Goal: Task Accomplishment & Management: Manage account settings

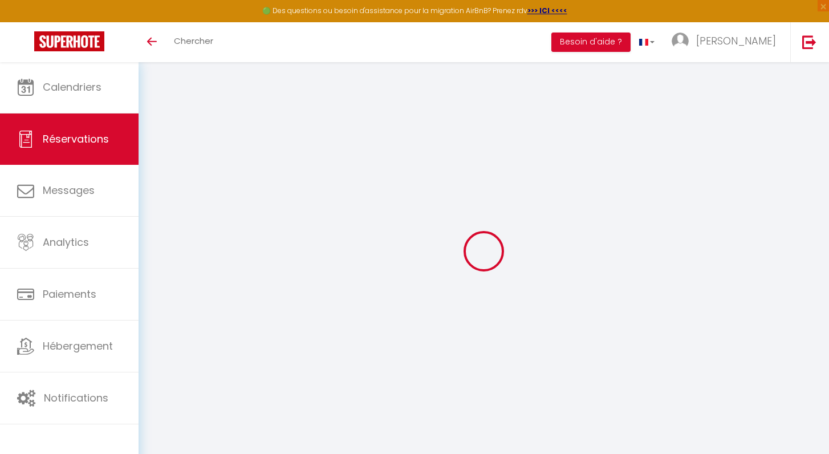
select select "cleaning"
select select "taxes"
select select
checkbox input "false"
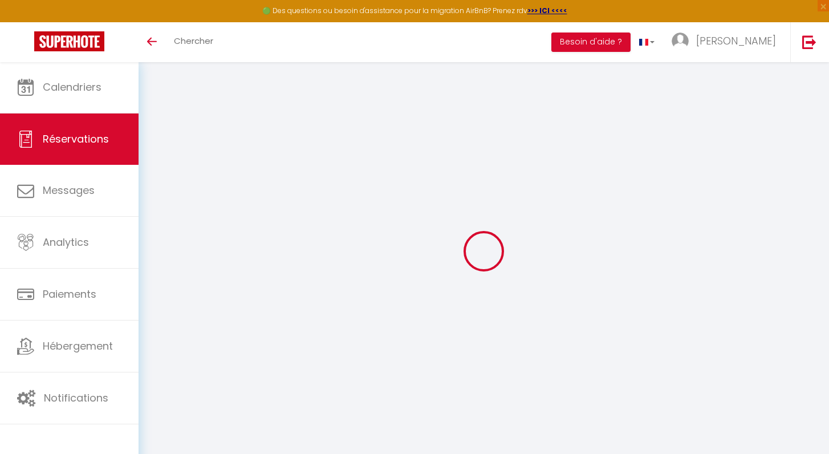
select select
checkbox input "false"
select select
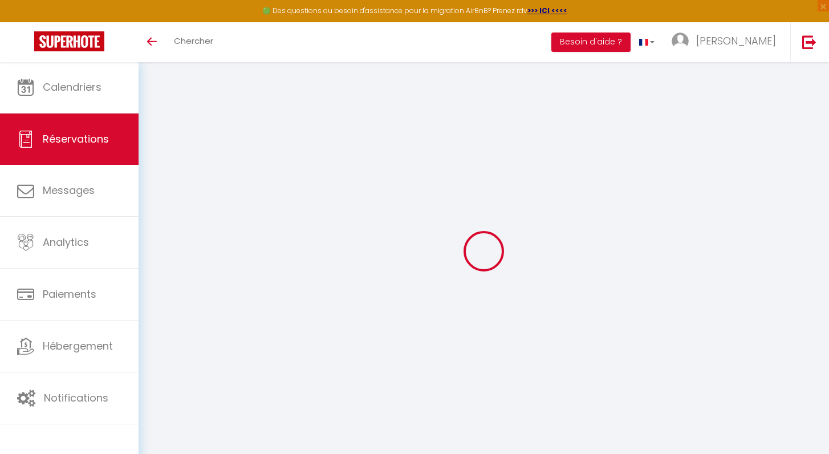
checkbox input "false"
type textarea "** THIS RESERVATION HAS BEEN PRE-PAID ** BOOKING NOTE : Payment charge is EUR 3…"
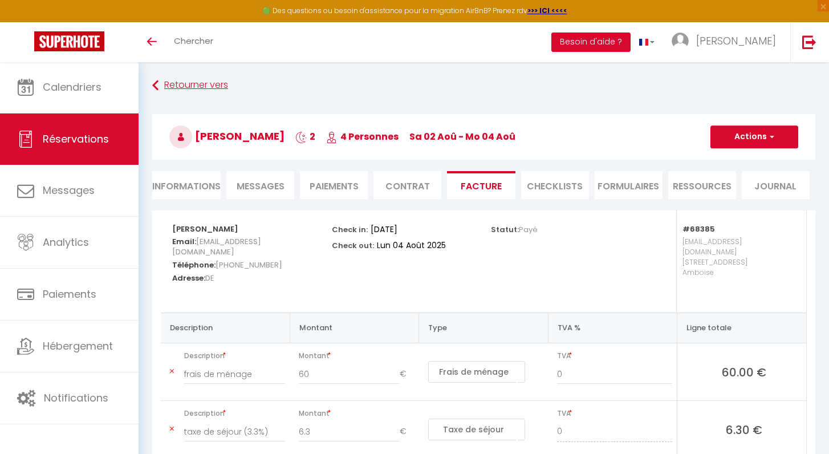
click at [209, 80] on link "Retourner vers" at bounding box center [483, 85] width 663 height 21
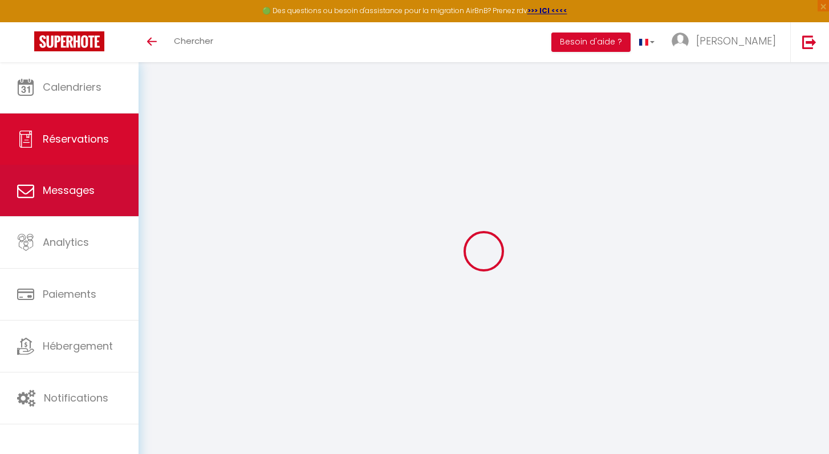
select select
checkbox input "false"
select select
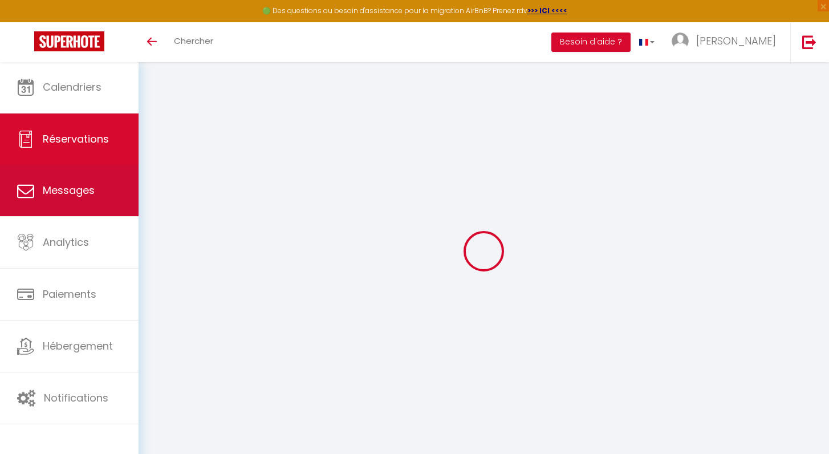
checkbox input "false"
select select
checkbox input "false"
type textarea "** THIS RESERVATION HAS BEEN PRE-PAID ** BOOKING NOTE : Payment charge is EUR 3…"
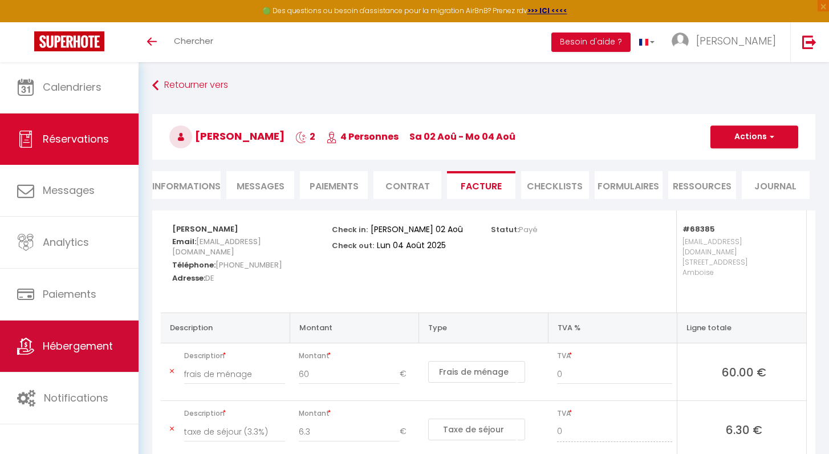
click at [76, 356] on link "Hébergement" at bounding box center [69, 345] width 139 height 51
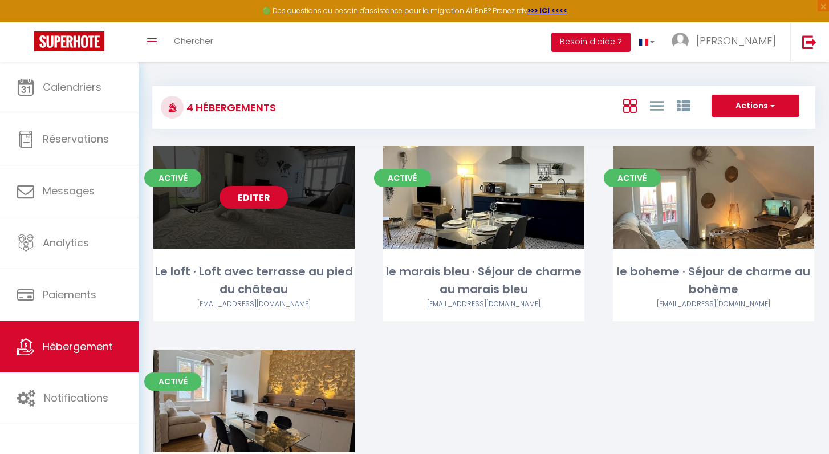
click at [246, 201] on link "Editer" at bounding box center [253, 197] width 68 height 23
select select "3"
select select "2"
select select "1"
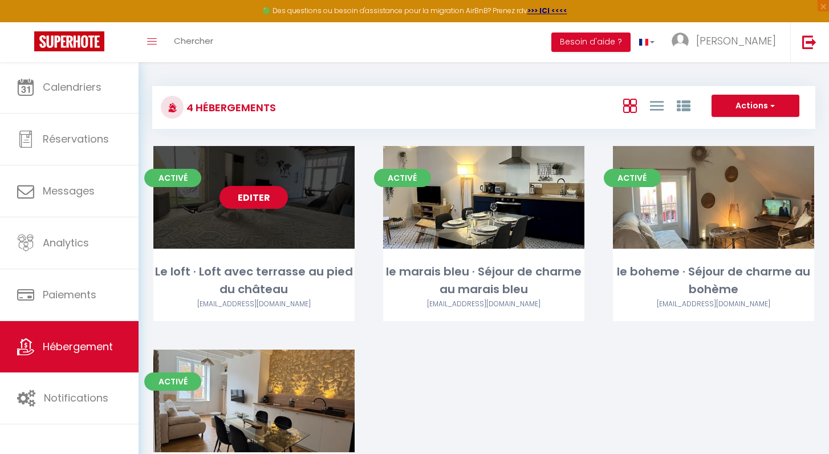
select select
select select "28"
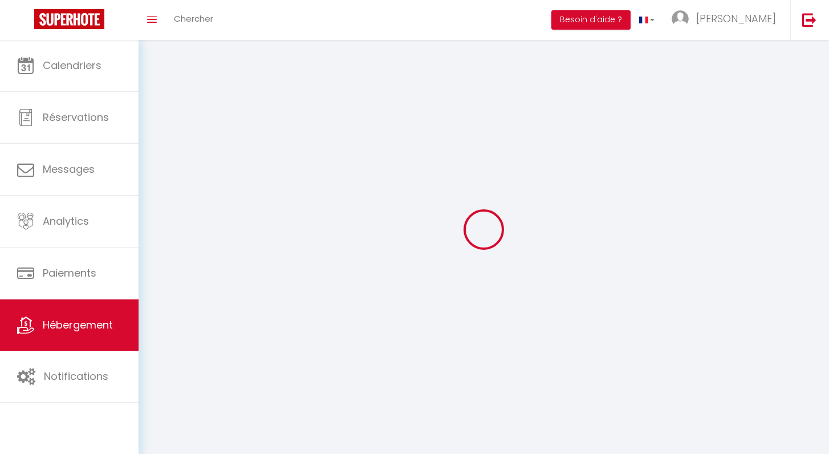
select select
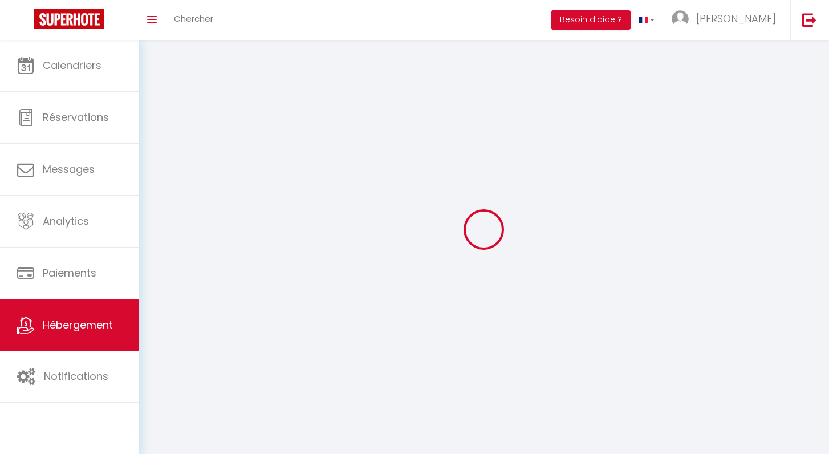
select select
checkbox input "false"
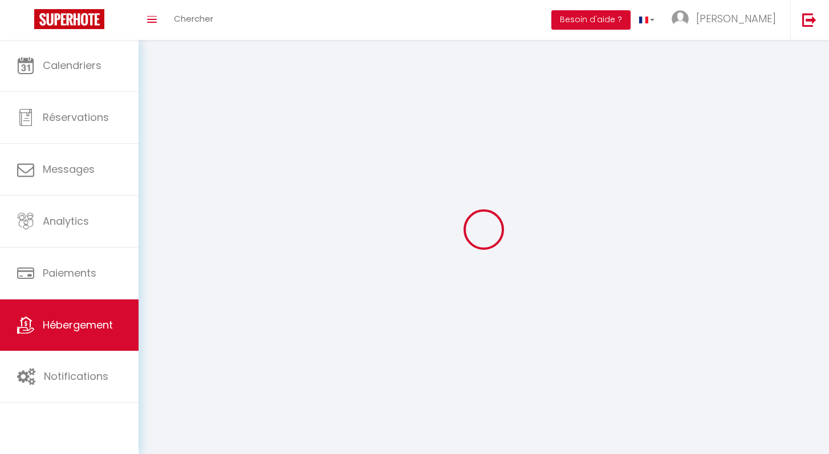
select select
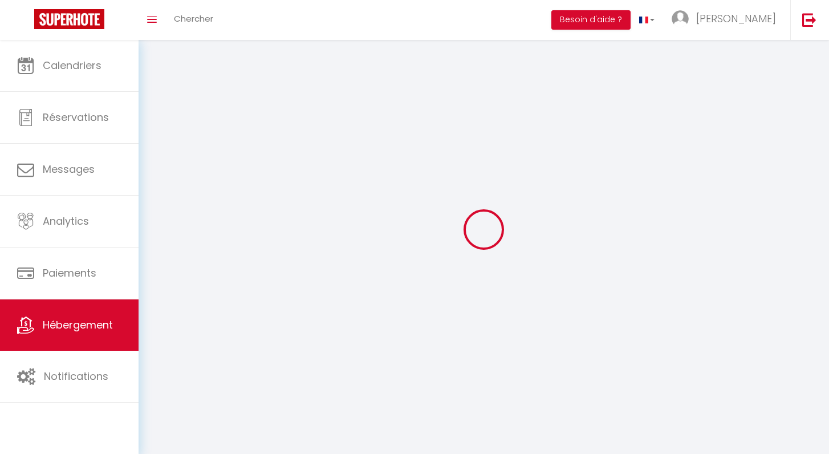
select select
checkbox input "false"
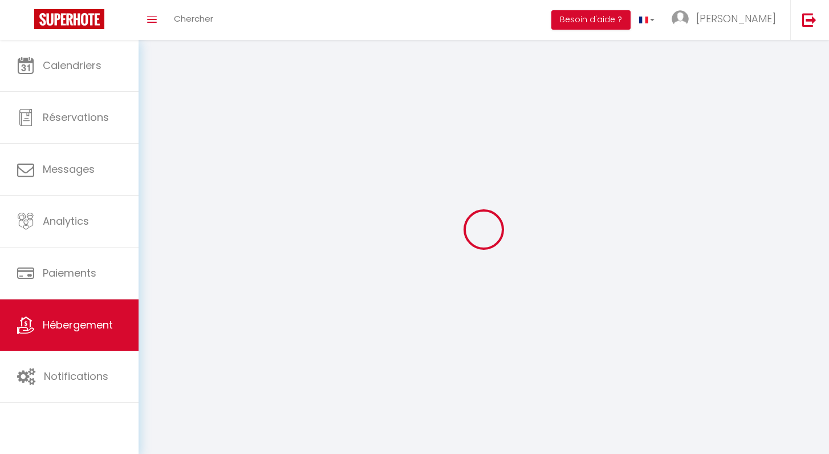
checkbox input "false"
select select
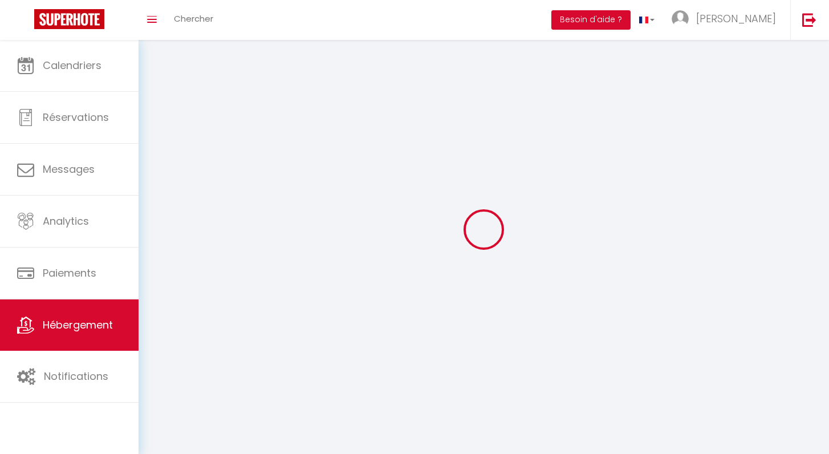
select select
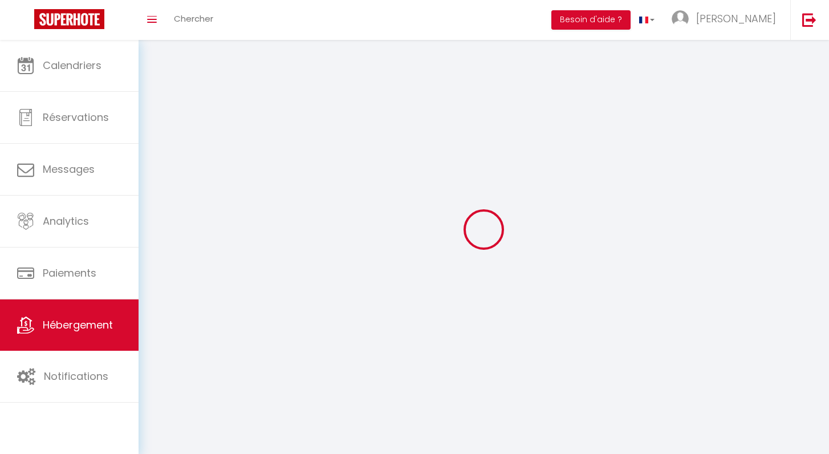
checkbox input "false"
select select
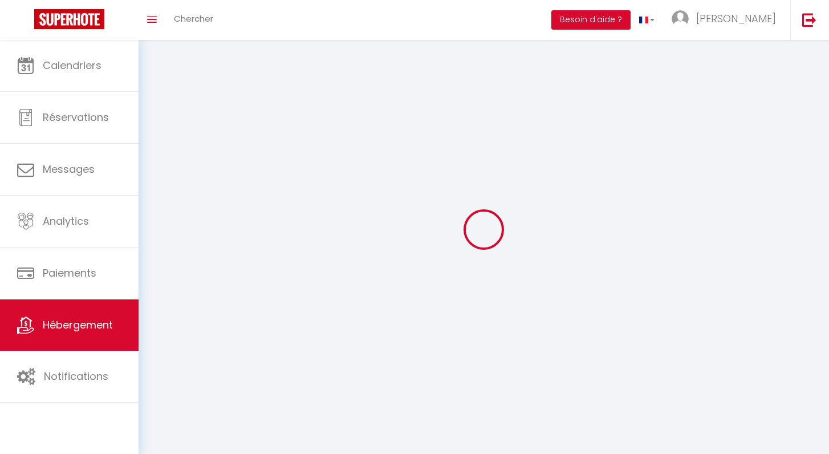
select select
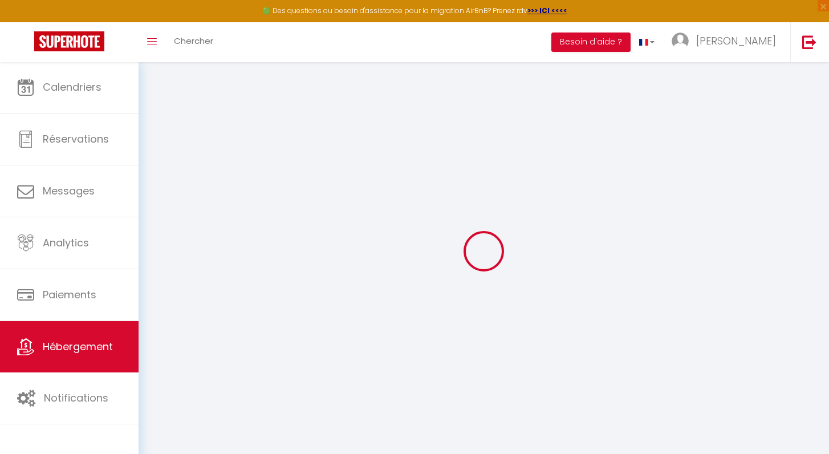
select select
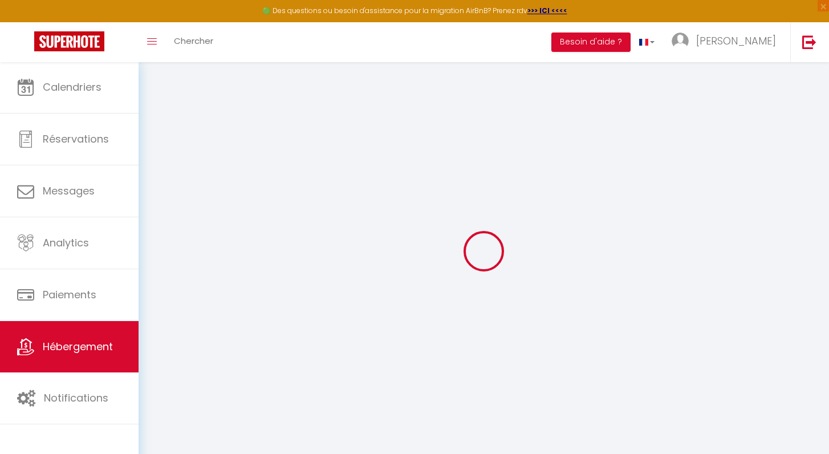
select select
checkbox input "false"
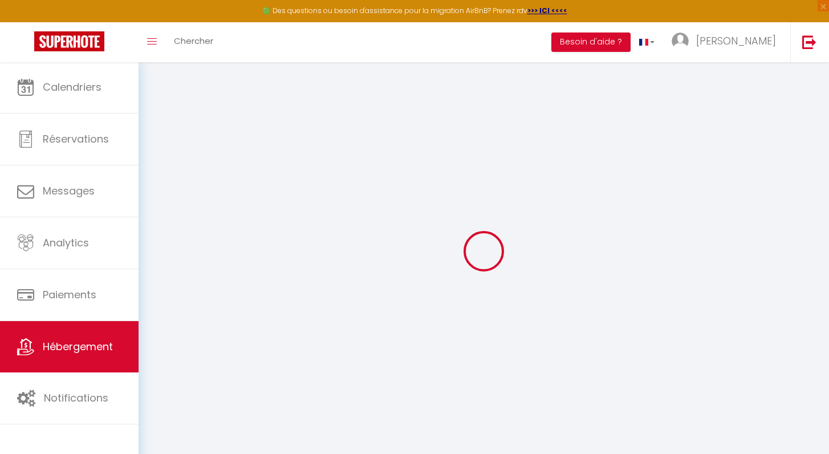
select select
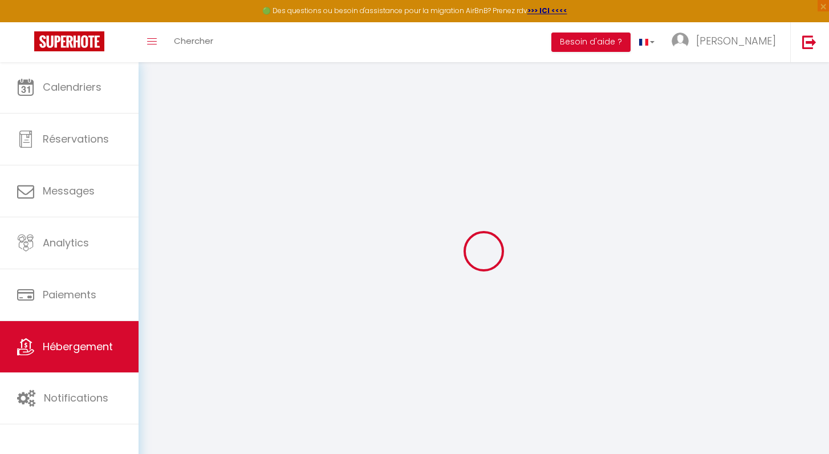
select select
checkbox input "false"
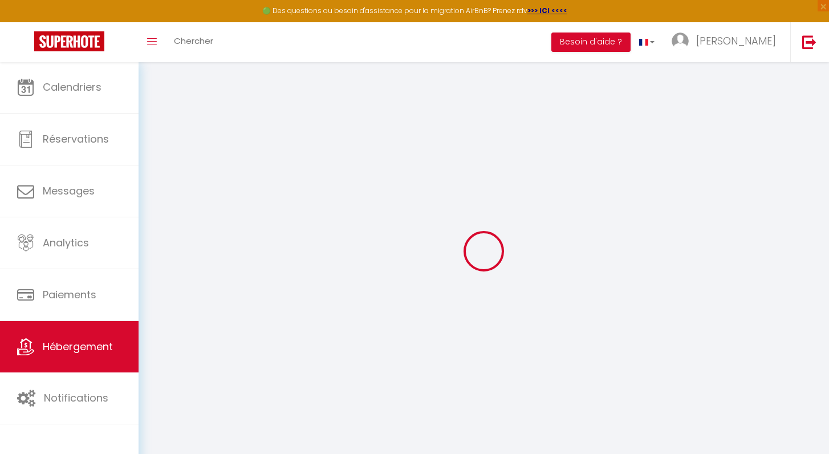
checkbox input "false"
select select
type input "Le loft · Loft avec terrasse au pied du château"
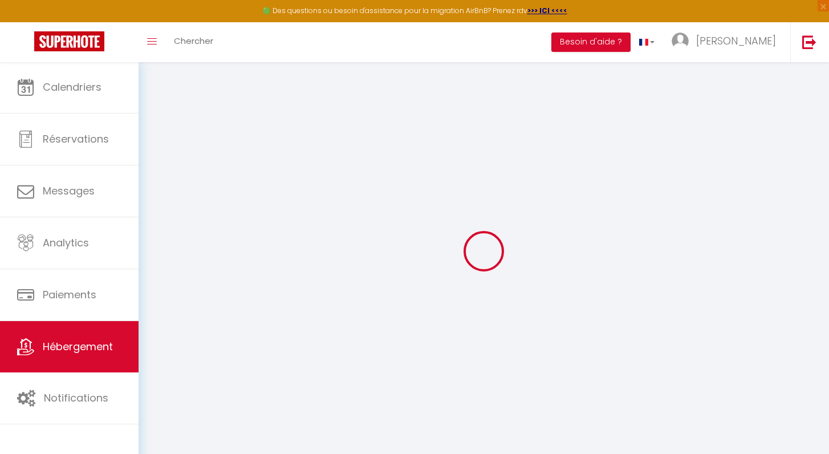
type input "SAS"
type input "Loucation"
type input "21 rue Newton"
type input "37400"
type input "Amboise"
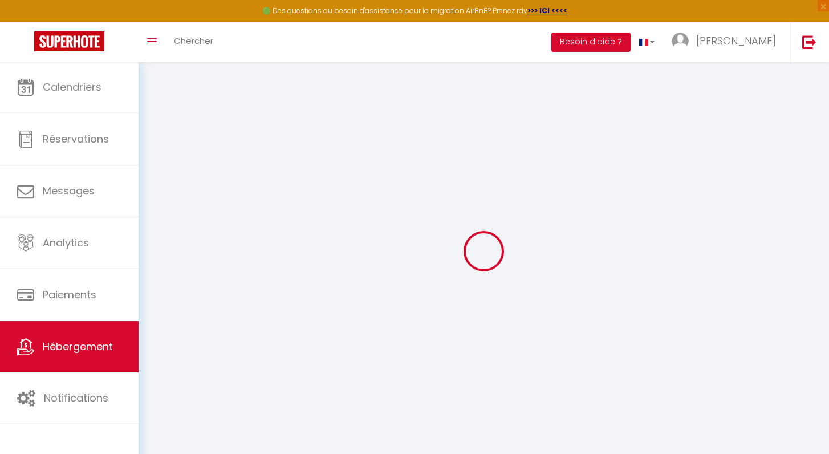
type input "90"
type input "40"
type input "300"
select select
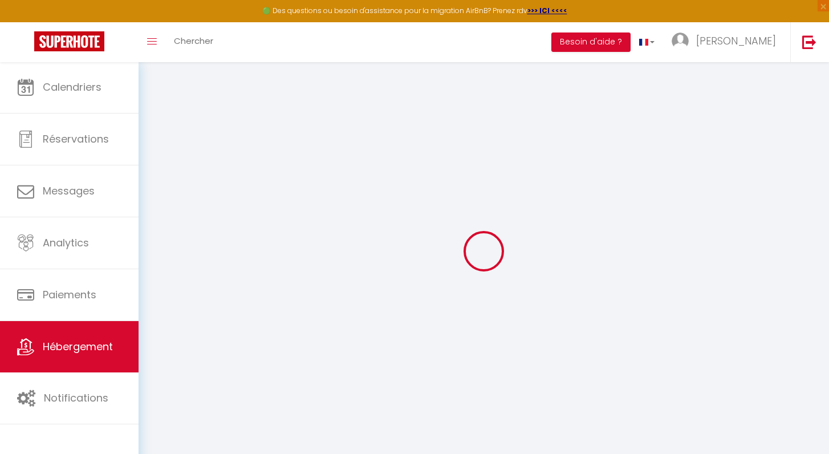
select select
type input "24 quai des marais"
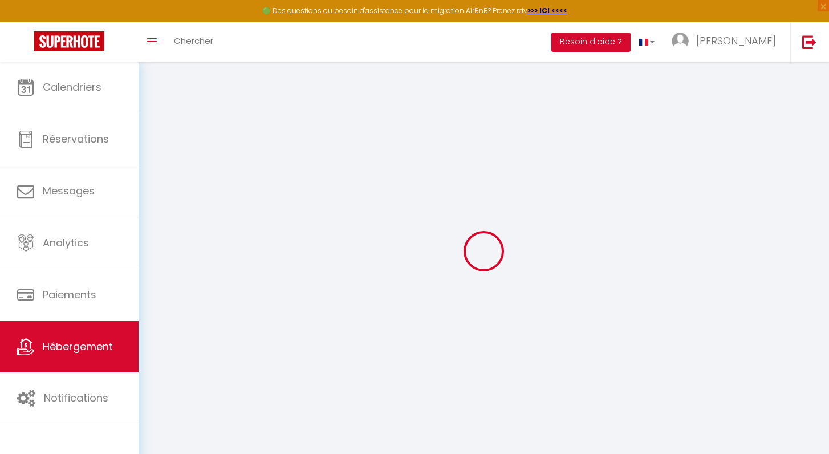
type input "37400"
type input "Amboise"
type input "[EMAIL_ADDRESS][DOMAIN_NAME]"
select select "14371"
checkbox input "false"
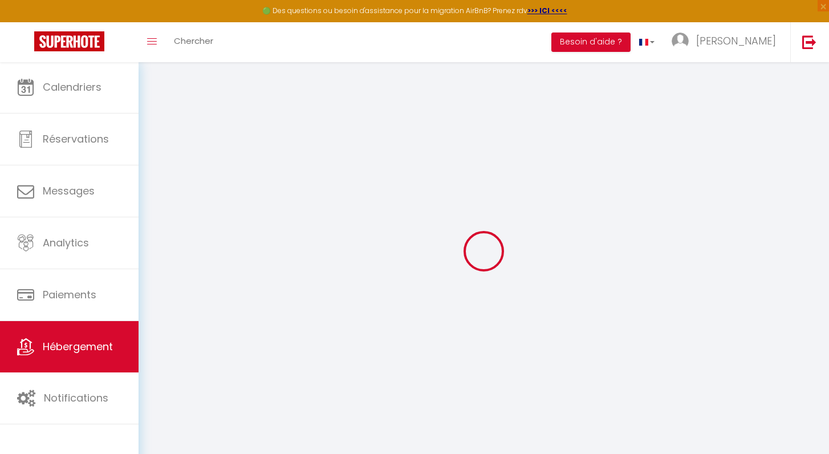
checkbox input "false"
type input "0"
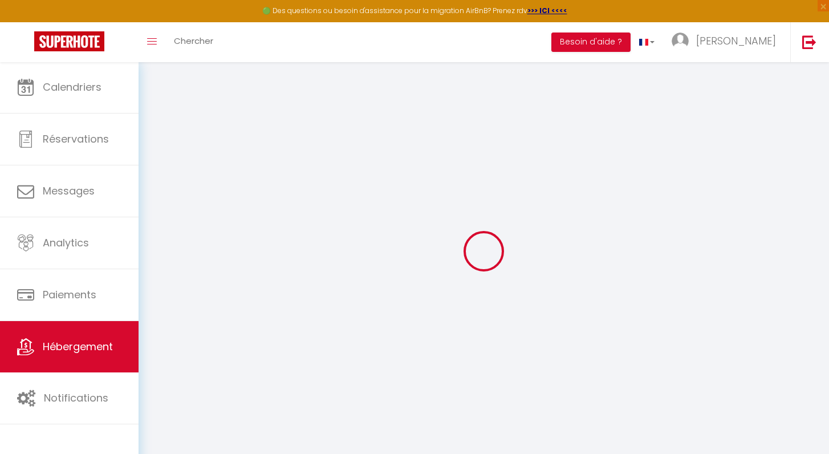
type input "0"
select select
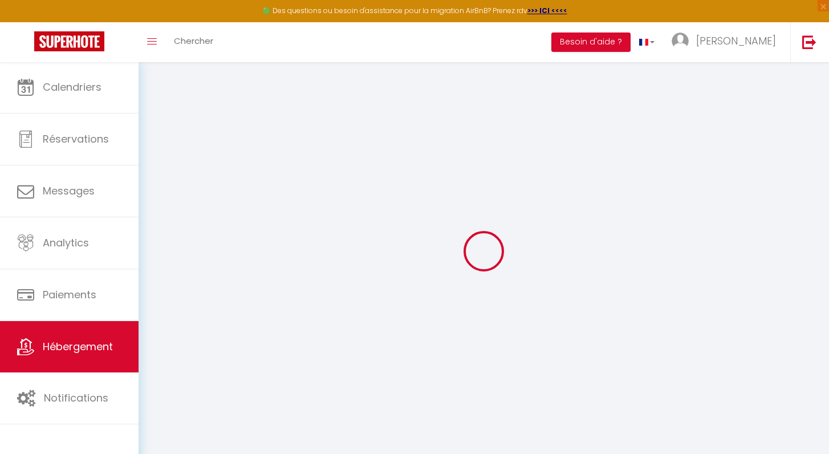
select select
checkbox input "false"
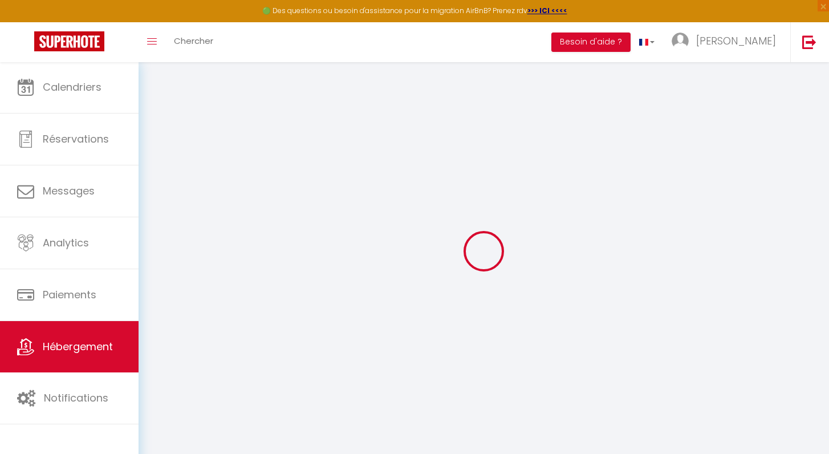
checkbox input "false"
select select
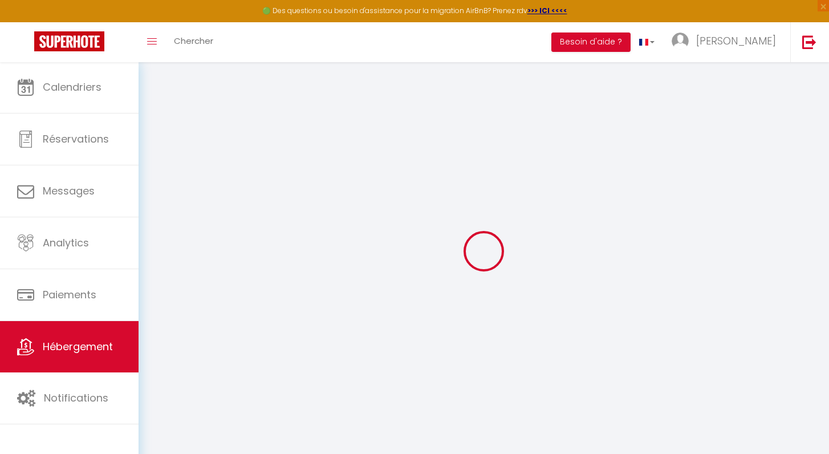
select select
checkbox input "false"
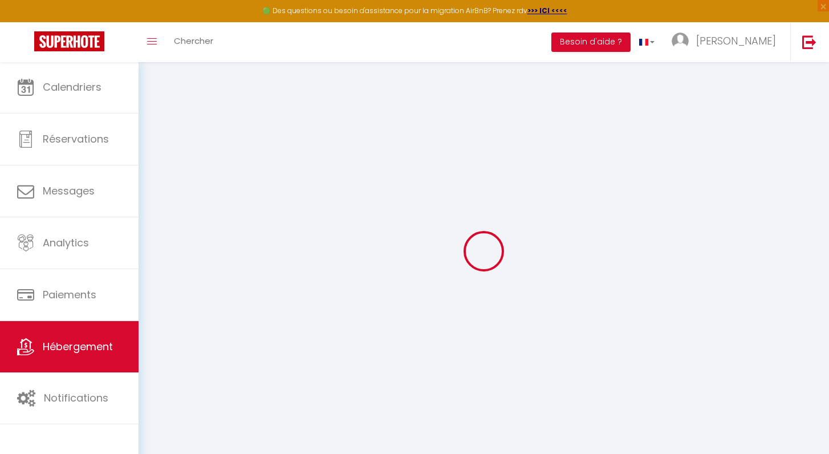
checkbox input "false"
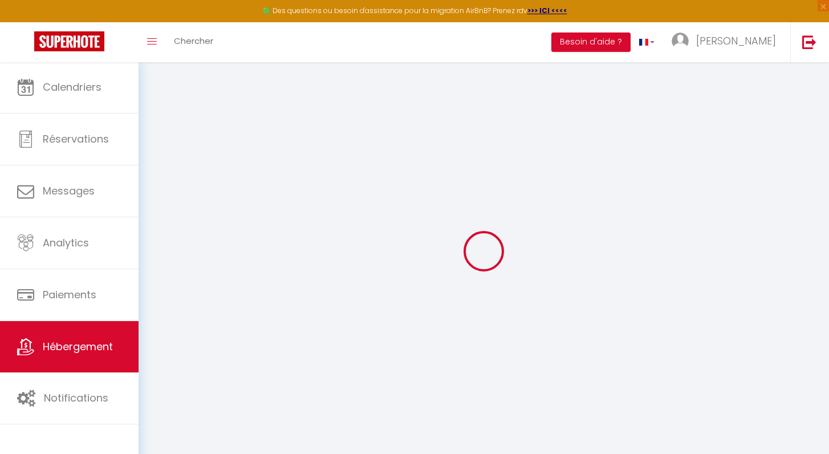
checkbox input "false"
select select "16:00"
select select
select select "10:00"
select select "15"
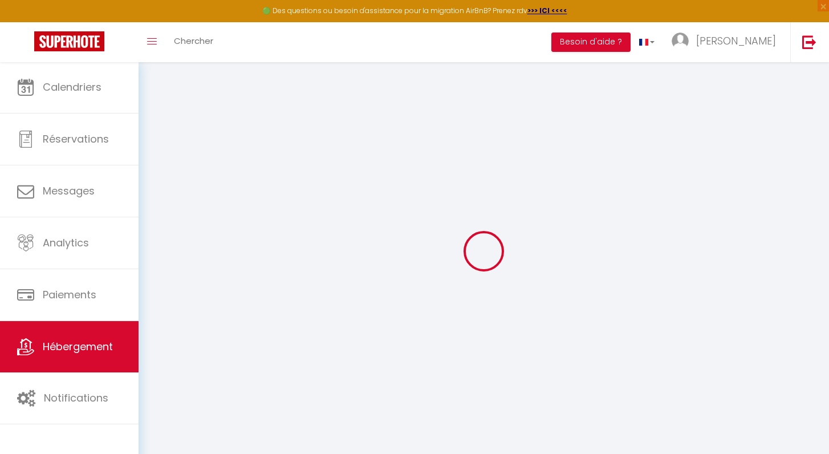
select select "120"
select select "14:00"
select select
checkbox input "false"
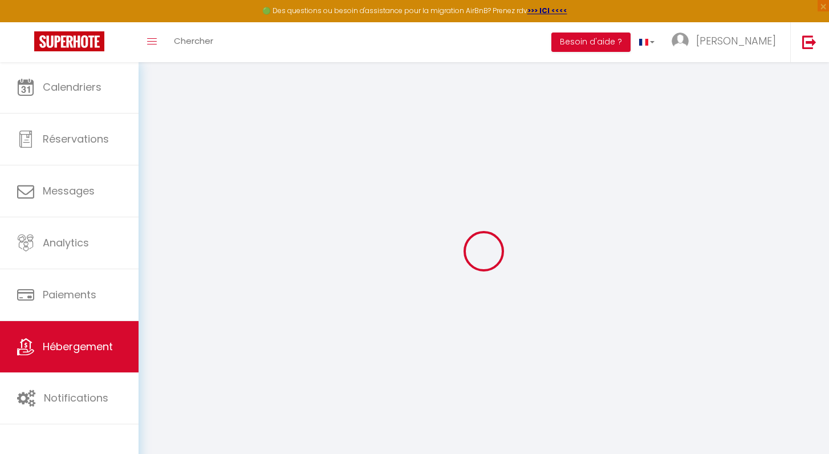
checkbox input "false"
select select
checkbox input "false"
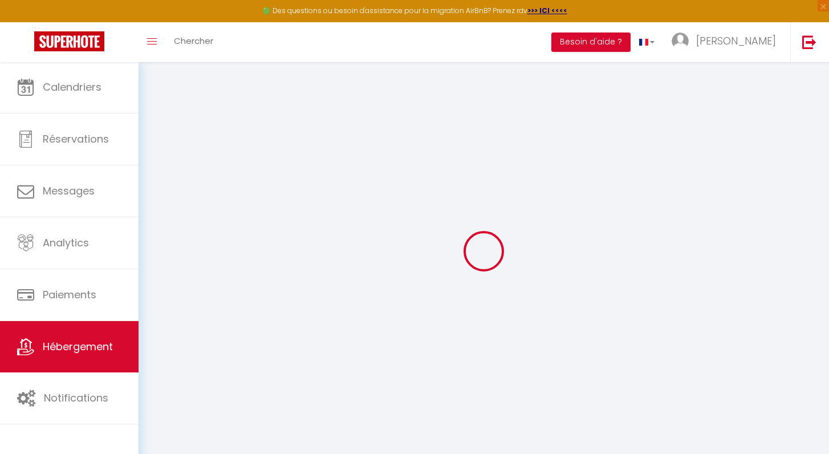
checkbox input "false"
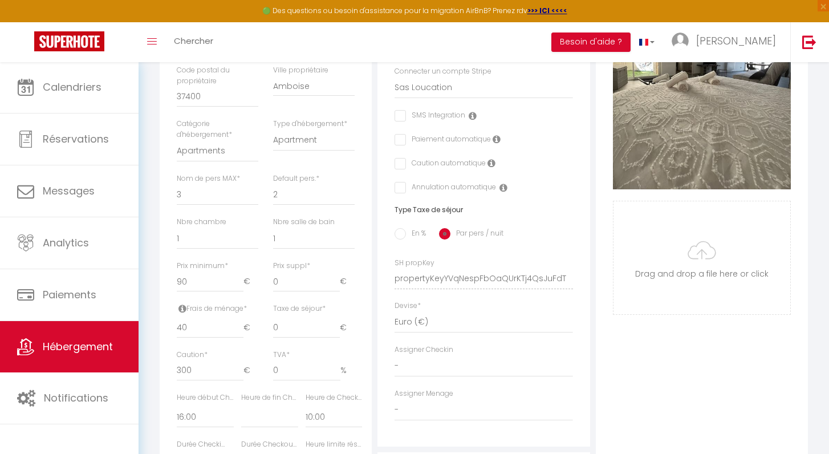
scroll to position [326, 0]
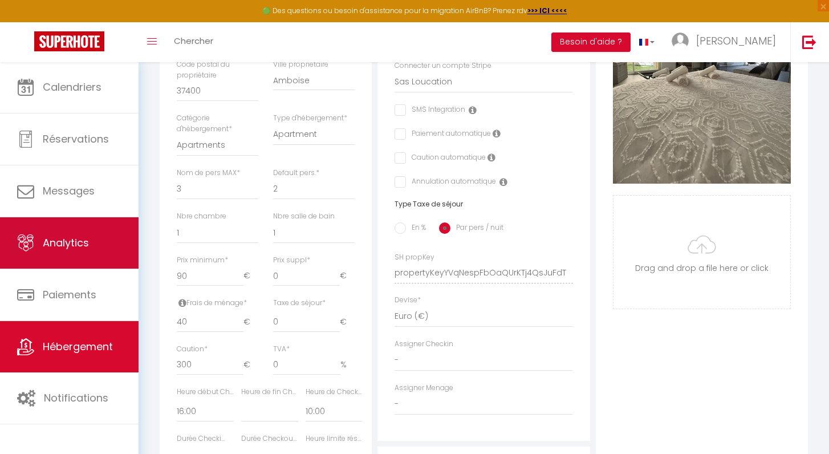
click at [74, 249] on span "Analytics" at bounding box center [66, 242] width 46 height 14
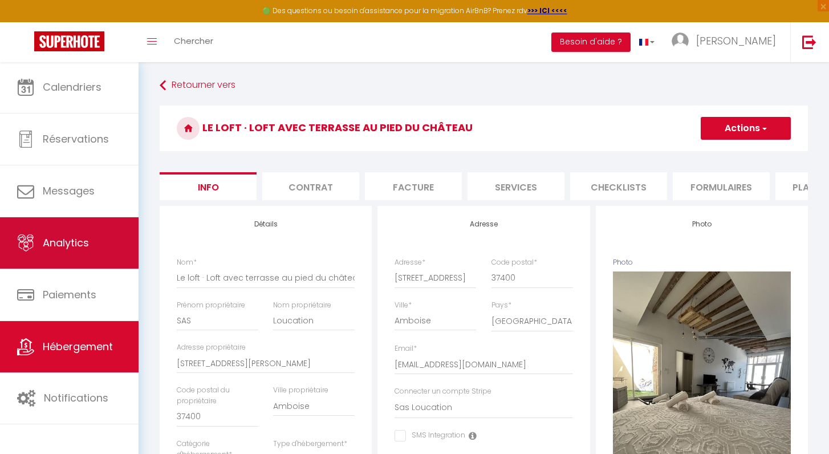
select select "2025"
select select "10"
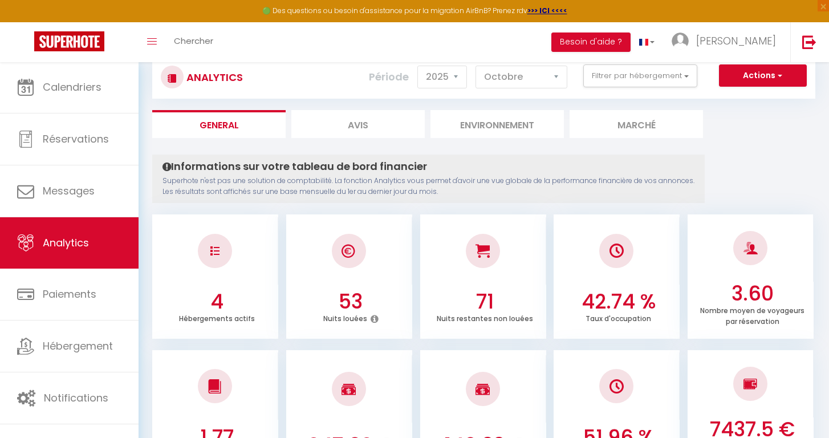
scroll to position [36, 0]
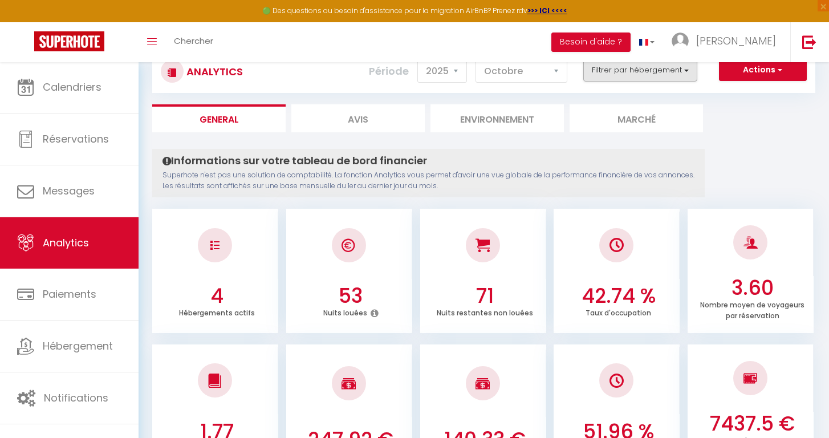
click at [656, 78] on button "Filtrer par hébergement" at bounding box center [640, 70] width 114 height 23
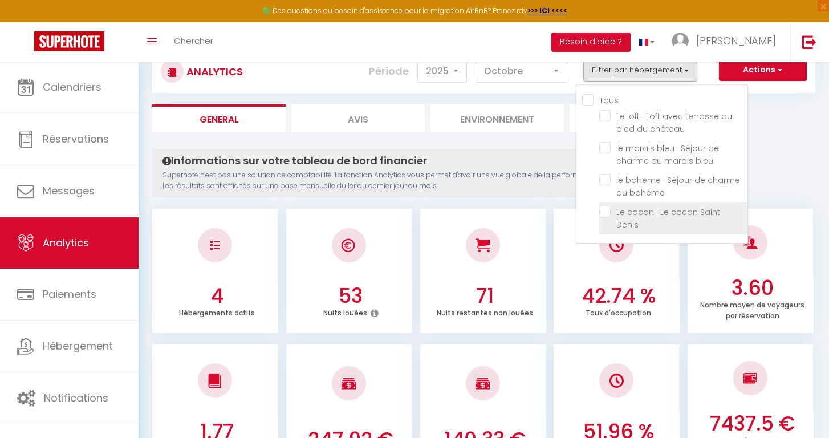
click at [610, 210] on Denis "checkbox" at bounding box center [673, 211] width 148 height 11
checkbox Denis "true"
checkbox château "false"
checkbox bleu "false"
checkbox bohème "false"
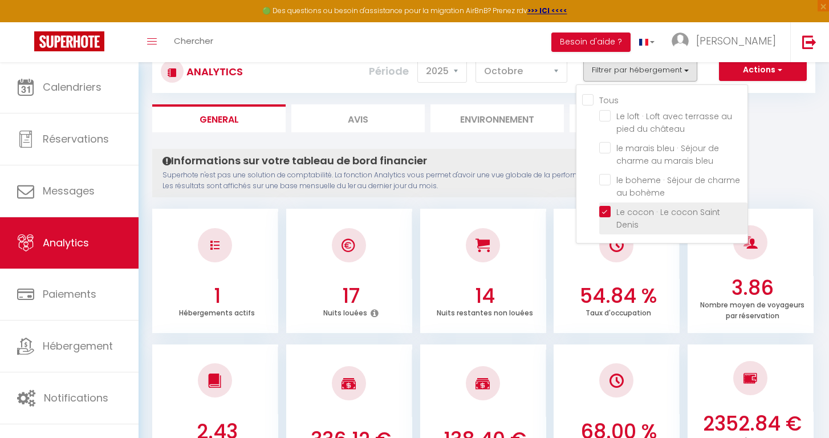
checkbox château "false"
checkbox bleu "false"
checkbox bohème "false"
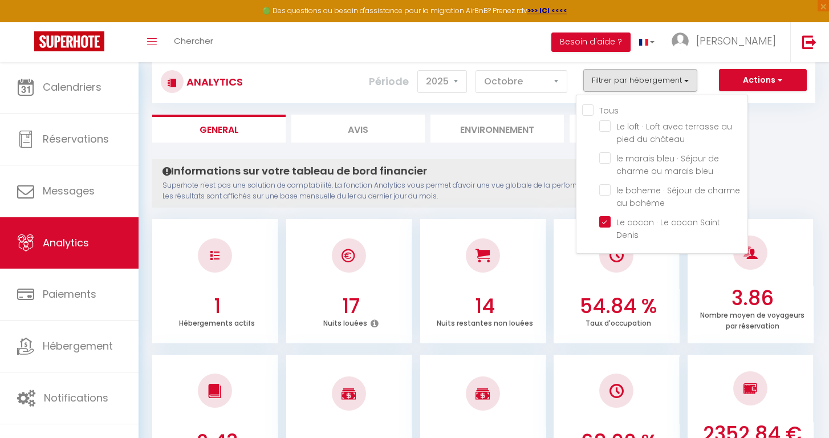
scroll to position [25, 0]
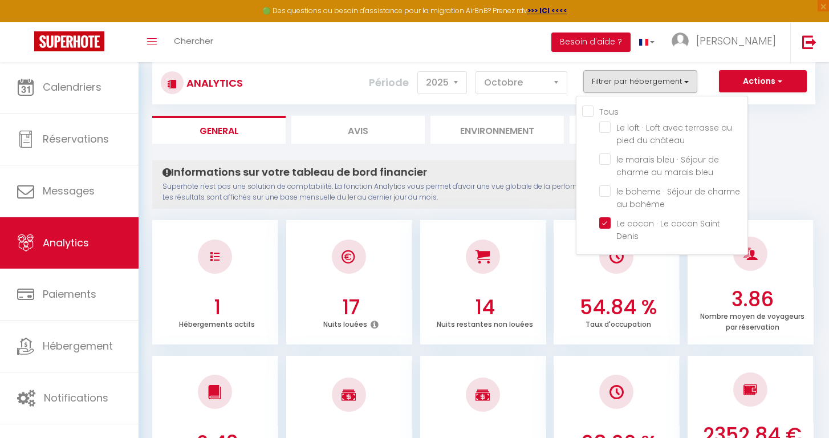
click at [514, 170] on h4 "Informations sur votre tableau de bord financier" at bounding box center [428, 172] width 532 height 13
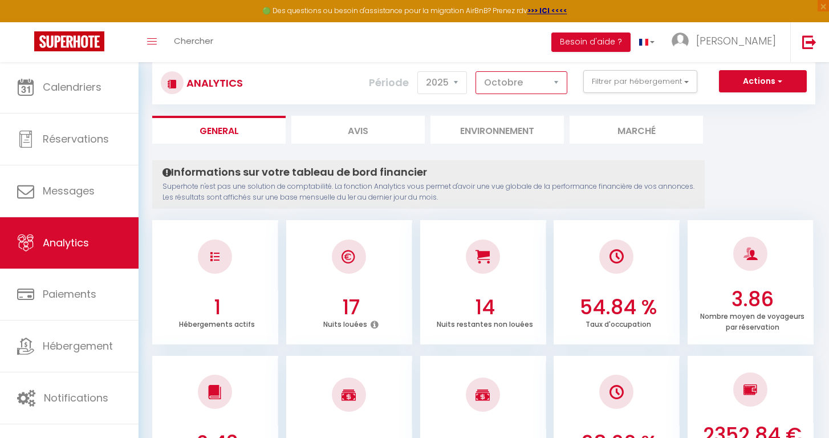
select select "8"
checkbox château "false"
checkbox bleu "false"
checkbox bohème "false"
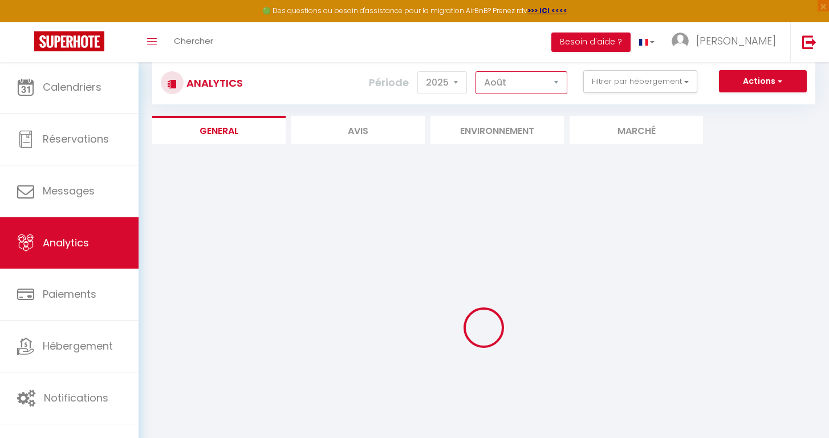
checkbox château "false"
checkbox bleu "false"
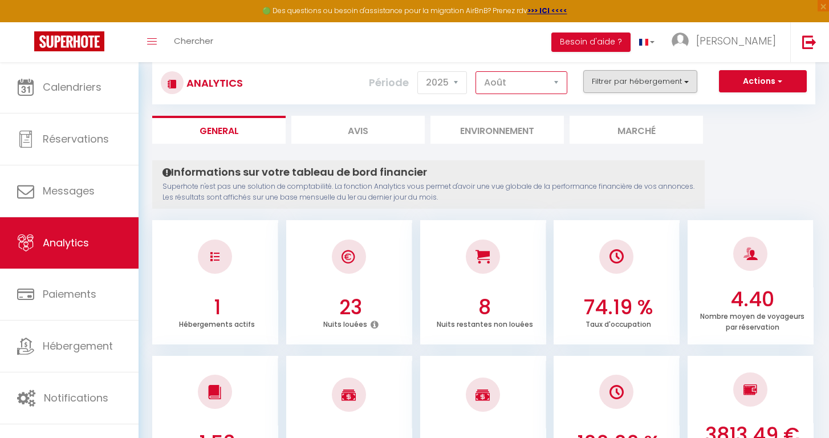
click at [651, 89] on button "Filtrer par hébergement" at bounding box center [640, 81] width 114 height 23
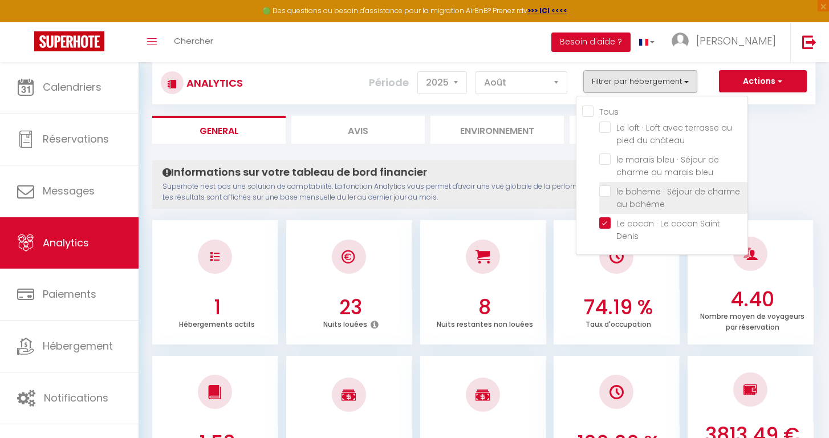
click at [605, 192] on bohème "checkbox" at bounding box center [673, 190] width 148 height 11
checkbox bohème "true"
checkbox château "false"
checkbox bleu "false"
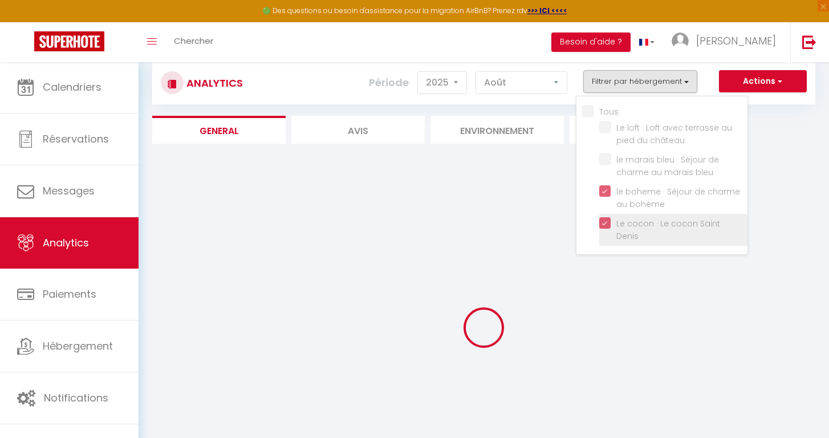
checkbox château "false"
checkbox bleu "false"
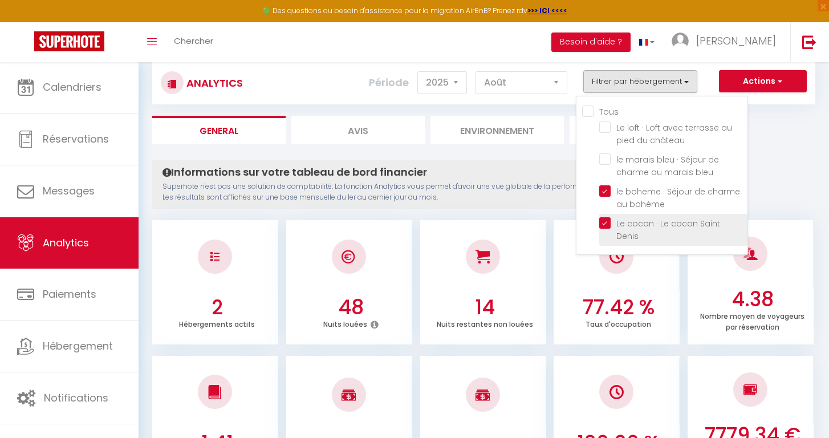
click at [608, 227] on Denis "checkbox" at bounding box center [673, 222] width 148 height 11
checkbox Denis "false"
checkbox château "false"
checkbox bleu "false"
checkbox château "false"
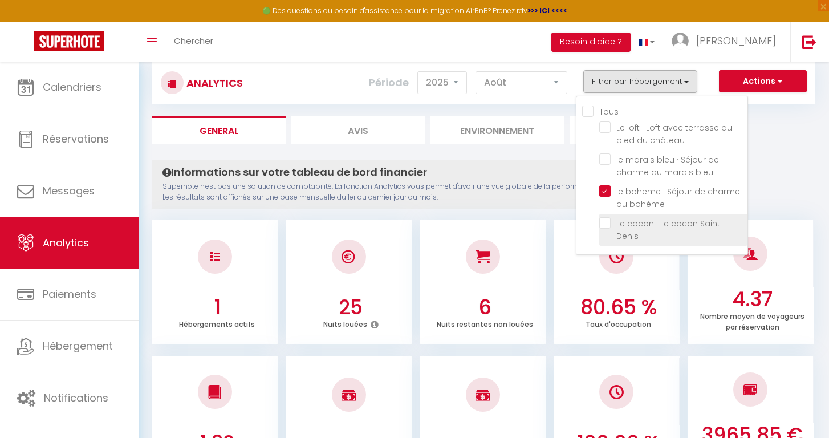
checkbox bleu "false"
click at [540, 194] on p "Superhote n'est pas une solution de comptabilité. La fonction Analytics vous pe…" at bounding box center [428, 192] width 532 height 22
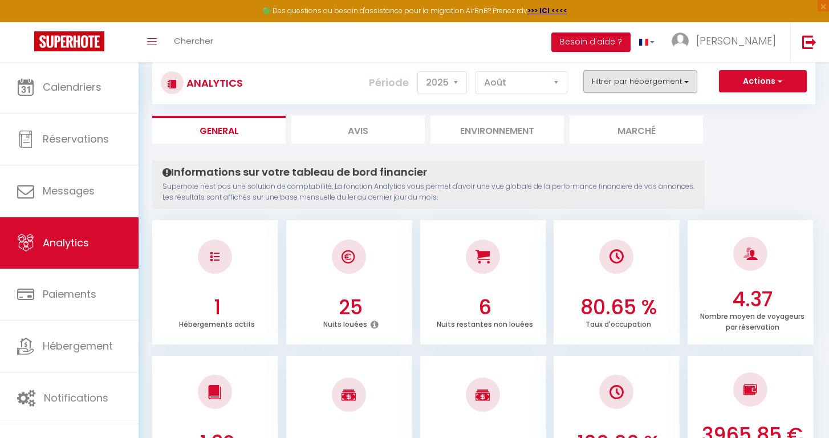
click at [599, 84] on button "Filtrer par hébergement" at bounding box center [640, 81] width 114 height 23
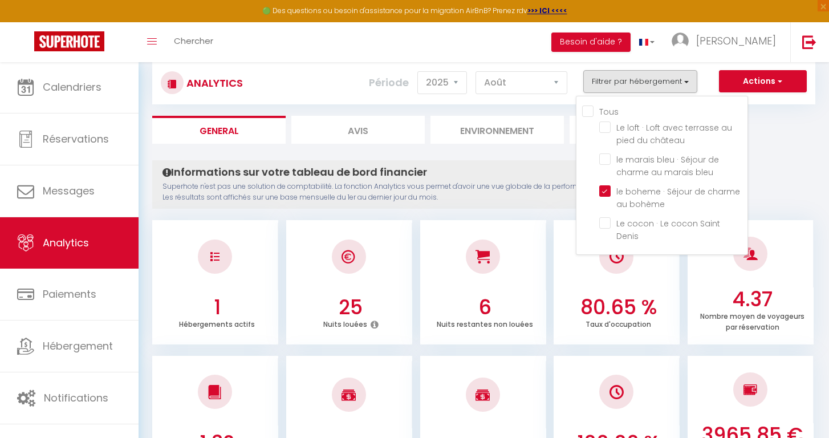
click at [591, 113] on input "Tous" at bounding box center [664, 110] width 165 height 11
checkbox input "true"
checkbox château "true"
checkbox bleu "true"
checkbox Denis "true"
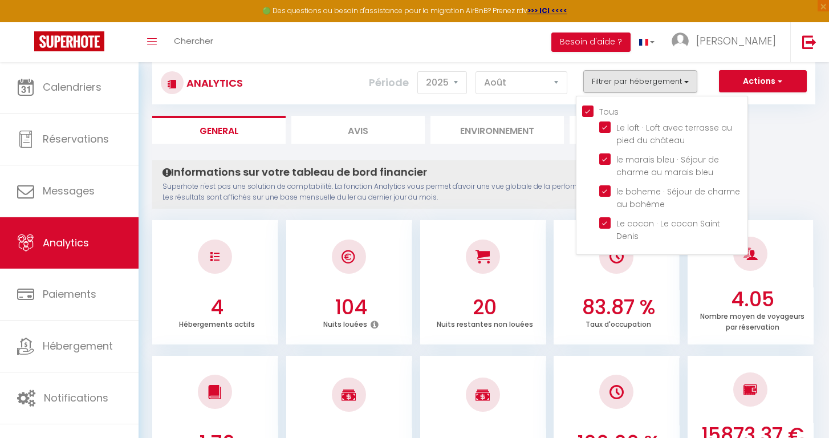
click at [482, 102] on div "Analytics Actions Génération SuperConciergerie Génération SuperAnalyzer Générat…" at bounding box center [483, 83] width 663 height 43
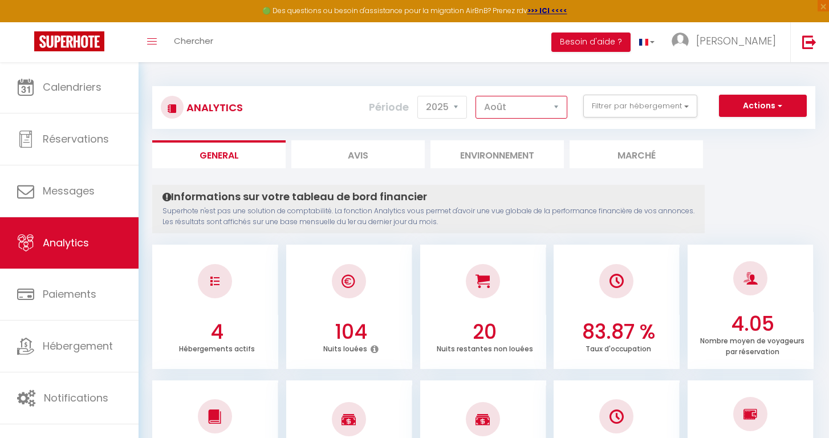
scroll to position [0, 0]
select select "7"
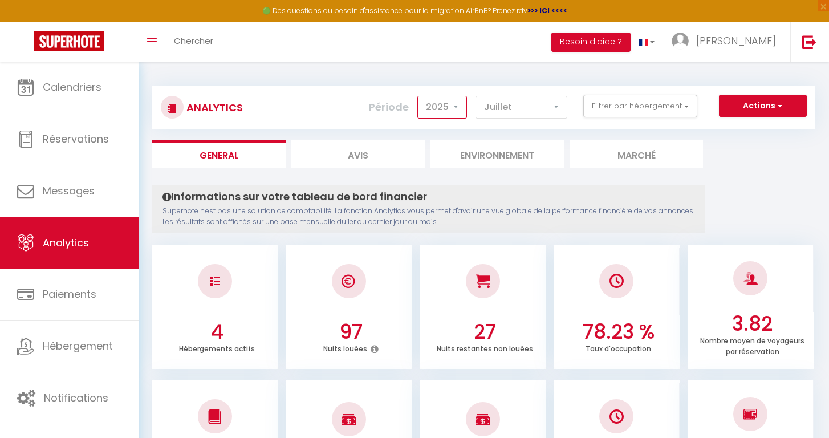
click at [737, 106] on button "Actions" at bounding box center [763, 106] width 88 height 23
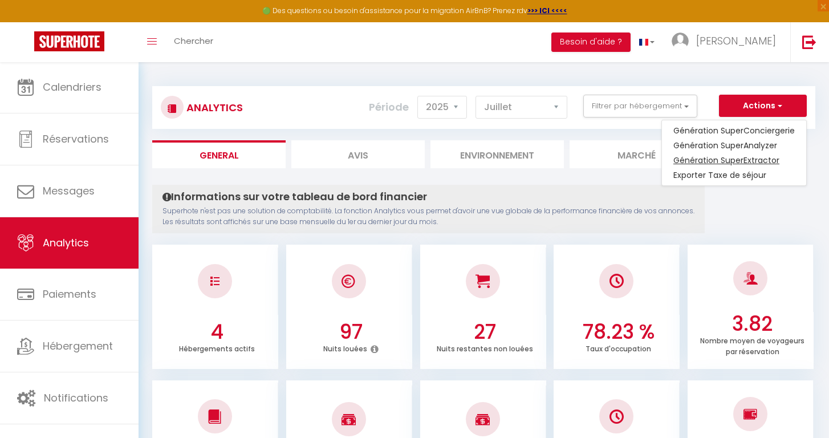
click at [701, 162] on link "Génération SuperExtractor" at bounding box center [734, 160] width 144 height 15
type input "[EMAIL_ADDRESS][DOMAIN_NAME]"
select select
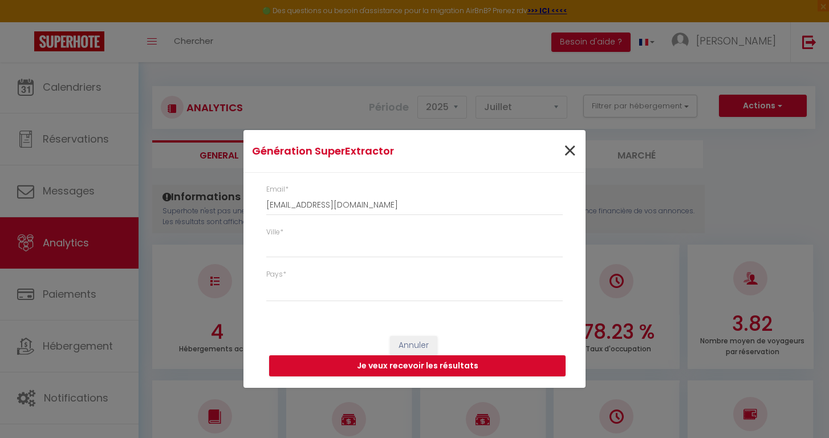
click at [571, 150] on span "×" at bounding box center [570, 151] width 14 height 34
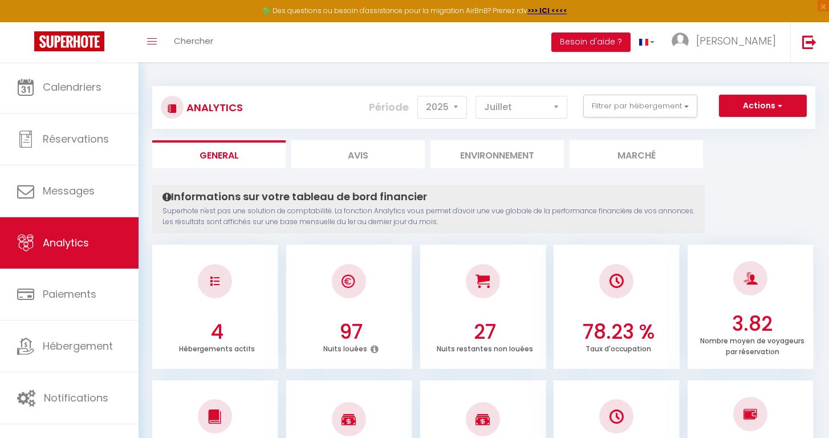
click at [755, 109] on button "Actions" at bounding box center [763, 106] width 88 height 23
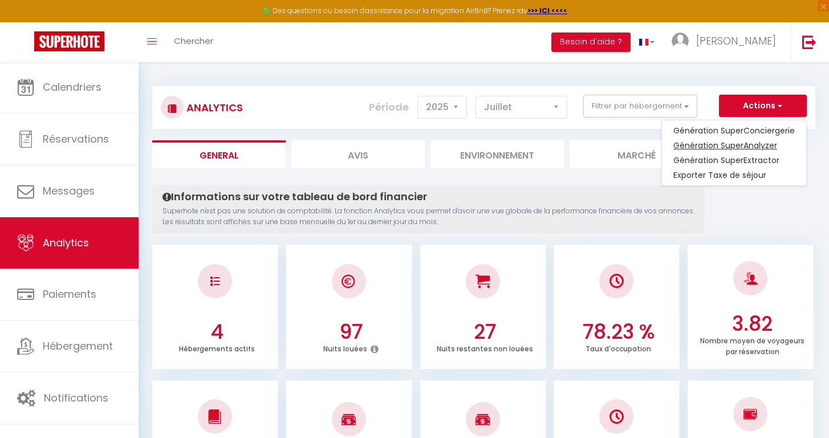
click at [698, 145] on link "Génération SuperAnalyzer" at bounding box center [734, 145] width 144 height 15
type input "[EMAIL_ADDRESS][DOMAIN_NAME]"
select select
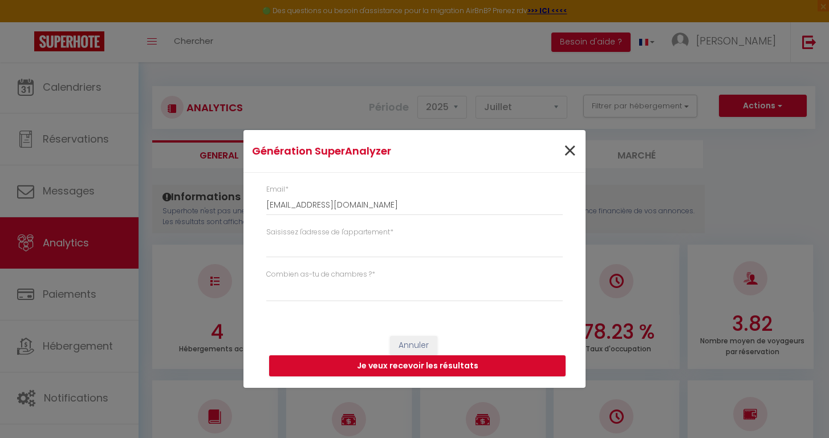
click at [571, 152] on span "×" at bounding box center [570, 151] width 14 height 34
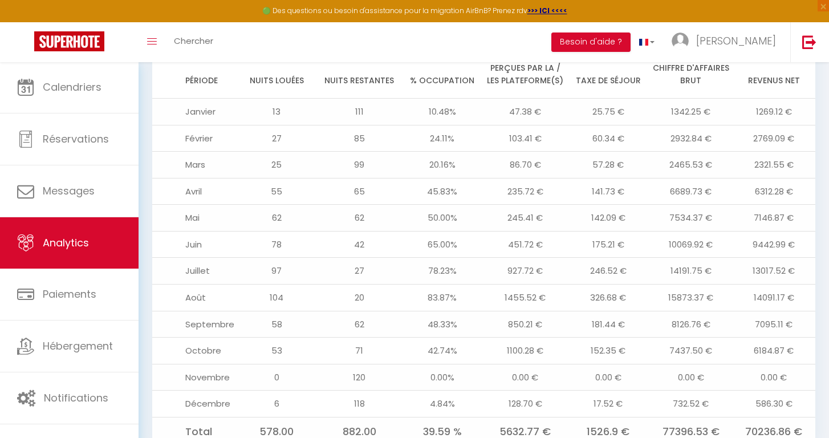
scroll to position [1259, 0]
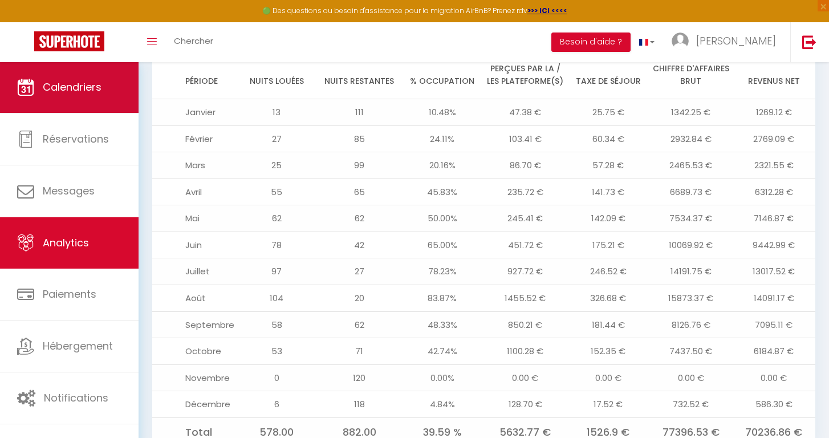
click at [93, 89] on span "Calendriers" at bounding box center [72, 87] width 59 height 14
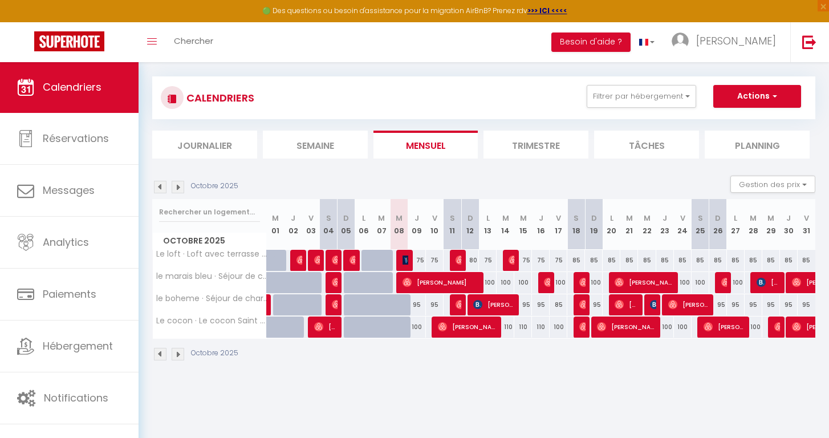
scroll to position [12, 0]
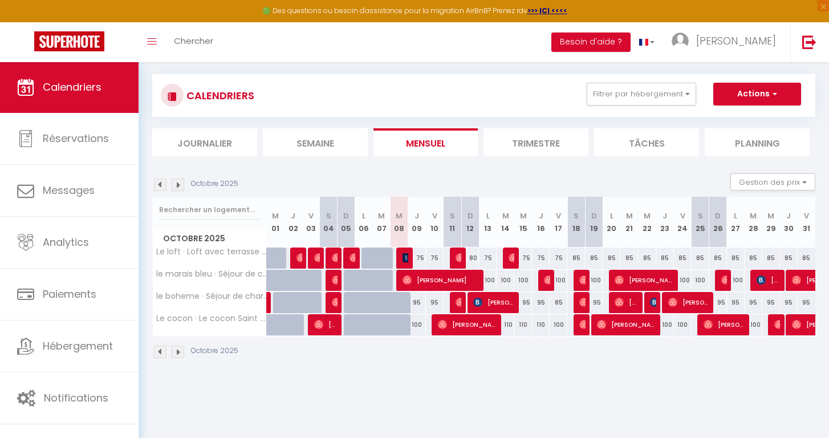
click at [177, 189] on img at bounding box center [178, 184] width 13 height 13
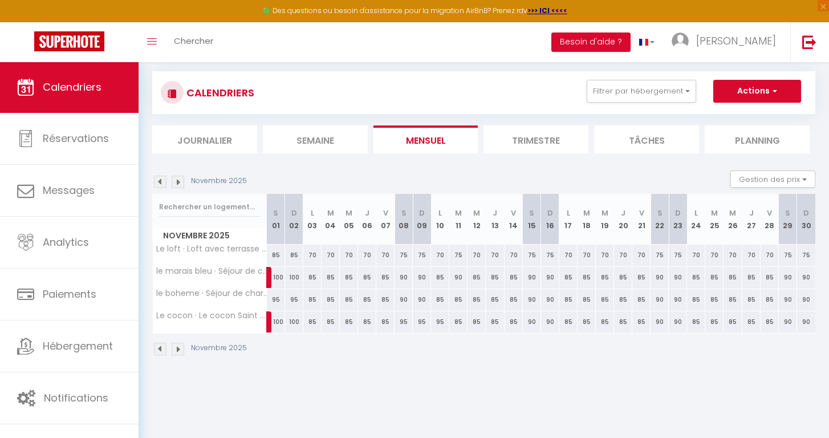
scroll to position [14, 0]
click at [310, 258] on div "70" at bounding box center [312, 256] width 18 height 21
type input "70"
type input "Lun 03 Novembre 2025"
type input "Mar 04 Novembre 2025"
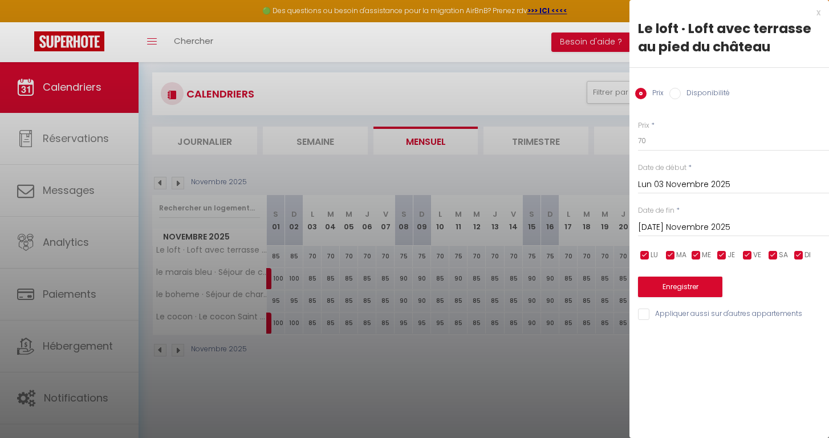
click at [822, 6] on div "x Le loft · Loft avec terrasse au pied du château Prix Disponibilité Prix * 70 …" at bounding box center [729, 166] width 200 height 332
click at [773, 255] on input "checkbox" at bounding box center [772, 255] width 11 height 11
checkbox input "false"
click at [796, 254] on input "checkbox" at bounding box center [798, 255] width 11 height 11
checkbox input "false"
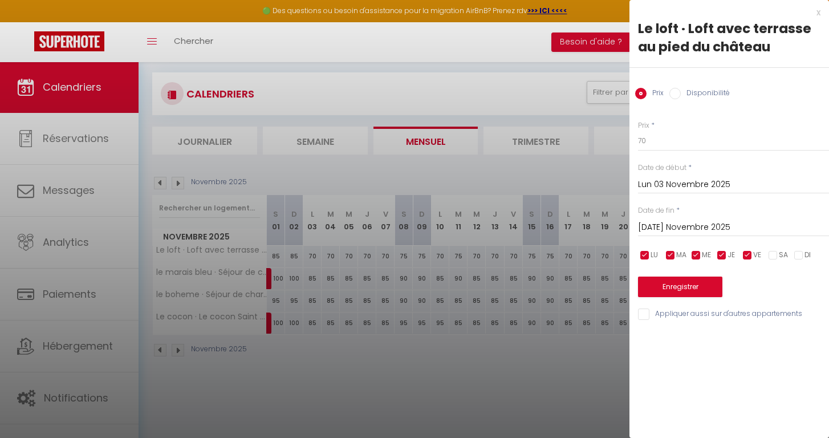
click at [669, 227] on input "Mar 04 Novembre 2025" at bounding box center [733, 227] width 191 height 15
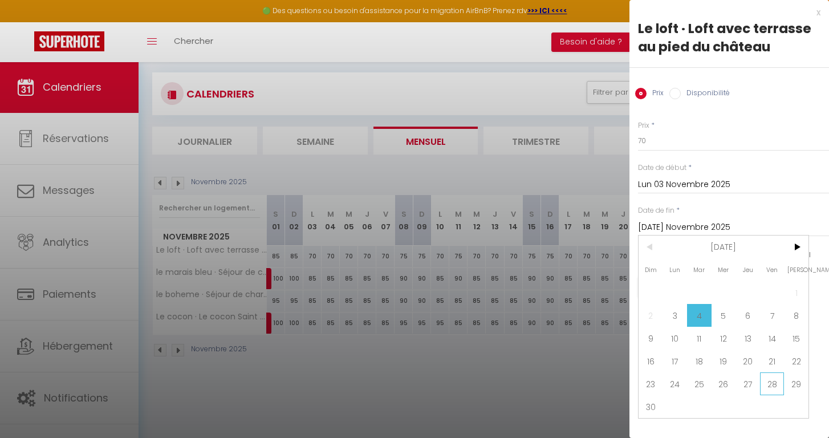
click at [773, 390] on span "28" at bounding box center [772, 383] width 25 height 23
type input "Ven 28 Novembre 2025"
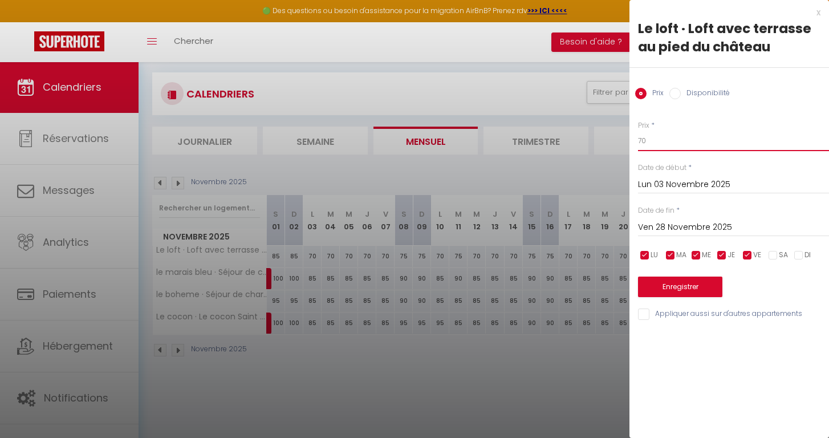
click at [673, 144] on input "70" at bounding box center [733, 141] width 191 height 21
type input "7"
type input "80"
click at [662, 277] on button "Enregistrer" at bounding box center [680, 287] width 84 height 21
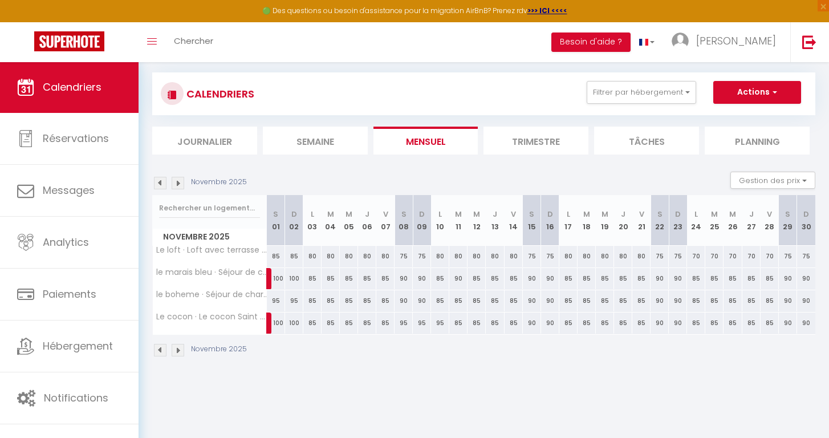
click at [404, 257] on div "75" at bounding box center [404, 256] width 18 height 21
type input "75"
type input "Sam 08 Novembre 2025"
type input "Dim 09 Novembre 2025"
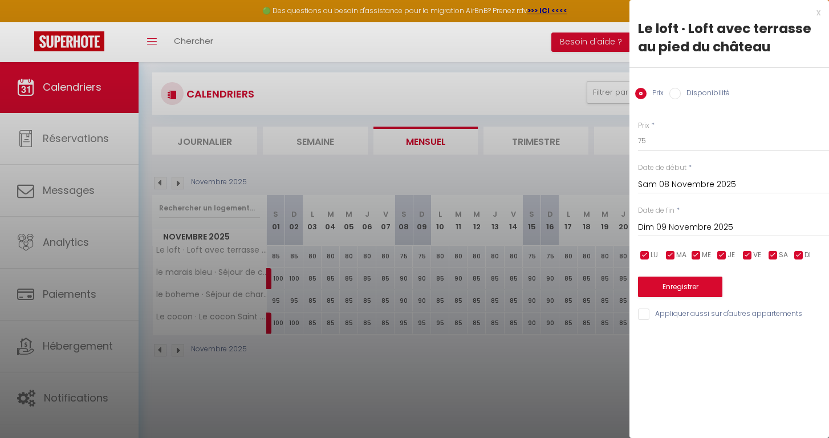
click at [746, 250] on input "checkbox" at bounding box center [747, 255] width 11 height 11
checkbox input "false"
click at [719, 252] on input "checkbox" at bounding box center [721, 255] width 11 height 11
checkbox input "false"
click at [693, 252] on input "checkbox" at bounding box center [695, 255] width 11 height 11
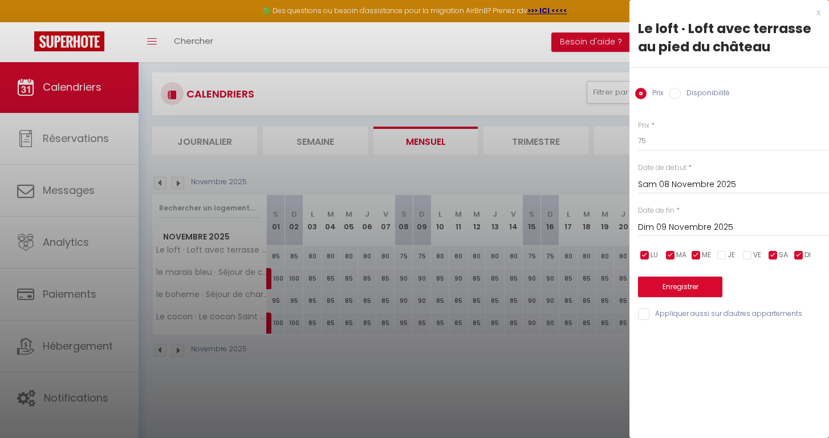
checkbox input "false"
click at [669, 254] on input "checkbox" at bounding box center [670, 255] width 11 height 11
checkbox input "false"
click at [649, 254] on input "checkbox" at bounding box center [644, 255] width 11 height 11
checkbox input "false"
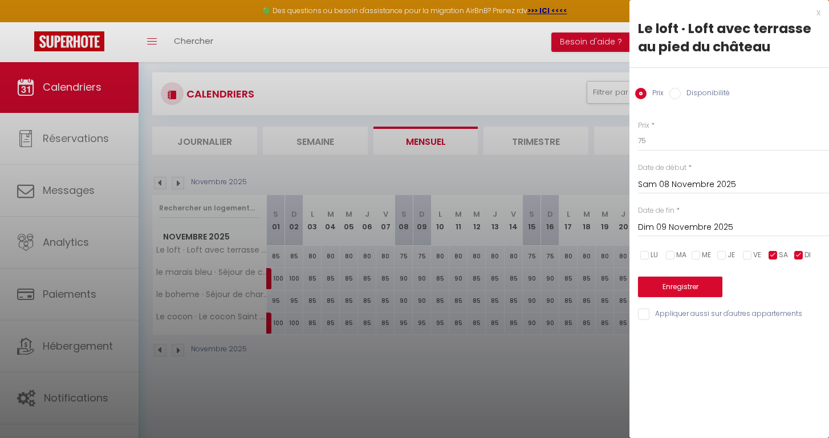
click at [708, 225] on input "Dim 09 Novembre 2025" at bounding box center [733, 227] width 191 height 15
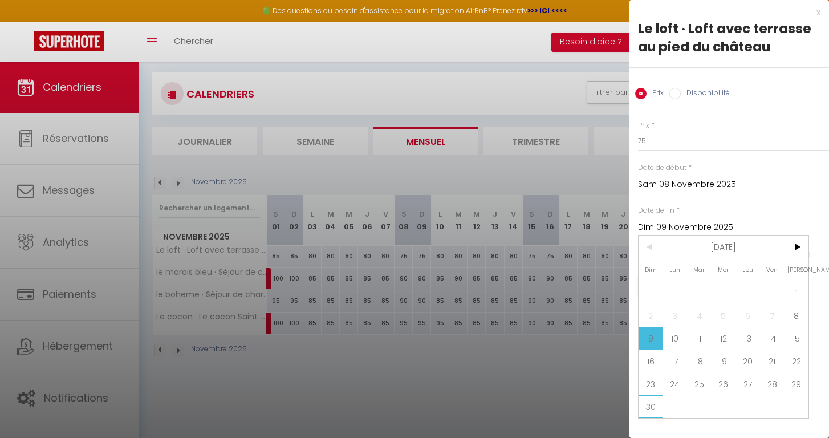
click at [658, 406] on span "30" at bounding box center [651, 406] width 25 height 23
type input "Dim 30 Novembre 2025"
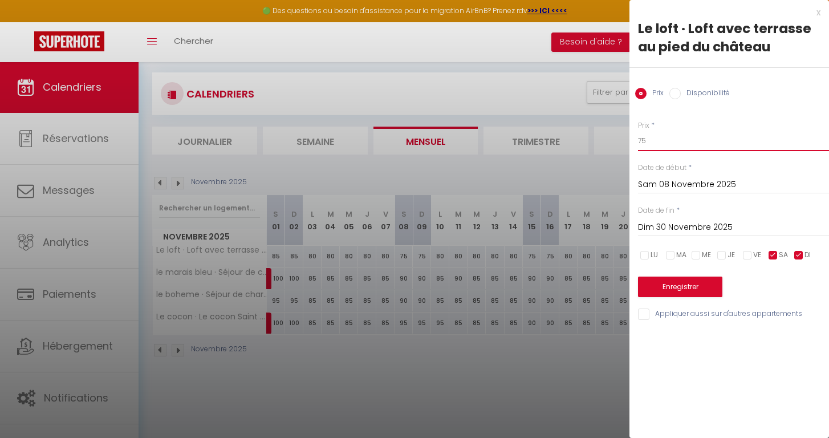
click at [643, 143] on input "75" at bounding box center [733, 141] width 191 height 21
type input "85"
click at [677, 287] on button "Enregistrer" at bounding box center [680, 287] width 84 height 21
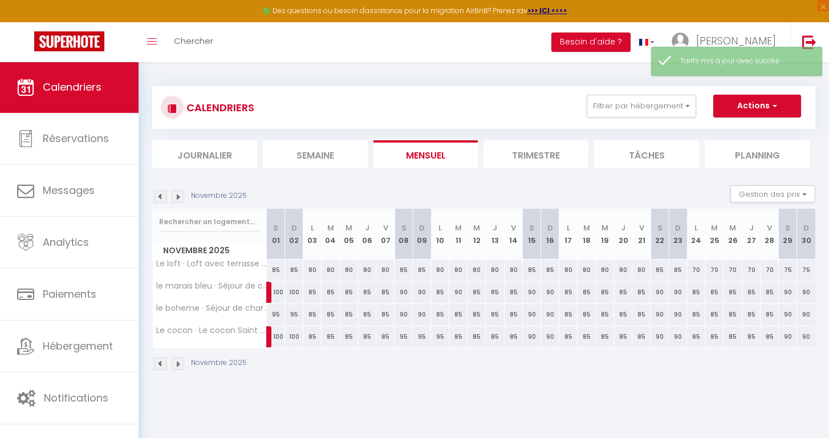
scroll to position [0, 0]
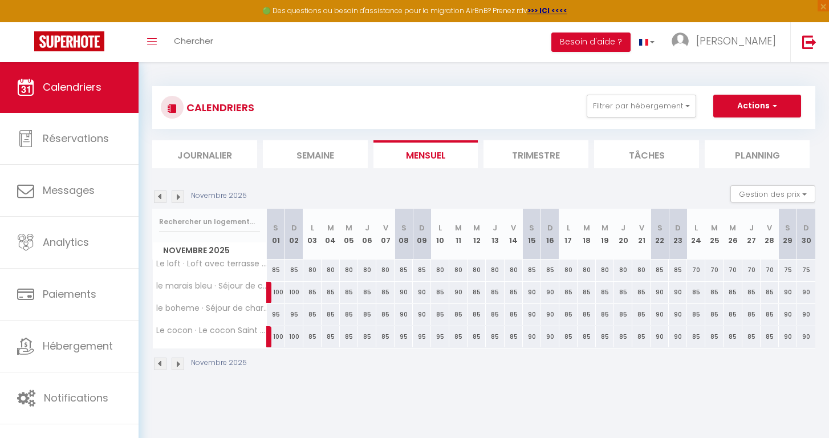
click at [701, 271] on div "70" at bounding box center [696, 269] width 18 height 21
type input "70"
type input "Lun 24 Novembre 2025"
type input "Mar 25 Novembre 2025"
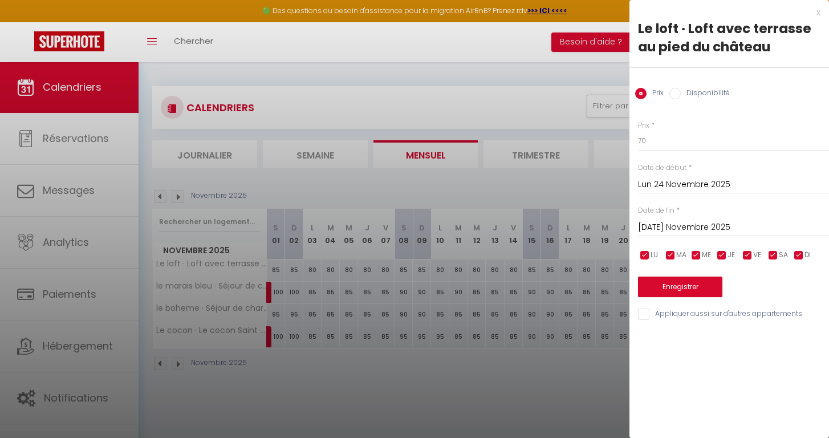
click at [775, 253] on input "checkbox" at bounding box center [772, 255] width 11 height 11
checkbox input "false"
click at [793, 252] on input "checkbox" at bounding box center [798, 255] width 11 height 11
click at [676, 230] on input "Mar 25 Novembre 2025" at bounding box center [733, 227] width 191 height 15
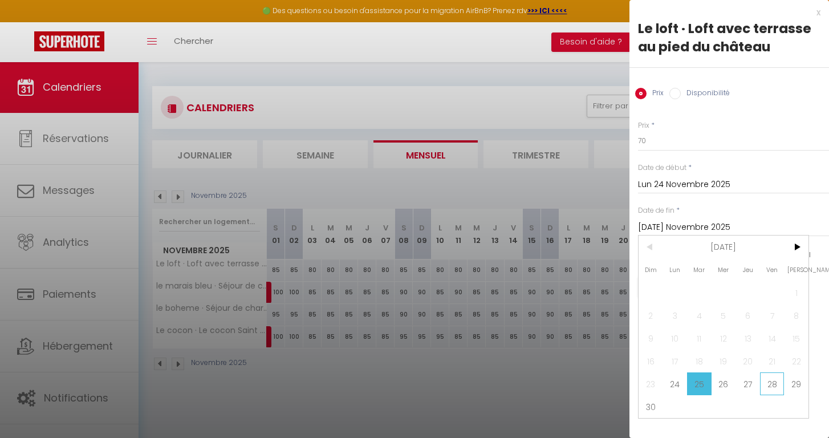
click at [779, 384] on span "28" at bounding box center [772, 383] width 25 height 23
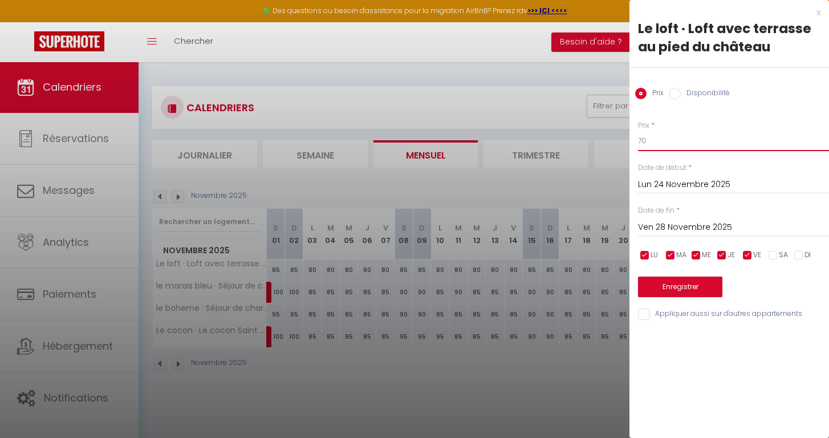
click at [641, 141] on input "70" at bounding box center [733, 141] width 191 height 21
click at [653, 283] on button "Enregistrer" at bounding box center [680, 287] width 84 height 21
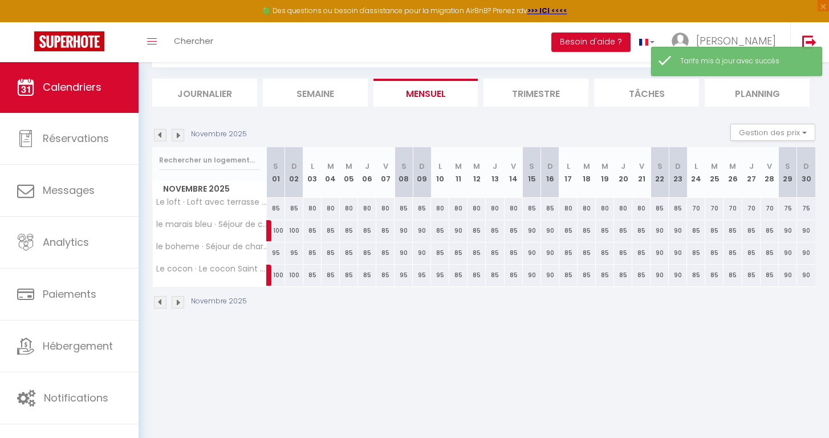
scroll to position [62, 0]
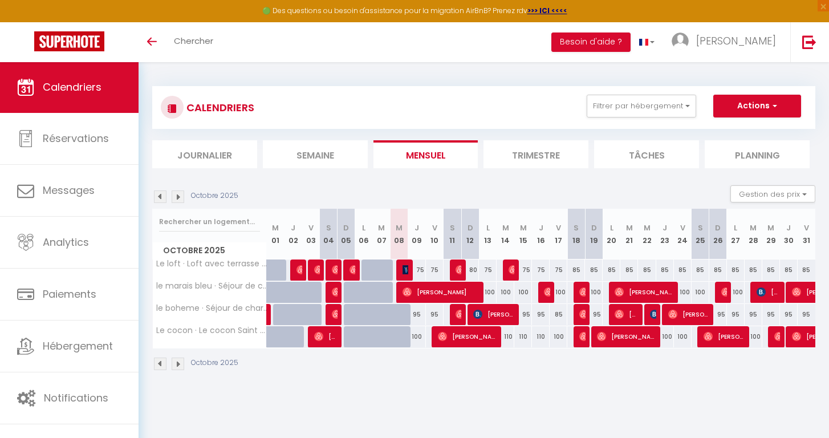
click at [174, 200] on img at bounding box center [178, 196] width 13 height 13
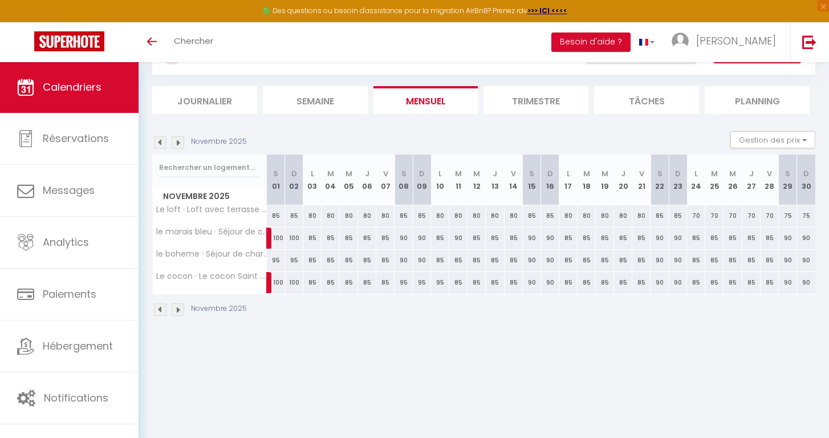
scroll to position [59, 0]
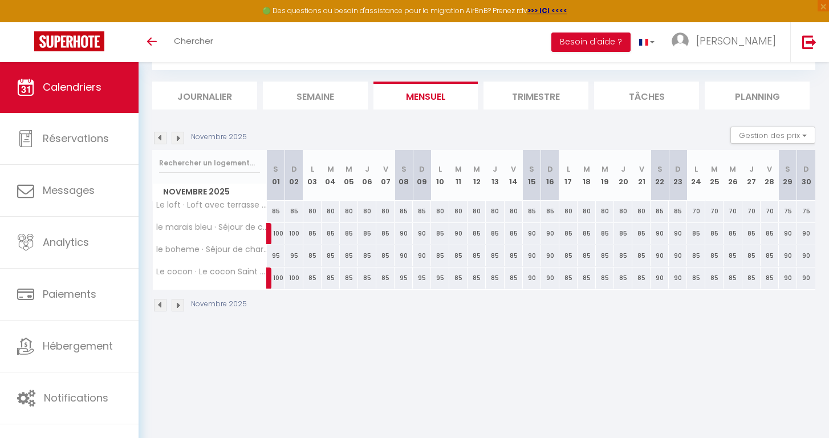
click at [694, 210] on div "70" at bounding box center [696, 211] width 18 height 21
type input "70"
type input "Lun 24 Novembre 2025"
type input "Mar 25 Novembre 2025"
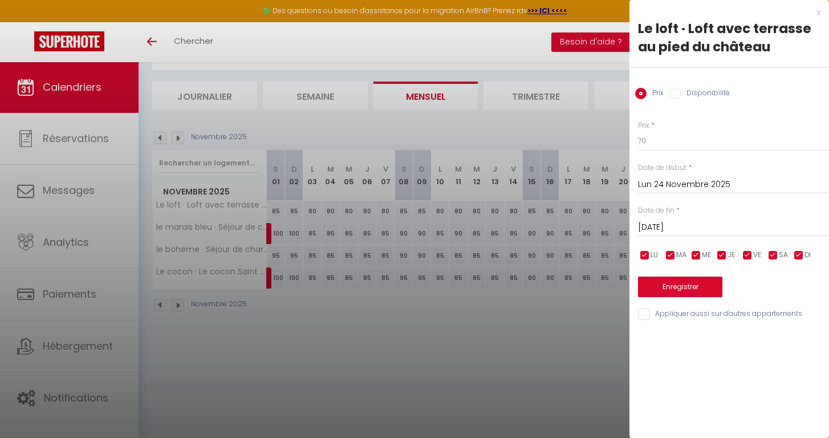
click at [773, 252] on input "checkbox" at bounding box center [772, 255] width 11 height 11
checkbox input "false"
click at [803, 253] on input "checkbox" at bounding box center [798, 255] width 11 height 11
checkbox input "false"
click at [719, 222] on input "Mar 25 Novembre 2025" at bounding box center [733, 227] width 191 height 15
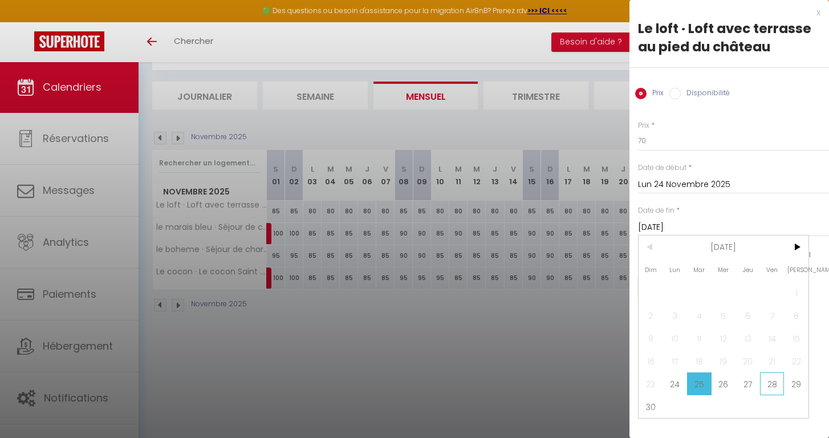
click at [763, 391] on span "28" at bounding box center [772, 383] width 25 height 23
type input "Ven 28 Novembre 2025"
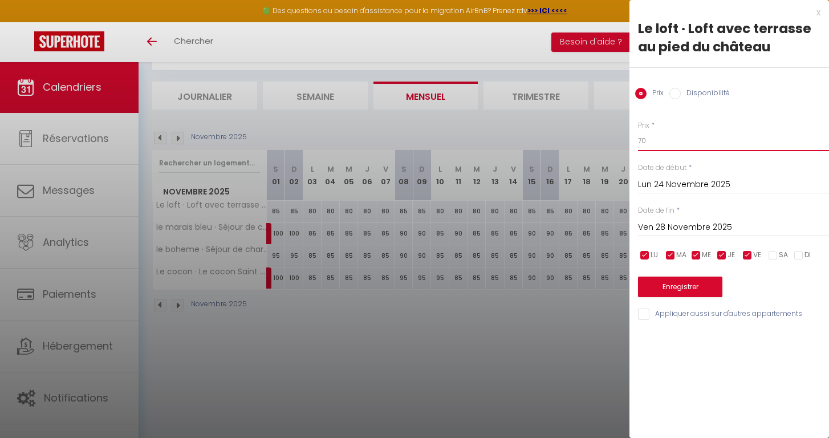
click at [641, 140] on input "70" at bounding box center [733, 141] width 191 height 21
type input "80"
click at [663, 291] on button "Enregistrer" at bounding box center [680, 287] width 84 height 21
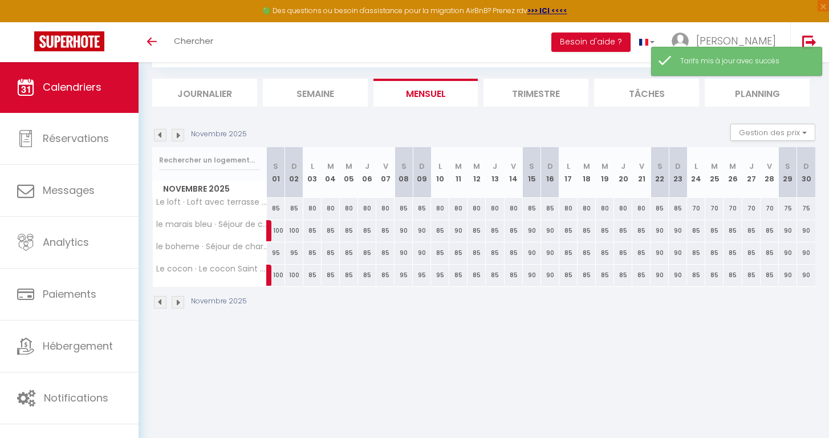
scroll to position [62, 0]
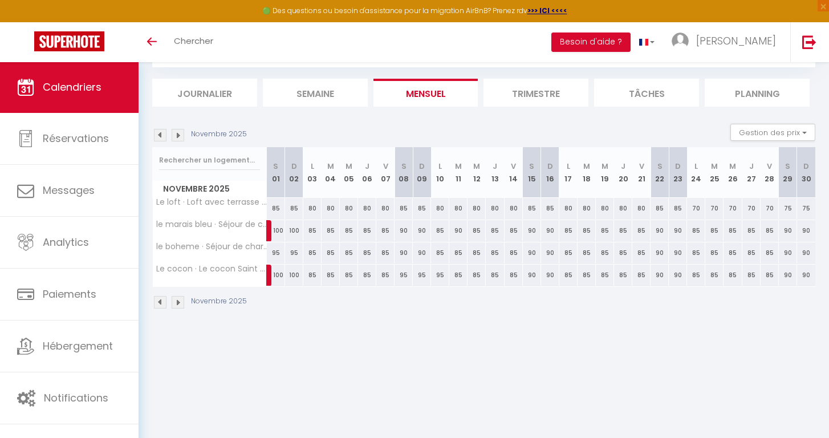
click at [312, 230] on div "85" at bounding box center [312, 230] width 18 height 21
type input "85"
type input "Lun 03 Novembre 2025"
type input "Mar 04 Novembre 2025"
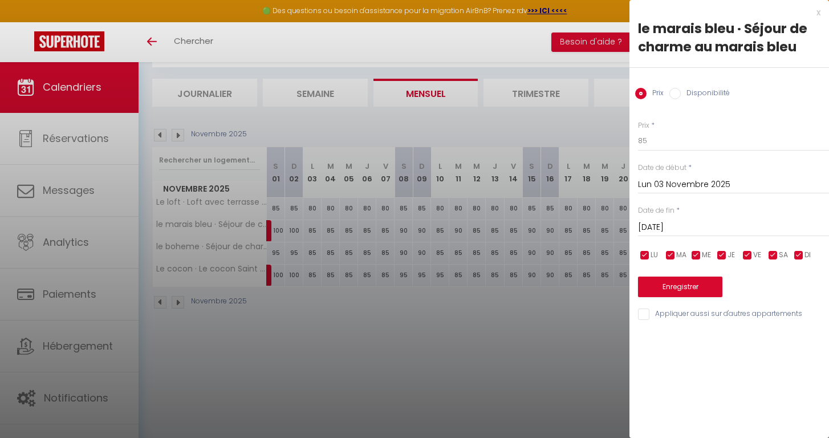
click at [771, 254] on input "checkbox" at bounding box center [772, 255] width 11 height 11
checkbox input "false"
click at [798, 254] on input "checkbox" at bounding box center [798, 255] width 11 height 11
checkbox input "false"
click at [669, 226] on input "Mar 04 Novembre 2025" at bounding box center [733, 227] width 191 height 15
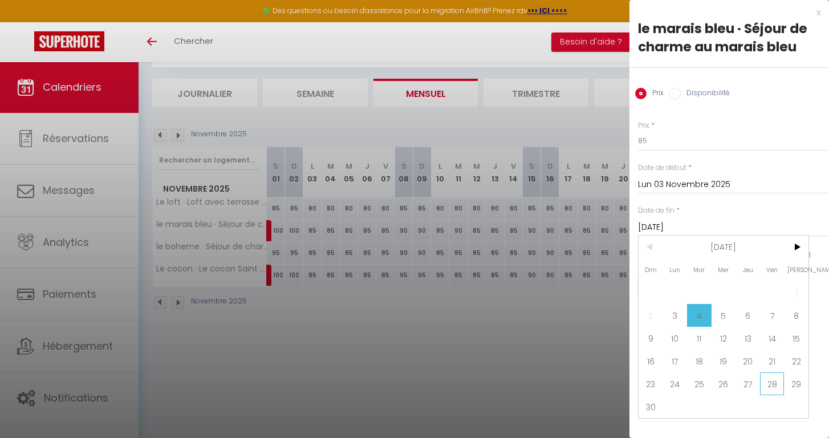
click at [772, 386] on span "28" at bounding box center [772, 383] width 25 height 23
type input "Ven 28 Novembre 2025"
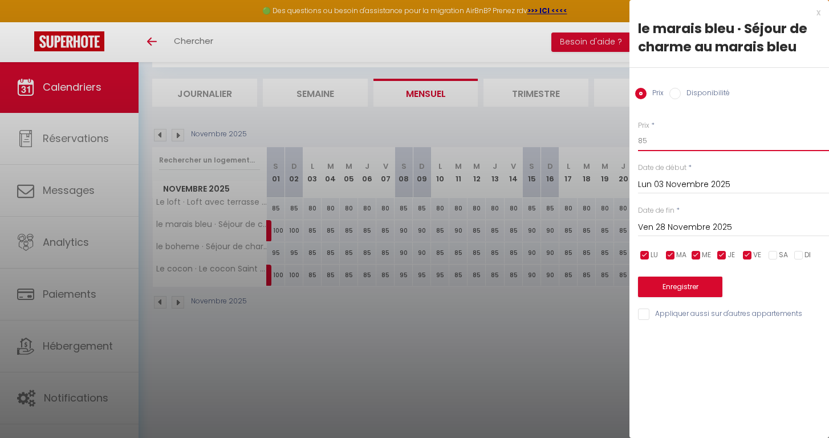
drag, startPoint x: 648, startPoint y: 141, endPoint x: 635, endPoint y: 141, distance: 12.5
click at [636, 141] on div "Prix * 85 Statut * Disponible Indisponible Date de début * Lun 03 Novembre 2025…" at bounding box center [729, 214] width 200 height 216
type input "95"
click at [666, 288] on button "Enregistrer" at bounding box center [680, 287] width 84 height 21
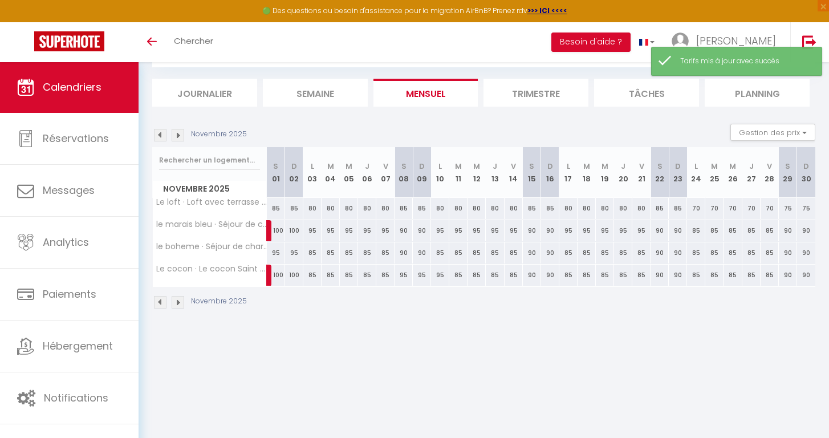
click at [404, 231] on div "90" at bounding box center [404, 230] width 18 height 21
type input "90"
type input "Sam 08 Novembre 2025"
type input "Dim 09 Novembre 2025"
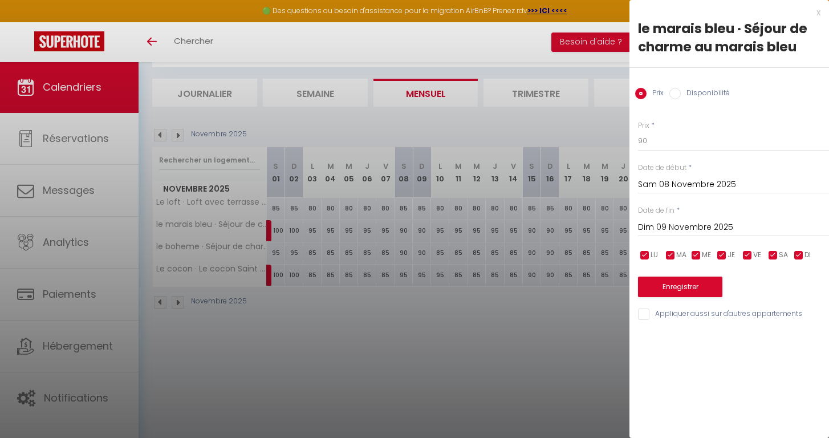
click at [748, 251] on input "checkbox" at bounding box center [747, 255] width 11 height 11
checkbox input "false"
click at [717, 253] on input "checkbox" at bounding box center [721, 255] width 11 height 11
checkbox input "false"
click at [696, 253] on input "checkbox" at bounding box center [695, 255] width 11 height 11
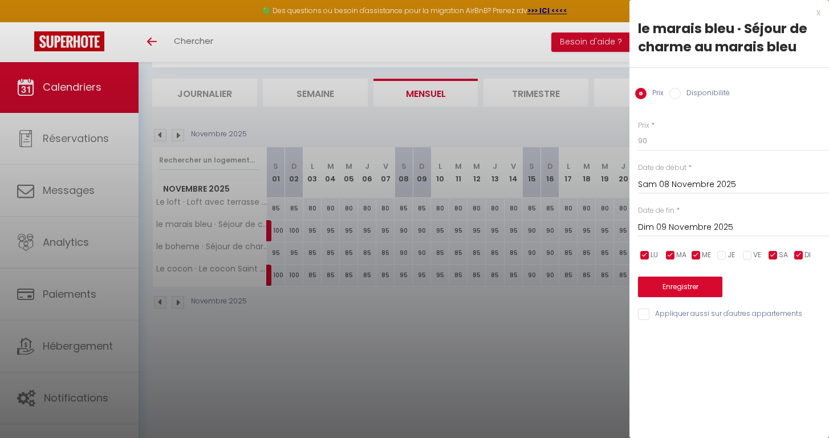
checkbox input "false"
click at [669, 255] on input "checkbox" at bounding box center [670, 255] width 11 height 11
checkbox input "false"
click at [645, 254] on input "checkbox" at bounding box center [644, 255] width 11 height 11
checkbox input "false"
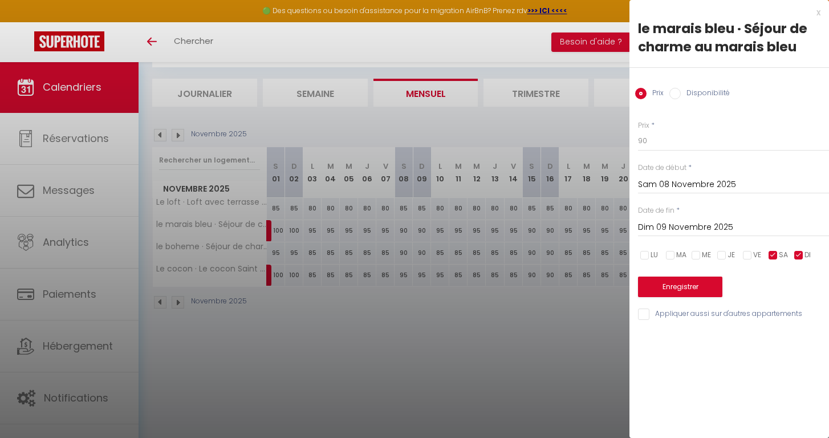
click at [675, 220] on input "Dim 09 Novembre 2025" at bounding box center [733, 227] width 191 height 15
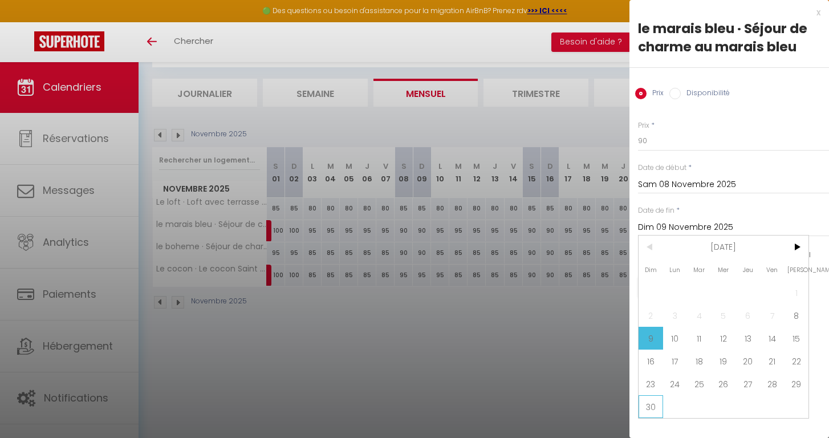
click at [657, 405] on span "30" at bounding box center [651, 406] width 25 height 23
type input "Dim 30 Novembre 2025"
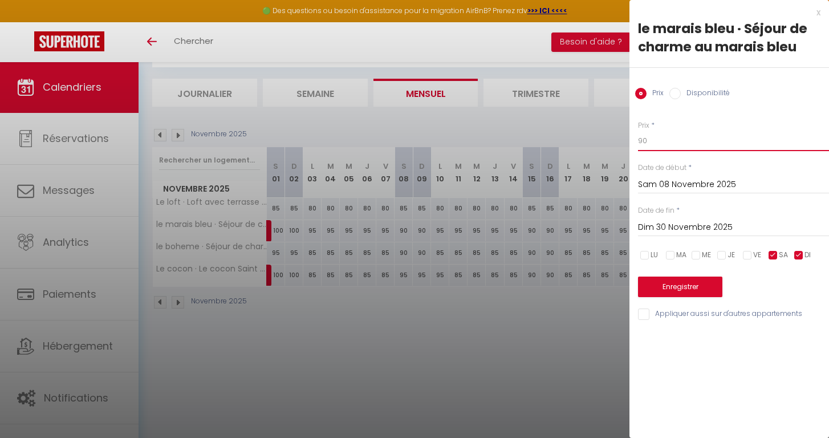
click at [651, 140] on input "90" at bounding box center [733, 141] width 191 height 21
type input "9"
type input "100"
click at [679, 278] on button "Enregistrer" at bounding box center [680, 287] width 84 height 21
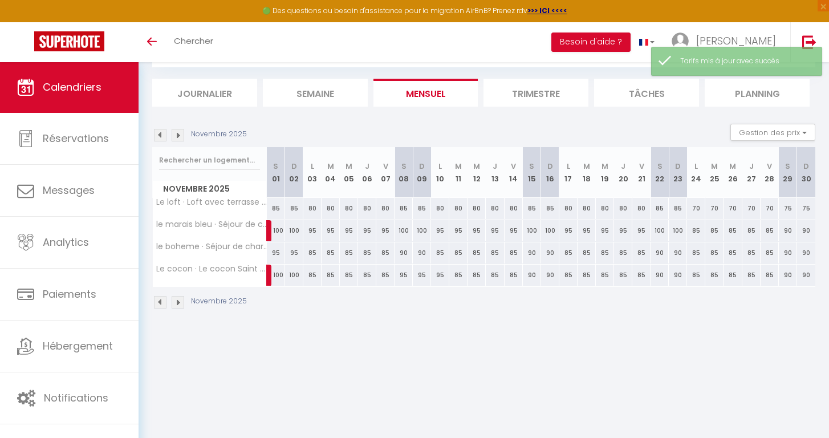
click at [174, 135] on img at bounding box center [178, 135] width 13 height 13
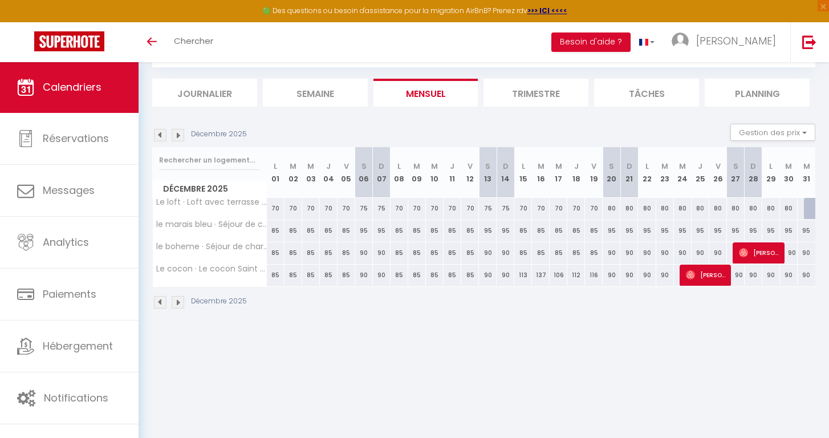
click at [158, 137] on img at bounding box center [160, 135] width 13 height 13
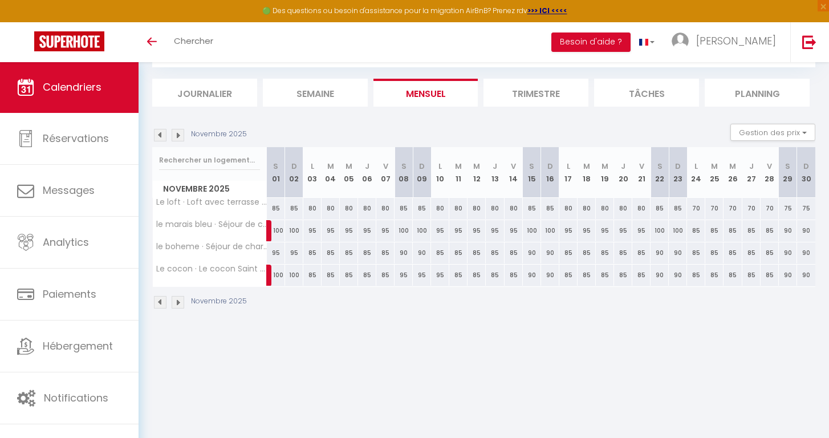
click at [311, 254] on div "85" at bounding box center [312, 252] width 18 height 21
type input "85"
type input "Lun 03 Novembre 2025"
type input "Mar 04 Novembre 2025"
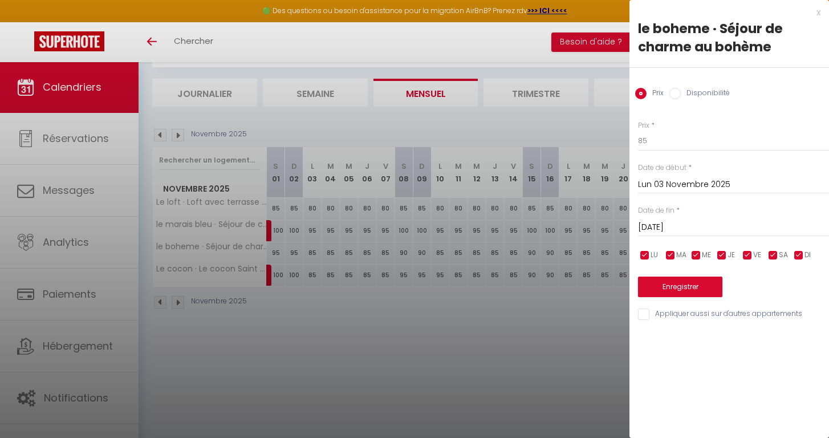
click at [750, 254] on input "checkbox" at bounding box center [747, 255] width 11 height 11
checkbox input "true"
click at [775, 254] on input "checkbox" at bounding box center [772, 255] width 11 height 11
checkbox input "false"
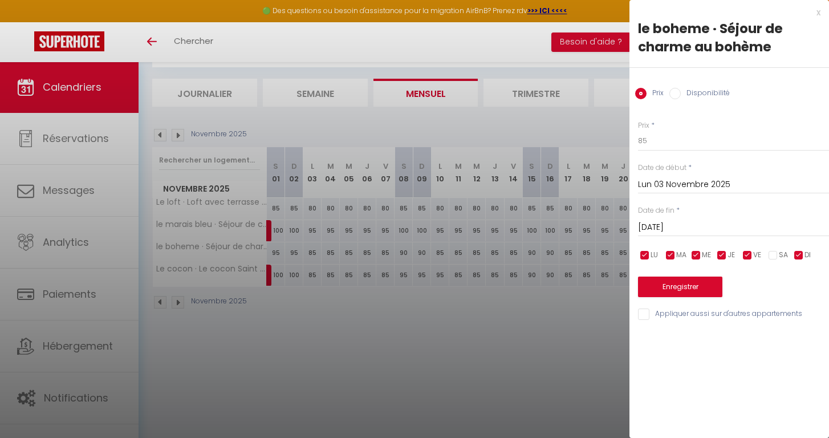
click at [800, 253] on input "checkbox" at bounding box center [798, 255] width 11 height 11
checkbox input "false"
click at [657, 225] on input "Mar 04 Novembre 2025" at bounding box center [733, 227] width 191 height 15
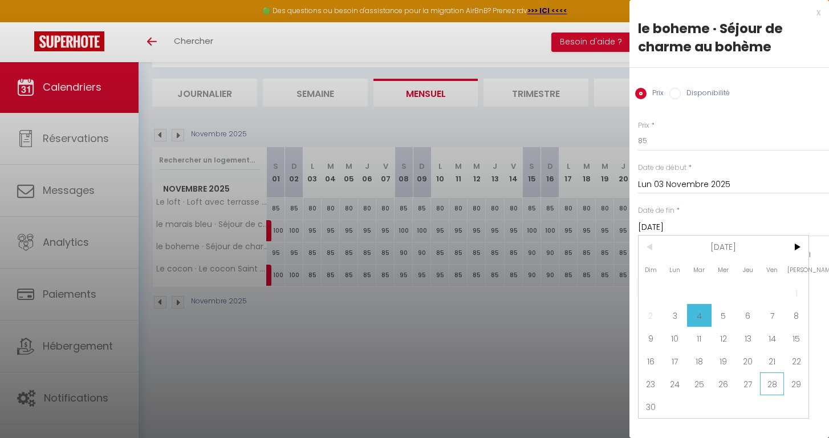
click at [774, 384] on span "28" at bounding box center [772, 383] width 25 height 23
type input "Ven 28 Novembre 2025"
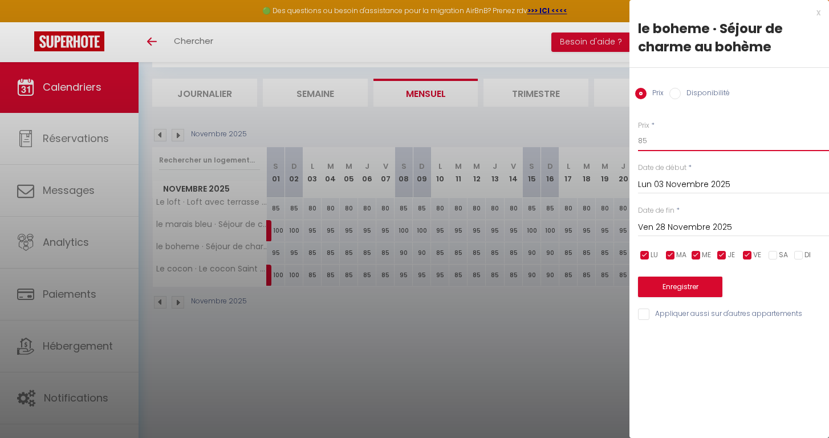
click at [652, 140] on input "85" at bounding box center [733, 141] width 191 height 21
type input "8"
type input "95"
click at [660, 288] on button "Enregistrer" at bounding box center [680, 287] width 84 height 21
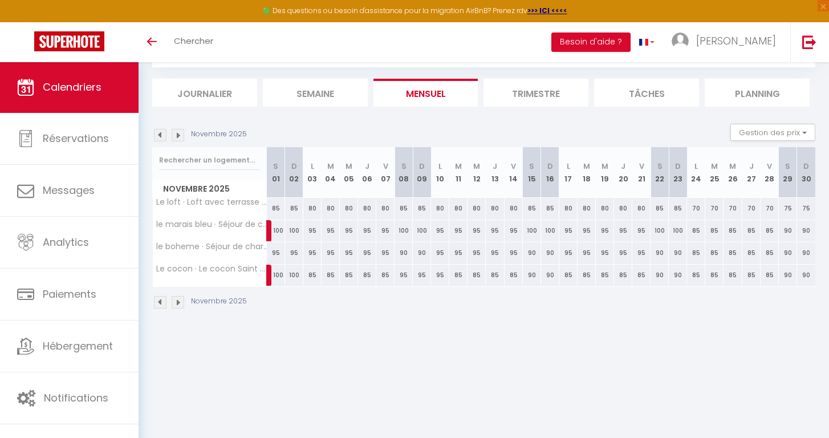
click at [388, 258] on div "95" at bounding box center [385, 252] width 18 height 21
type input "95"
type input "Ven 07 Novembre 2025"
type input "Sam 08 Novembre 2025"
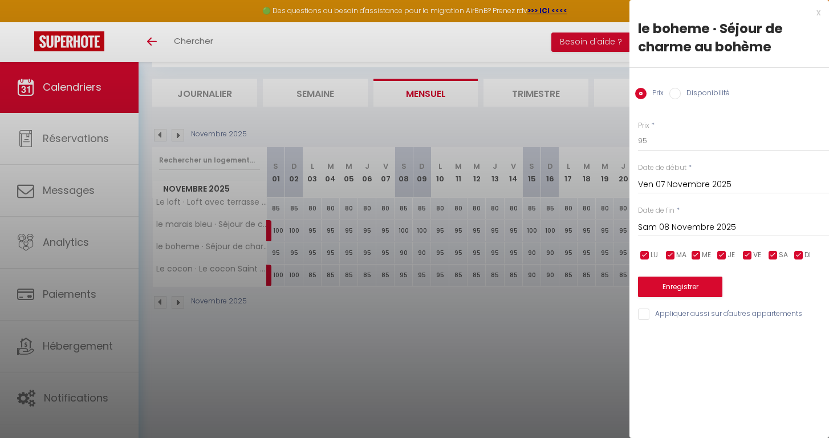
click at [745, 253] on input "checkbox" at bounding box center [747, 255] width 11 height 11
checkbox input "false"
click at [719, 255] on input "checkbox" at bounding box center [721, 255] width 11 height 11
checkbox input "false"
click at [696, 255] on input "checkbox" at bounding box center [695, 255] width 11 height 11
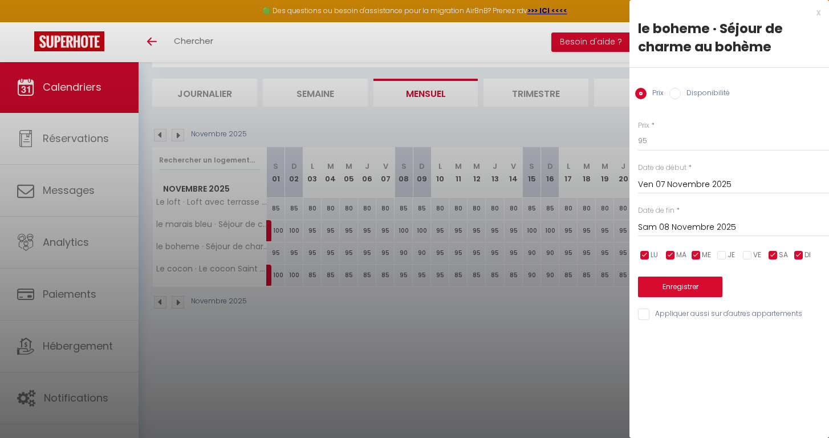
checkbox input "false"
click at [673, 253] on input "checkbox" at bounding box center [670, 255] width 11 height 11
checkbox input "false"
click at [644, 255] on input "checkbox" at bounding box center [644, 255] width 11 height 11
checkbox input "false"
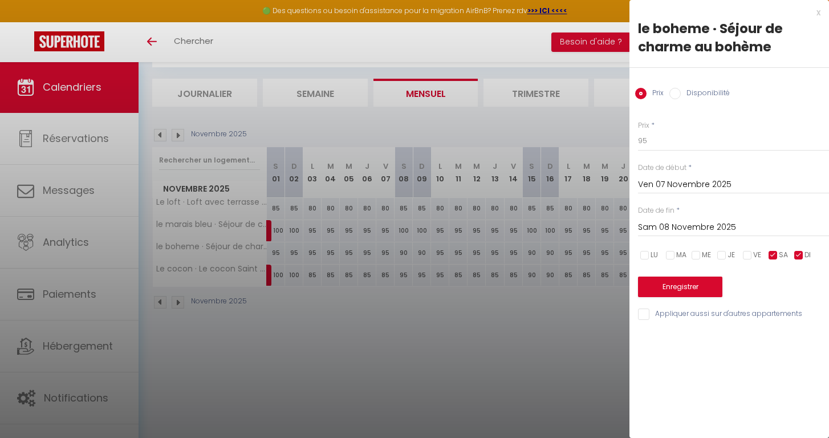
click at [685, 234] on input "Sam 08 Novembre 2025" at bounding box center [733, 227] width 191 height 15
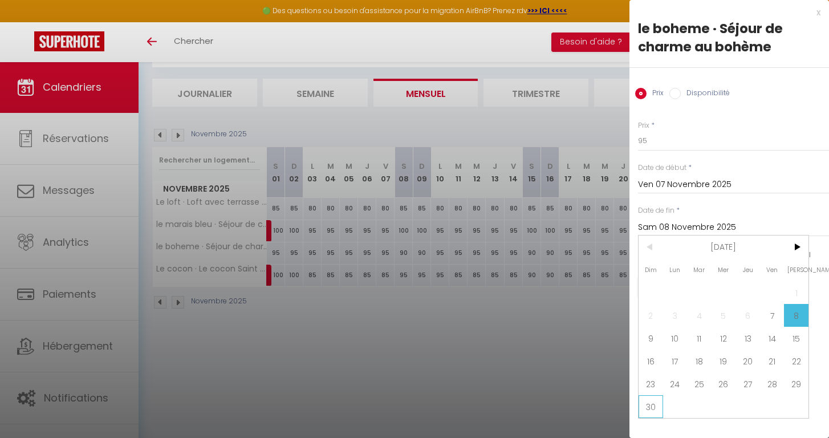
click at [652, 406] on span "30" at bounding box center [651, 406] width 25 height 23
type input "Dim 30 Novembre 2025"
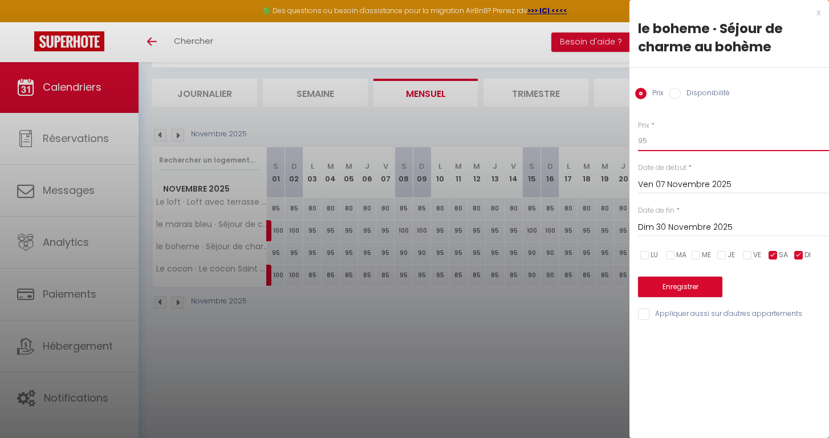
drag, startPoint x: 649, startPoint y: 142, endPoint x: 630, endPoint y: 141, distance: 18.8
click at [630, 141] on div "Prix * 95 Statut * Disponible Indisponible Date de début * Ven 07 Novembre 2025…" at bounding box center [729, 214] width 200 height 216
type input "100"
click at [678, 292] on button "Enregistrer" at bounding box center [680, 287] width 84 height 21
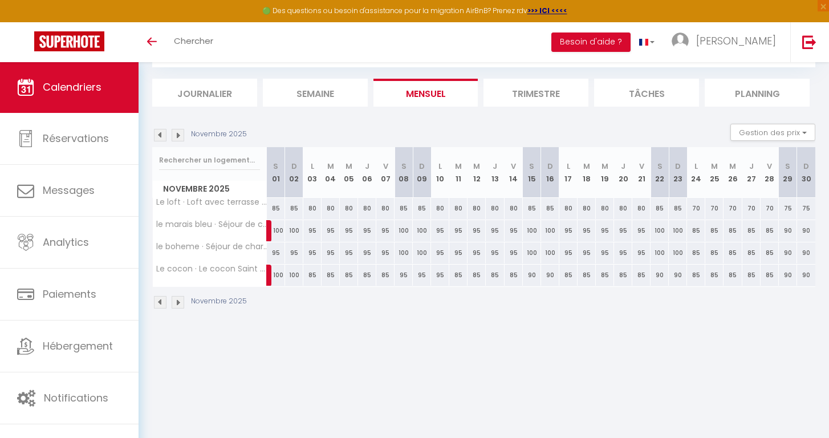
click at [314, 277] on div "85" at bounding box center [312, 275] width 18 height 21
type input "85"
type input "Lun 03 Novembre 2025"
type input "Mar 04 Novembre 2025"
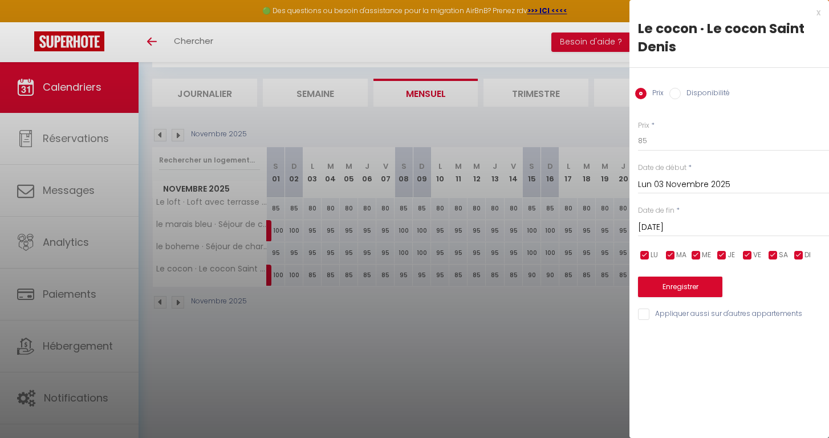
click at [772, 255] on input "checkbox" at bounding box center [772, 255] width 11 height 11
checkbox input "false"
click at [802, 254] on input "checkbox" at bounding box center [798, 255] width 11 height 11
checkbox input "false"
click at [679, 220] on input "Mar 04 Novembre 2025" at bounding box center [733, 227] width 191 height 15
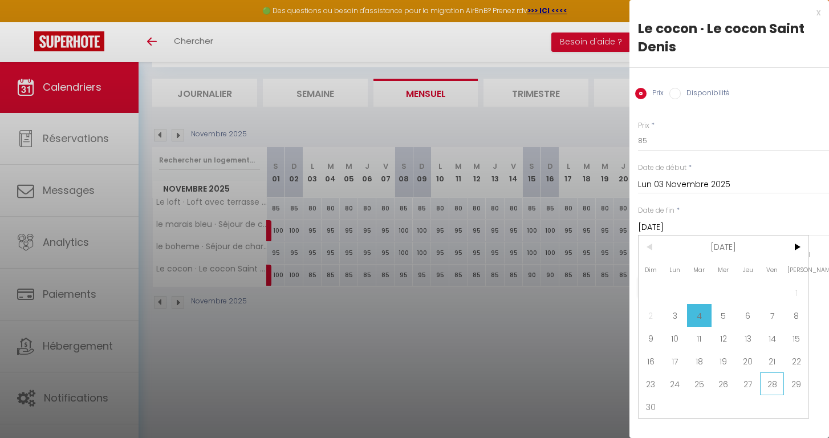
click at [778, 380] on span "28" at bounding box center [772, 383] width 25 height 23
type input "Ven 28 Novembre 2025"
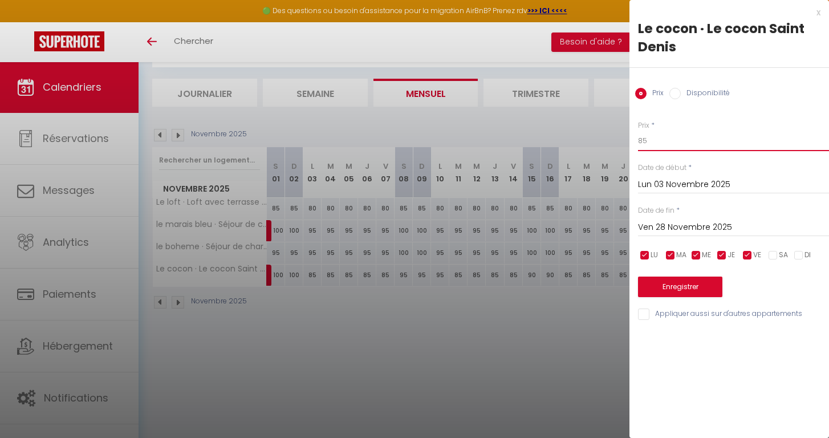
drag, startPoint x: 647, startPoint y: 140, endPoint x: 623, endPoint y: 140, distance: 24.5
click at [623, 140] on body "🟢 Des questions ou besoin d'assistance pour la migration AirBnB? Prenez rdv >>>…" at bounding box center [414, 219] width 829 height 438
type input "95"
click at [668, 284] on button "Enregistrer" at bounding box center [680, 287] width 84 height 21
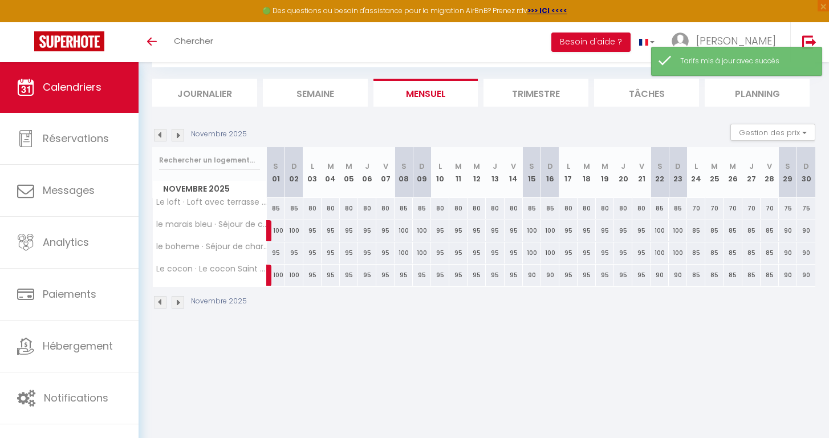
click at [525, 277] on div "90" at bounding box center [532, 275] width 18 height 21
type input "90"
type input "Sam 15 Novembre 2025"
type input "Dim 16 Novembre 2025"
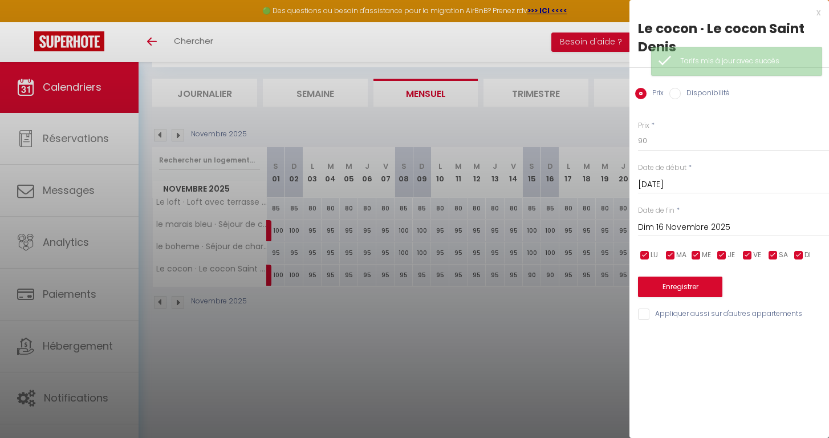
click at [658, 181] on input "Sam 15 Novembre 2025" at bounding box center [733, 184] width 191 height 15
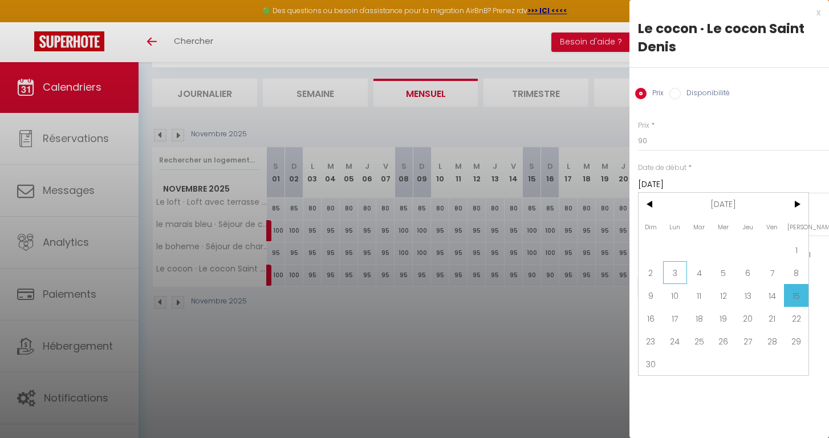
click at [670, 273] on span "3" at bounding box center [675, 272] width 25 height 23
type input "Lun 03 Novembre 2025"
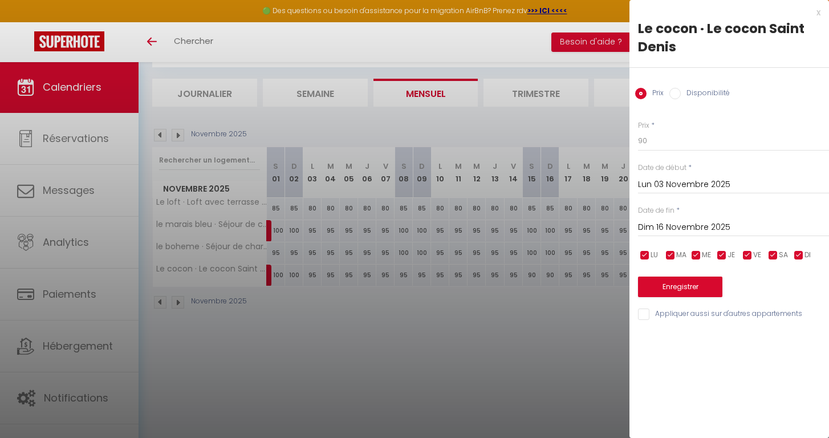
click at [690, 221] on input "Dim 16 Novembre 2025" at bounding box center [733, 227] width 191 height 15
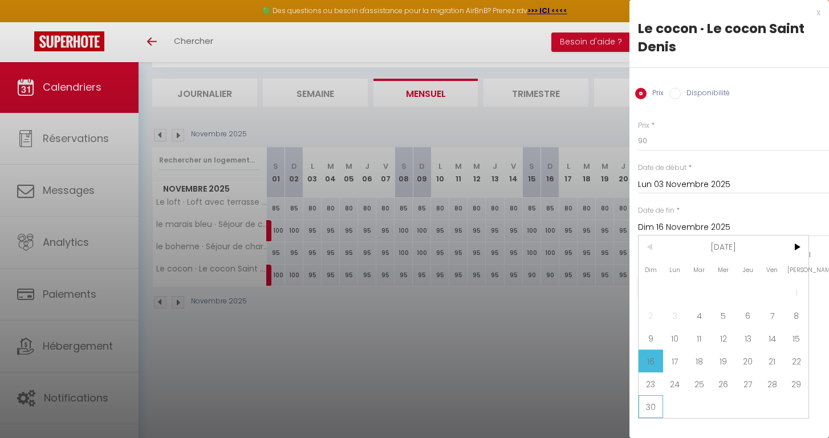
click at [661, 404] on span "30" at bounding box center [651, 406] width 25 height 23
type input "Dim 30 Novembre 2025"
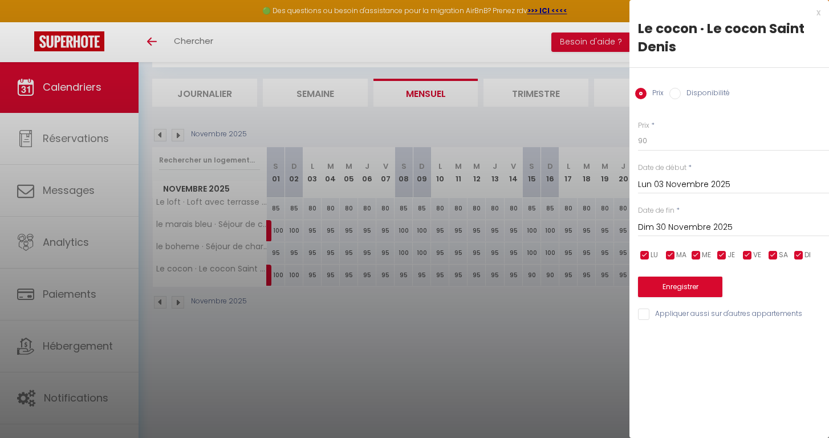
click at [743, 253] on input "checkbox" at bounding box center [747, 255] width 11 height 11
checkbox input "false"
click at [717, 254] on input "checkbox" at bounding box center [721, 255] width 11 height 11
checkbox input "false"
click at [694, 253] on input "checkbox" at bounding box center [695, 255] width 11 height 11
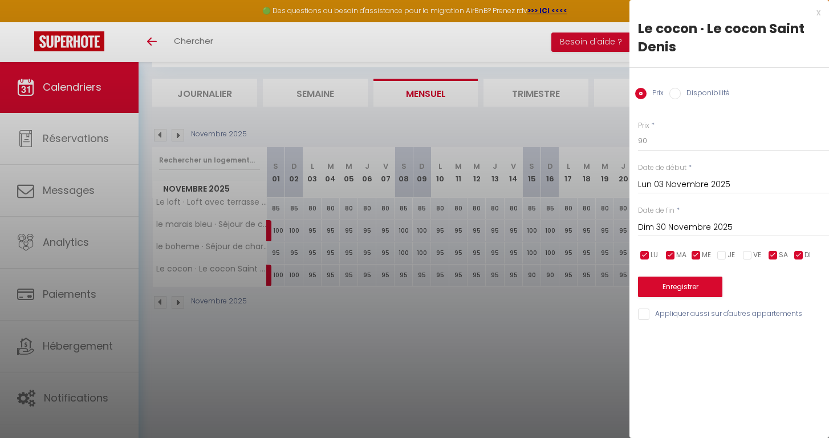
checkbox input "false"
click at [647, 253] on input "checkbox" at bounding box center [644, 255] width 11 height 11
checkbox input "false"
click at [674, 253] on input "checkbox" at bounding box center [670, 255] width 11 height 11
checkbox input "false"
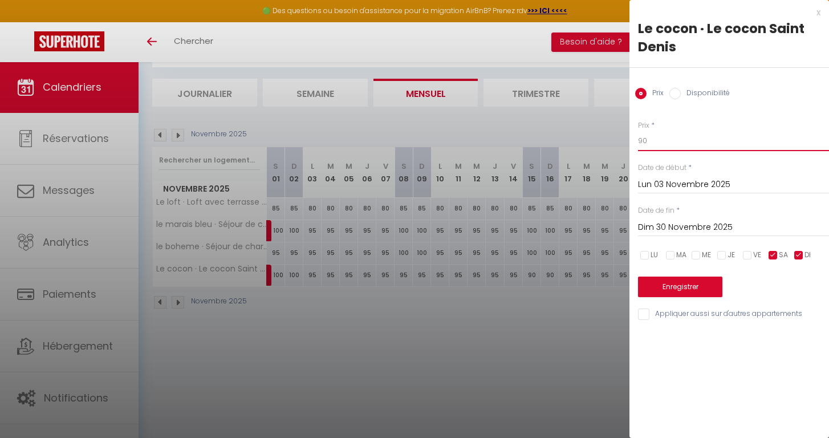
drag, startPoint x: 652, startPoint y: 140, endPoint x: 632, endPoint y: 138, distance: 19.5
click at [632, 138] on div "Prix * 90 Statut * Disponible Indisponible Date de début * Lun 03 Novembre 2025…" at bounding box center [729, 214] width 200 height 216
type input "100"
click at [659, 289] on button "Enregistrer" at bounding box center [680, 287] width 84 height 21
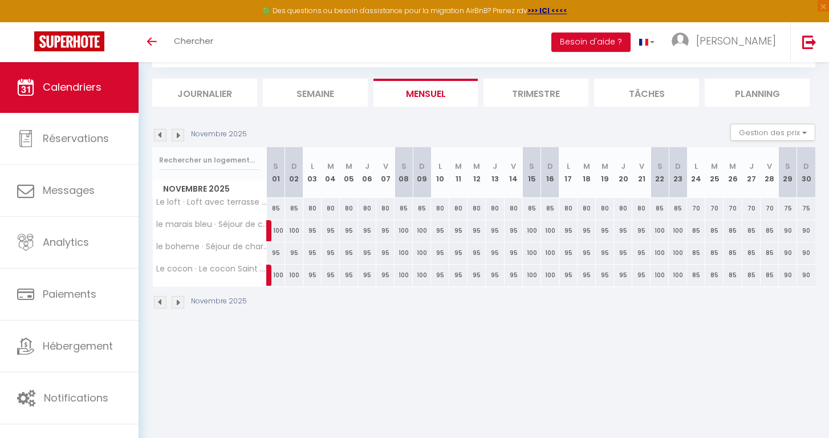
click at [713, 230] on div "85" at bounding box center [714, 230] width 18 height 21
type input "85"
type input "Mar 25 Novembre 2025"
type input "Mer 26 Novembre 2025"
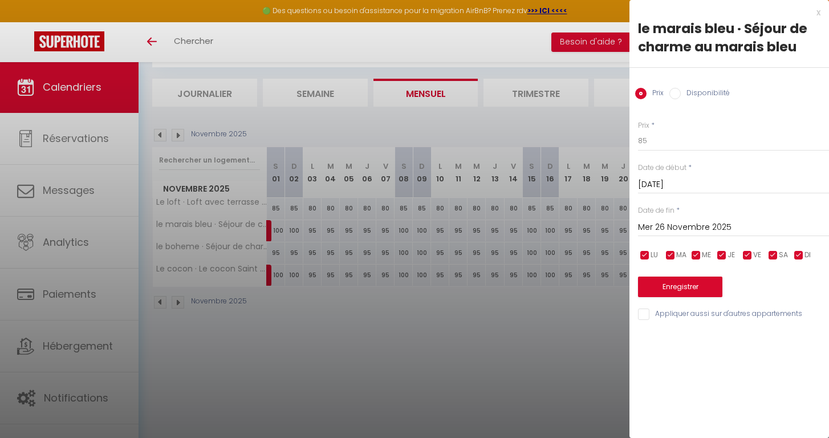
click at [644, 186] on input "Mar 25 Novembre 2025" at bounding box center [733, 184] width 191 height 15
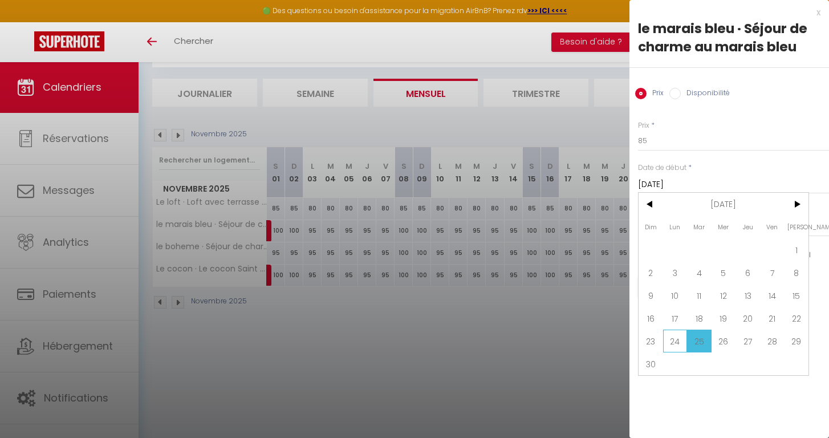
click at [668, 342] on span "24" at bounding box center [675, 341] width 25 height 23
type input "Lun 24 Novembre 2025"
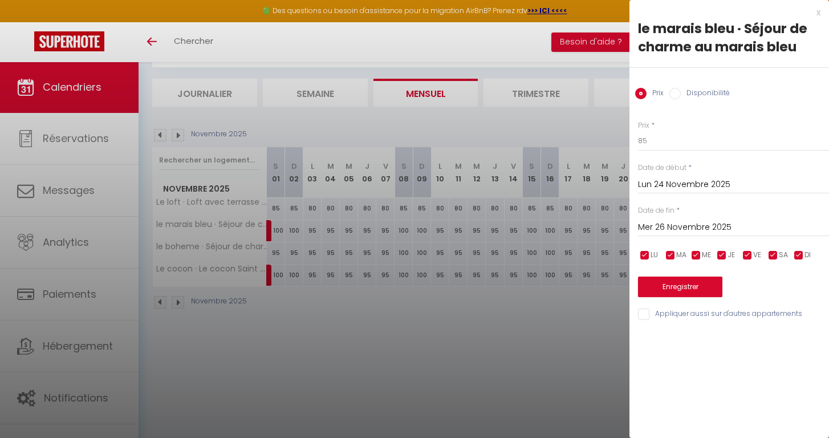
click at [719, 227] on input "Mer 26 Novembre 2025" at bounding box center [733, 227] width 191 height 15
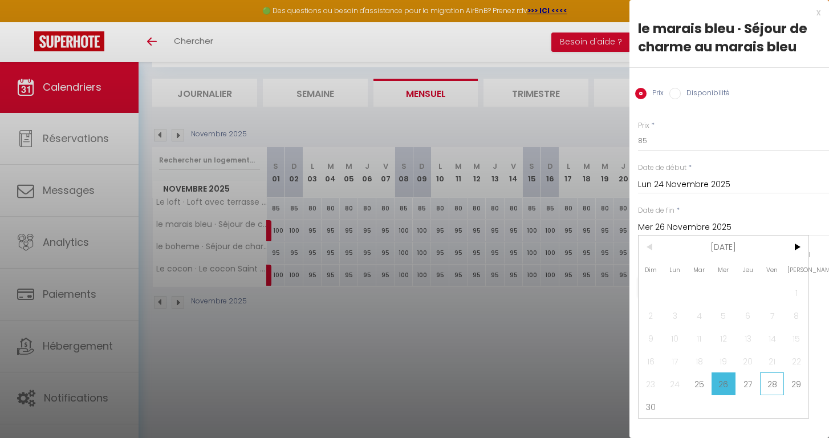
click at [769, 387] on span "28" at bounding box center [772, 383] width 25 height 23
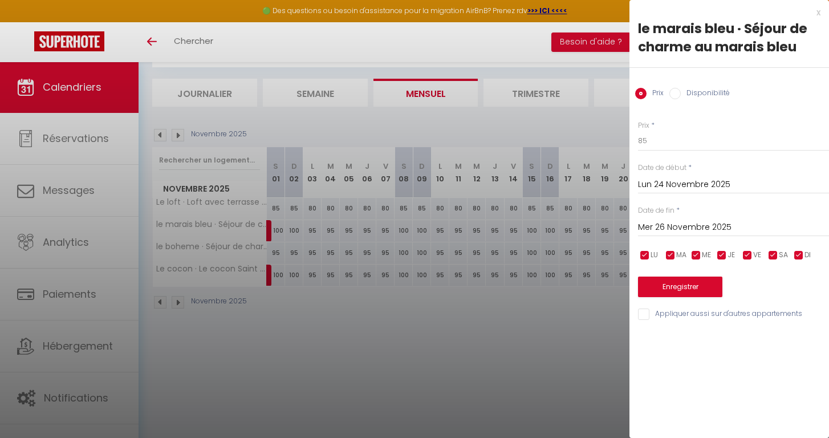
type input "Ven 28 Novembre 2025"
drag, startPoint x: 660, startPoint y: 143, endPoint x: 635, endPoint y: 143, distance: 25.1
click at [635, 143] on div "Prix * 85 Statut * Disponible Indisponible Date de début * Lun 24 Novembre 2025…" at bounding box center [729, 214] width 200 height 216
type input "95"
click at [657, 283] on button "Enregistrer" at bounding box center [680, 287] width 84 height 21
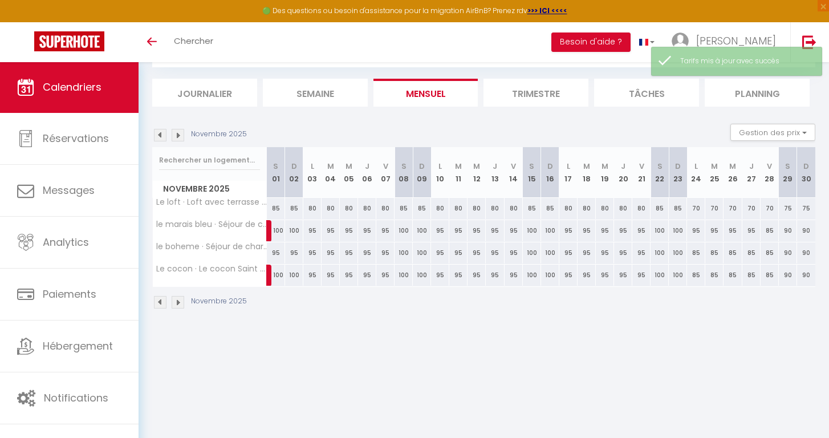
click at [697, 259] on div "85" at bounding box center [696, 252] width 18 height 21
type input "85"
type input "Lun 24 Novembre 2025"
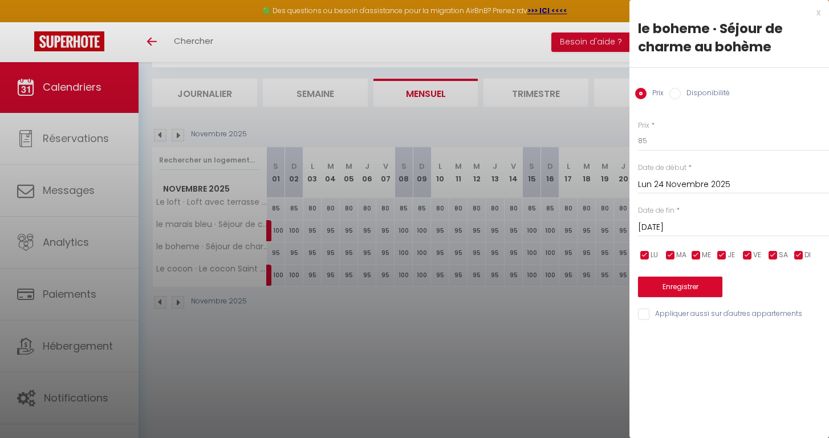
click at [695, 224] on input "Mar 25 Novembre 2025" at bounding box center [733, 227] width 191 height 15
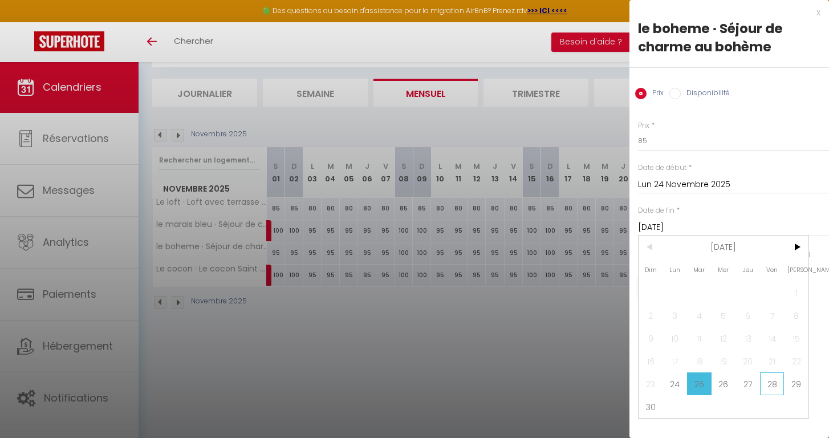
click at [765, 386] on span "28" at bounding box center [772, 383] width 25 height 23
type input "Ven 28 Novembre 2025"
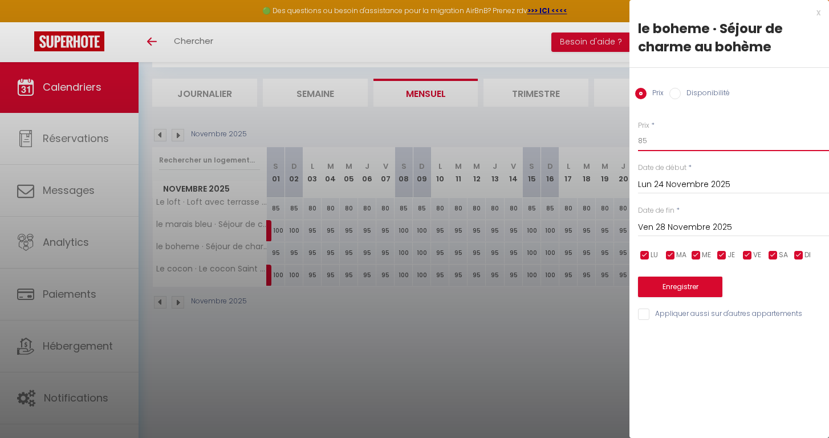
click at [656, 139] on input "85" at bounding box center [733, 141] width 191 height 21
type input "8"
type input "95"
click at [671, 289] on button "Enregistrer" at bounding box center [680, 287] width 84 height 21
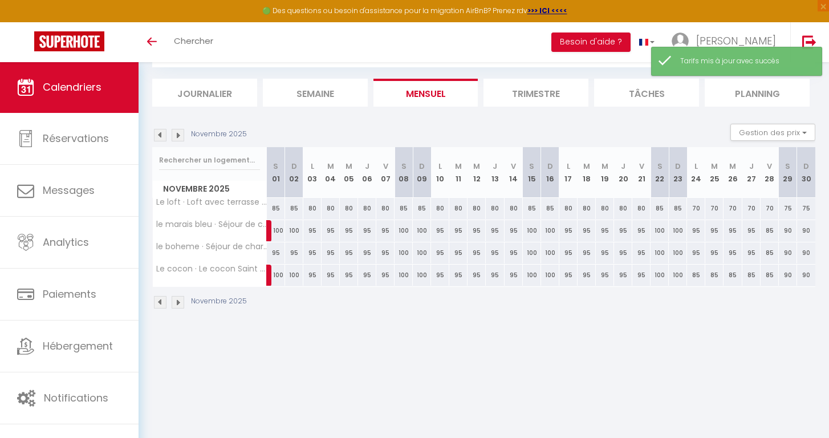
click at [769, 227] on div "85" at bounding box center [770, 230] width 18 height 21
type input "85"
type input "Ven 28 Novembre 2025"
type input "Sam 29 Novembre 2025"
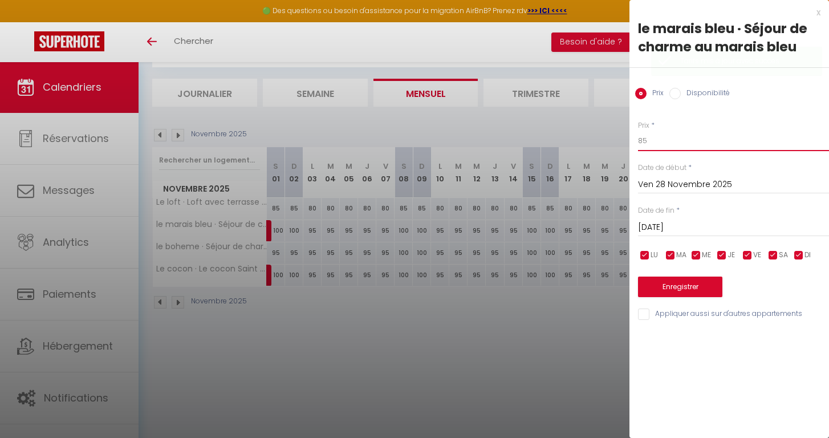
click at [641, 144] on input "85" at bounding box center [733, 141] width 191 height 21
type input "95"
click at [648, 290] on button "Enregistrer" at bounding box center [680, 287] width 84 height 21
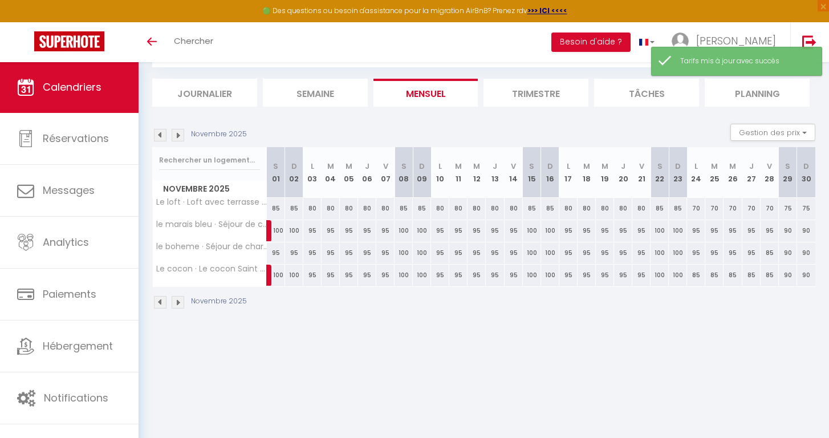
click at [771, 254] on div "85" at bounding box center [770, 252] width 18 height 21
type input "85"
type input "Ven 28 Novembre 2025"
type input "Sam 29 Novembre 2025"
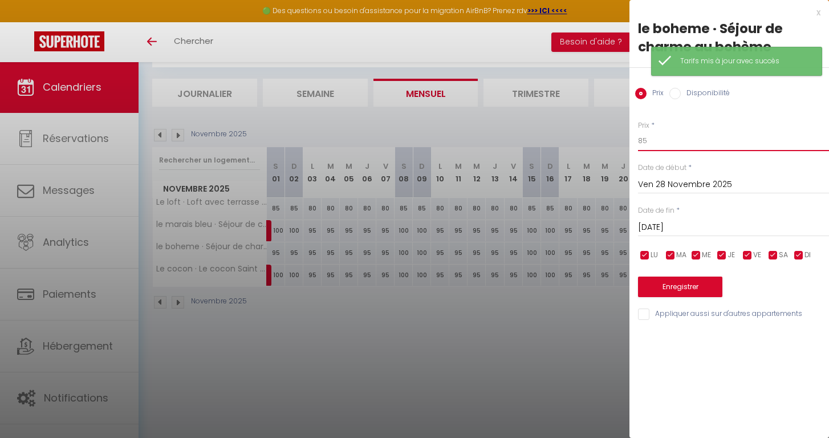
click at [642, 140] on input "85" at bounding box center [733, 141] width 191 height 21
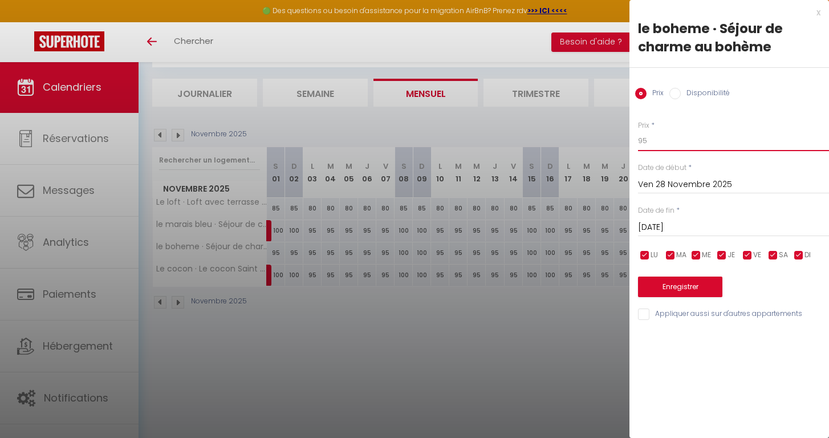
type input "95"
click at [667, 287] on button "Enregistrer" at bounding box center [680, 287] width 84 height 21
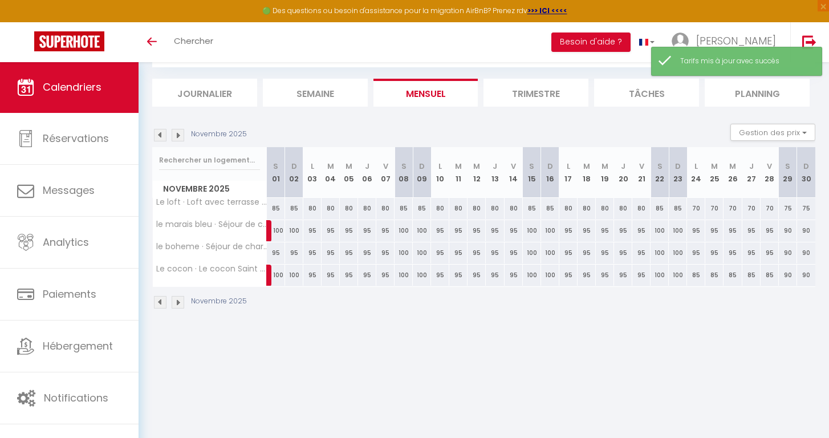
click at [700, 271] on div "85" at bounding box center [696, 275] width 18 height 21
type input "85"
type input "Lun 24 Novembre 2025"
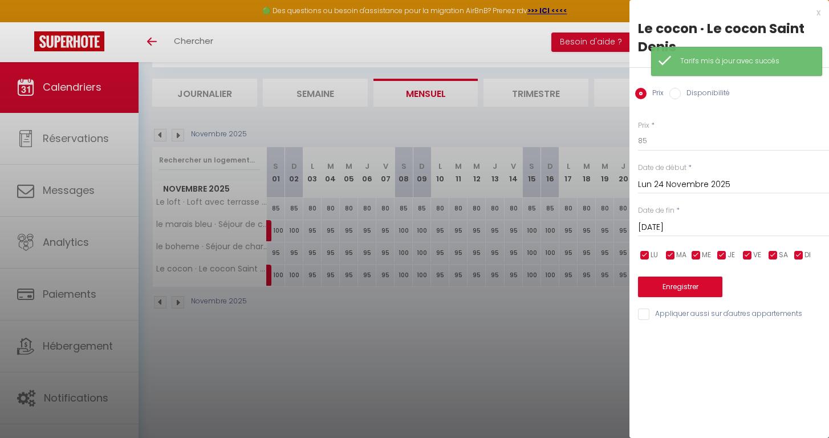
click at [693, 225] on input "Mar 25 Novembre 2025" at bounding box center [733, 227] width 191 height 15
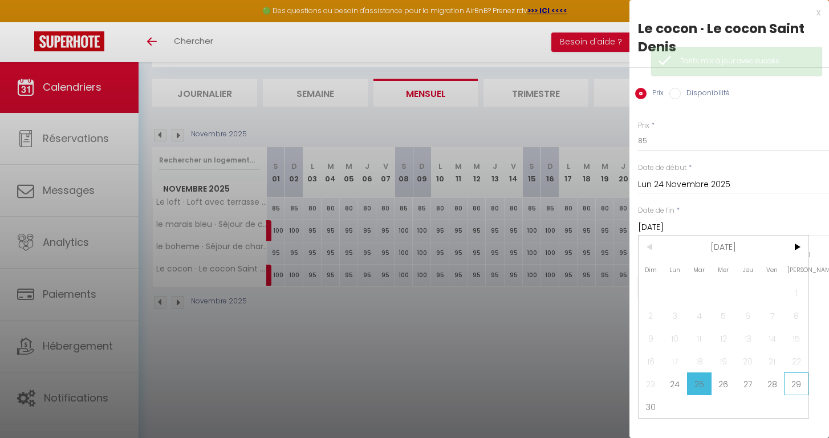
click at [787, 389] on span "29" at bounding box center [796, 383] width 25 height 23
type input "Sam 29 Novembre 2025"
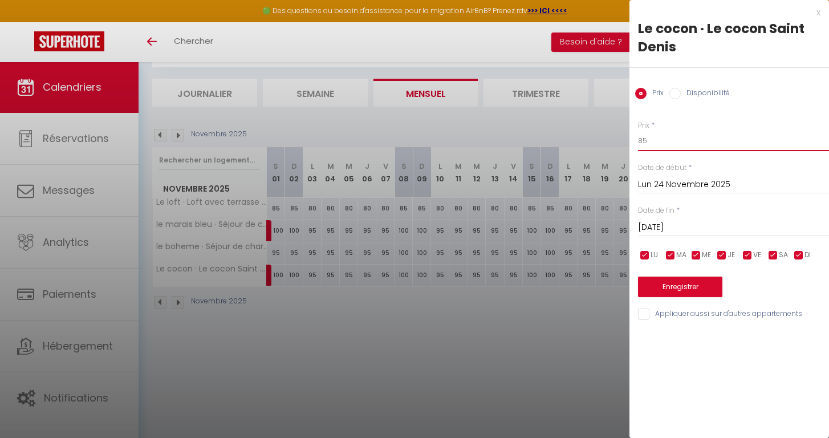
click at [644, 140] on input "85" at bounding box center [733, 141] width 191 height 21
type input "95"
click at [669, 292] on button "Enregistrer" at bounding box center [680, 287] width 84 height 21
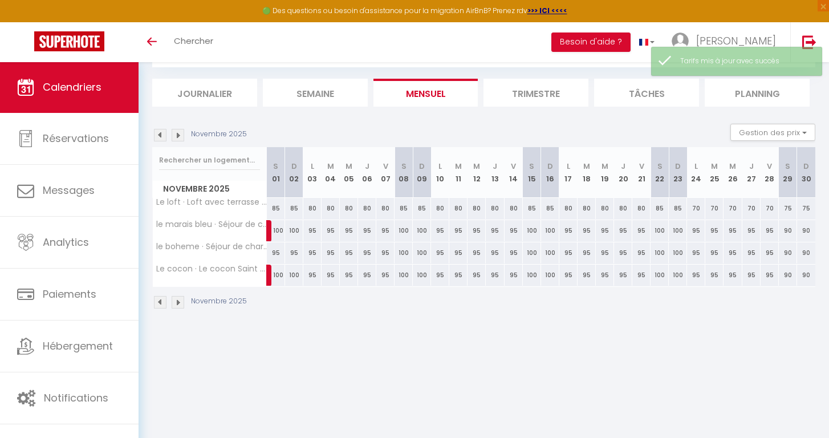
click at [697, 208] on div "70" at bounding box center [696, 208] width 18 height 21
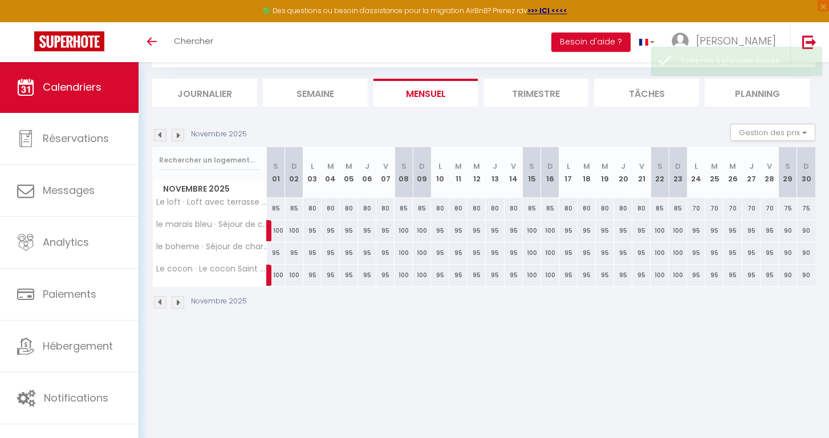
type input "70"
type input "Lun 24 Novembre 2025"
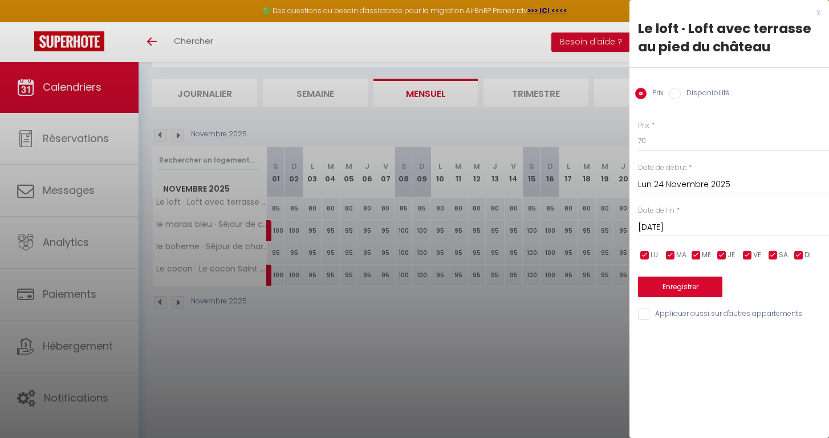
click at [680, 225] on input "Mar 25 Novembre 2025" at bounding box center [733, 227] width 191 height 15
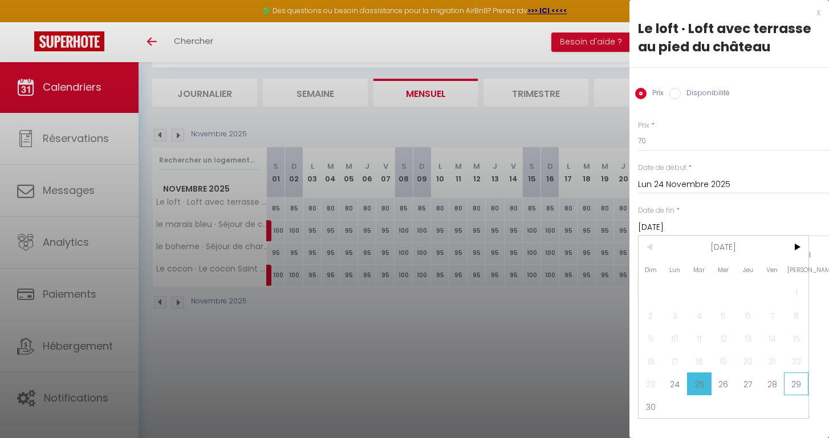
click at [793, 385] on span "29" at bounding box center [796, 383] width 25 height 23
type input "Sam 29 Novembre 2025"
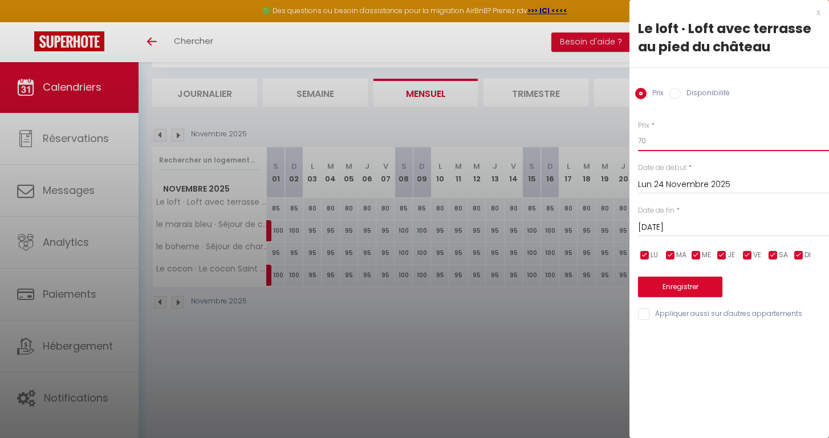
click at [641, 141] on input "70" at bounding box center [733, 141] width 191 height 21
type input "80"
click at [693, 289] on button "Enregistrer" at bounding box center [680, 287] width 84 height 21
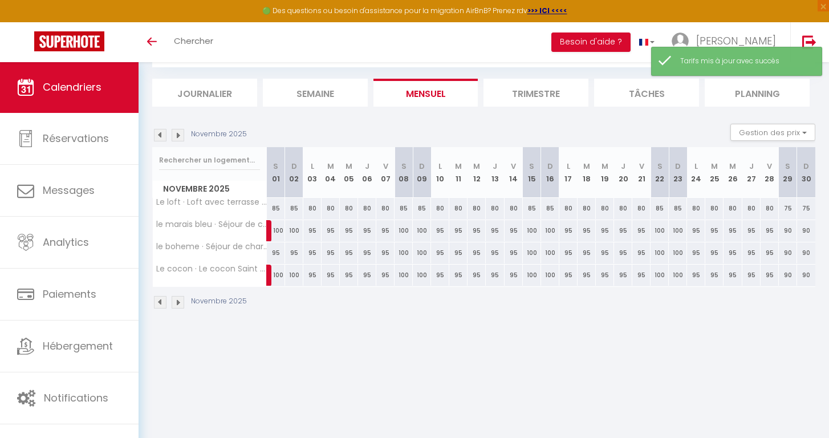
click at [785, 210] on div "75" at bounding box center [788, 208] width 18 height 21
type input "75"
type input "Sam 29 Novembre 2025"
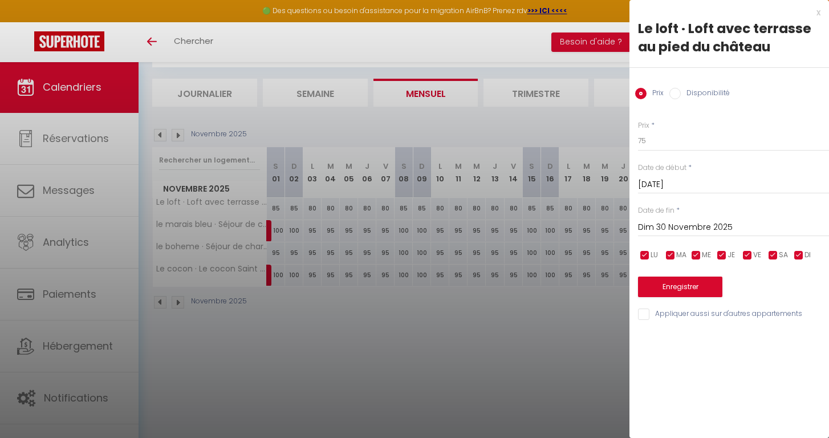
click at [687, 227] on input "Dim 30 Novembre 2025" at bounding box center [733, 227] width 191 height 15
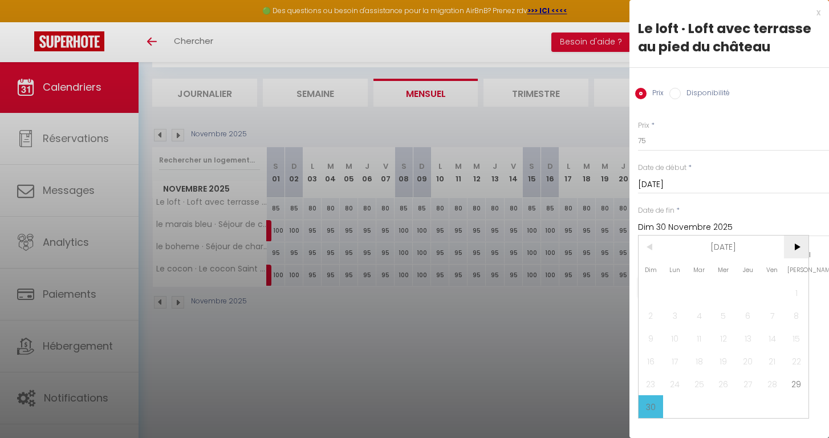
click at [799, 244] on span ">" at bounding box center [796, 246] width 25 height 23
click at [677, 291] on span "1" at bounding box center [675, 292] width 25 height 23
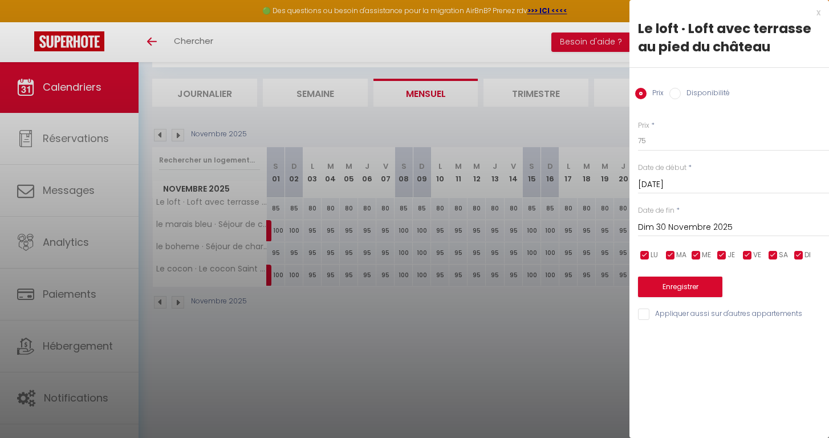
type input "Lun 01 Décembre 2025"
click at [645, 142] on input "75" at bounding box center [733, 141] width 191 height 21
type input "7"
type input "85"
click at [682, 280] on button "Enregistrer" at bounding box center [680, 287] width 84 height 21
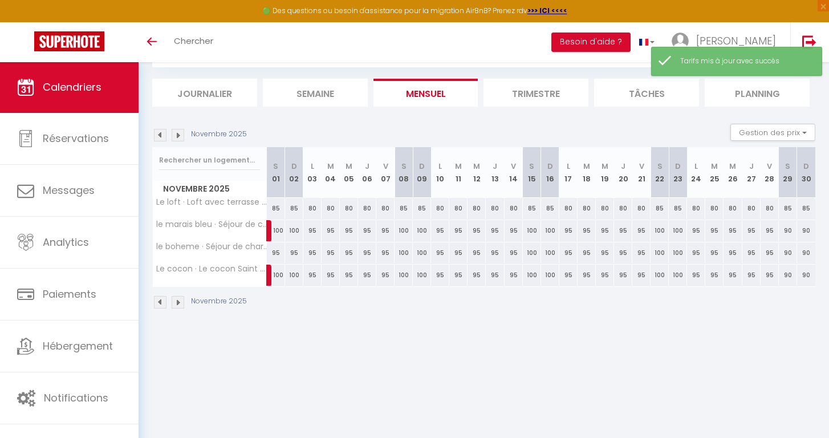
click at [787, 234] on div "90" at bounding box center [788, 230] width 18 height 21
type input "90"
type input "Sam 29 Novembre 2025"
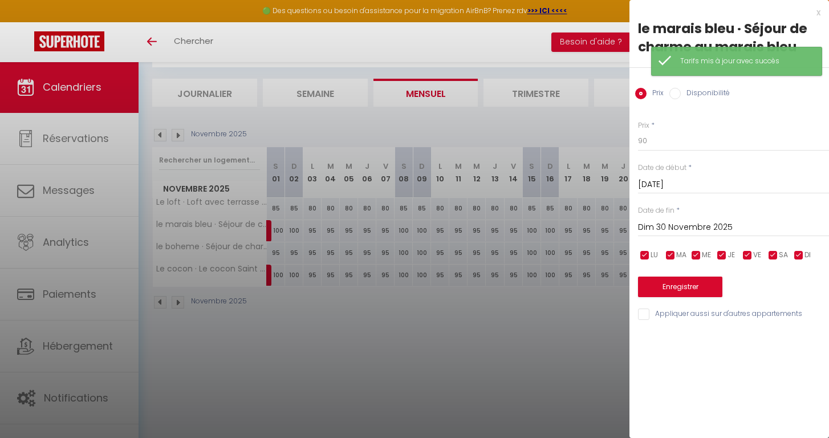
click at [680, 231] on input "Dim 30 Novembre 2025" at bounding box center [733, 227] width 191 height 15
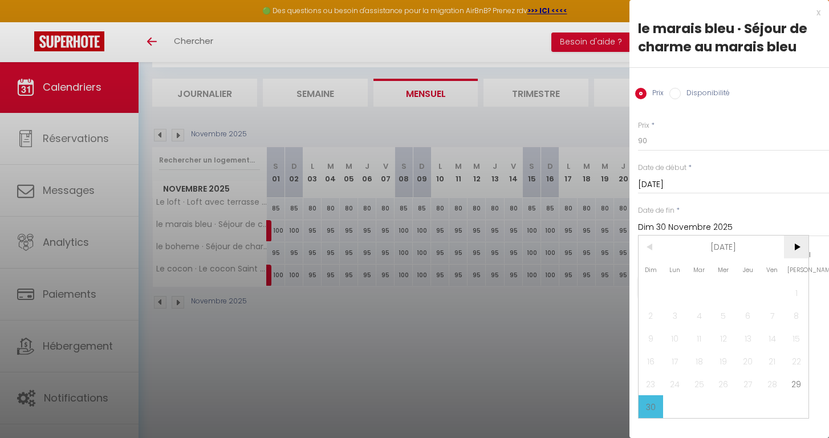
click at [796, 248] on span ">" at bounding box center [796, 246] width 25 height 23
click at [674, 290] on span "1" at bounding box center [675, 292] width 25 height 23
type input "Lun 01 Décembre 2025"
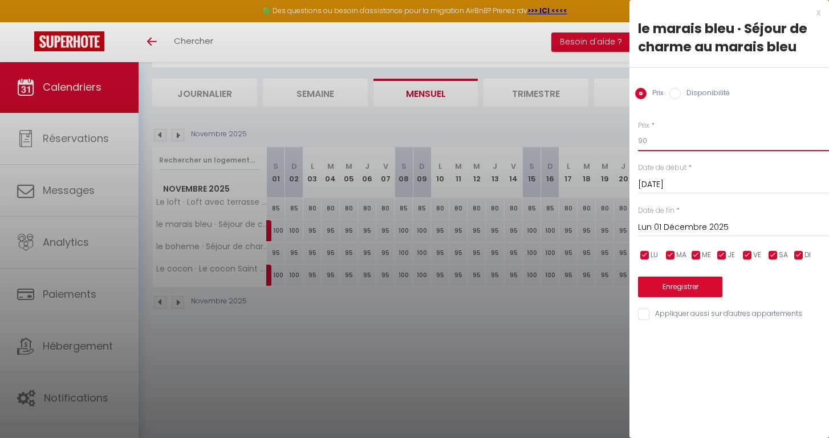
click at [653, 138] on input "90" at bounding box center [733, 141] width 191 height 21
type input "9"
type input "100"
click at [682, 286] on button "Enregistrer" at bounding box center [680, 287] width 84 height 21
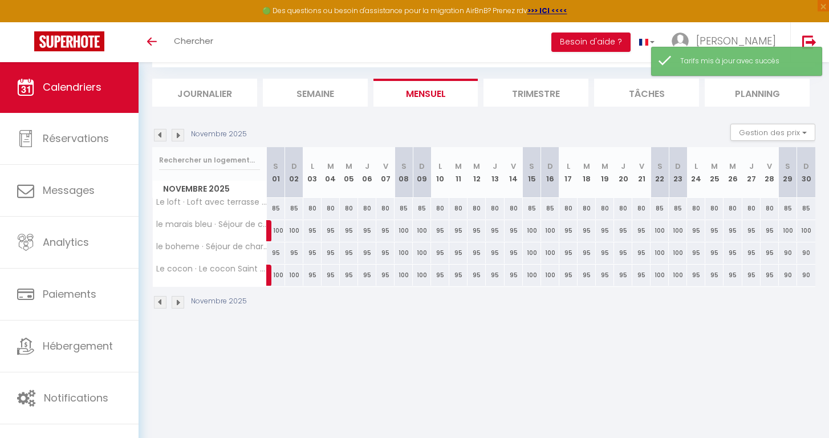
click at [787, 255] on div "90" at bounding box center [788, 252] width 18 height 21
type input "90"
type input "Sam 29 Novembre 2025"
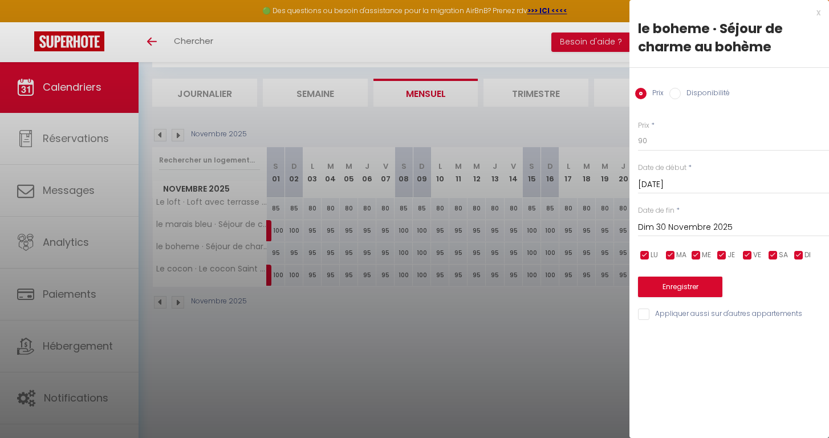
click at [699, 228] on input "Dim 30 Novembre 2025" at bounding box center [733, 227] width 191 height 15
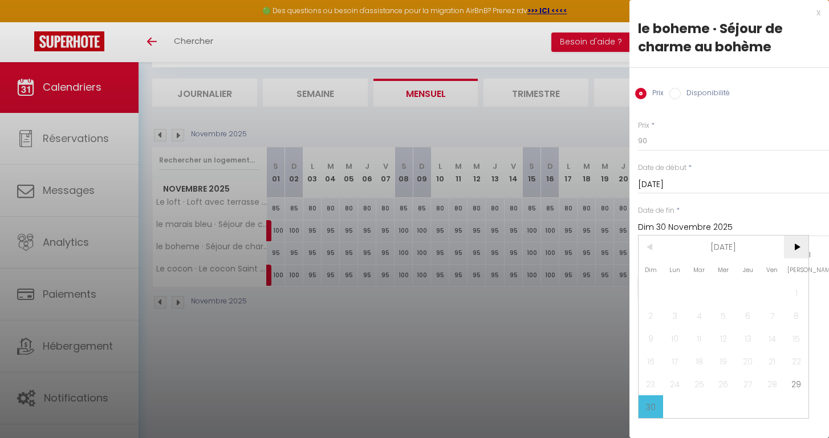
click at [800, 246] on span ">" at bounding box center [796, 246] width 25 height 23
click at [670, 297] on span "1" at bounding box center [675, 292] width 25 height 23
type input "Lun 01 Décembre 2025"
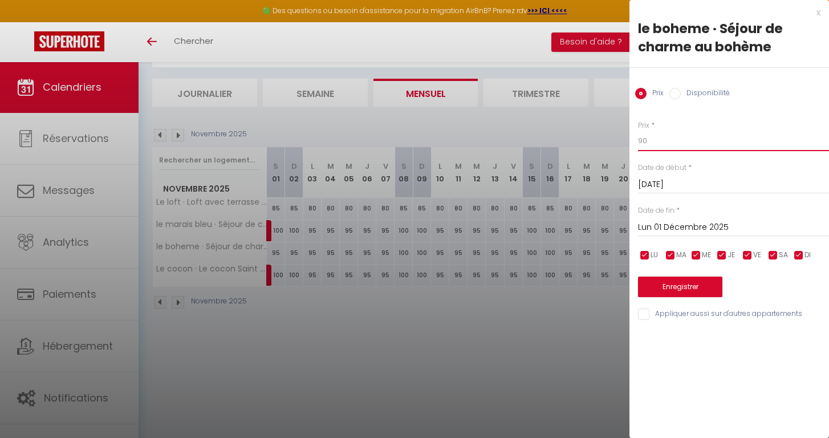
click at [656, 139] on input "90" at bounding box center [733, 141] width 191 height 21
type input "9"
type input "100"
click at [684, 279] on button "Enregistrer" at bounding box center [680, 287] width 84 height 21
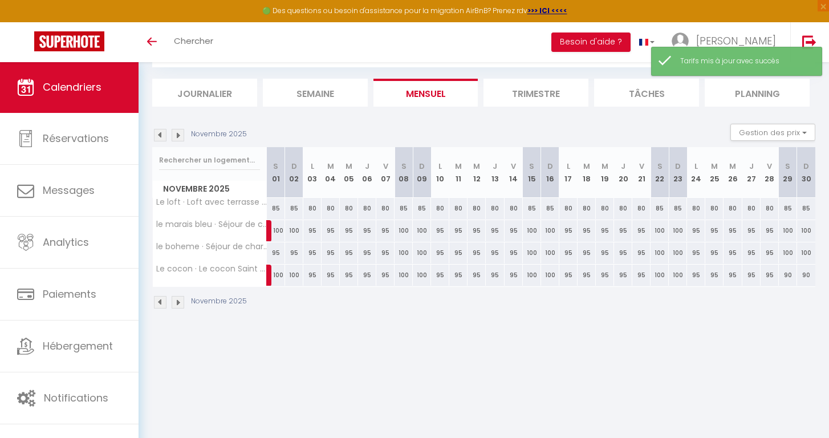
click at [787, 273] on div "90" at bounding box center [788, 275] width 18 height 21
type input "90"
type input "Sam 29 Novembre 2025"
type input "Dim 30 Novembre 2025"
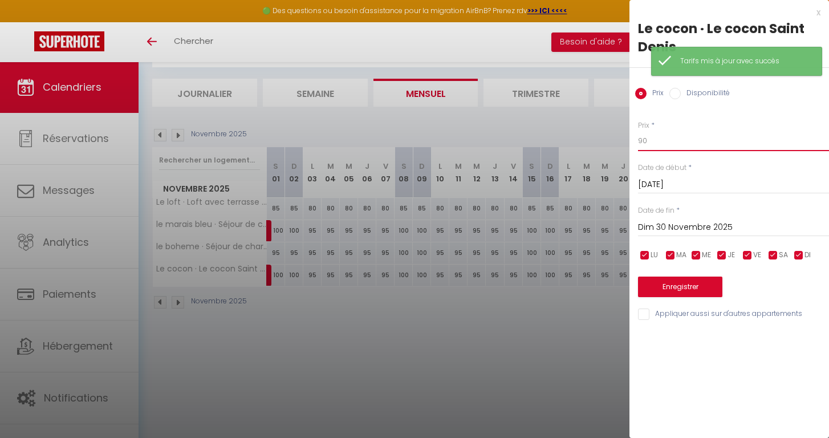
click at [662, 140] on input "90" at bounding box center [733, 141] width 191 height 21
type input "9"
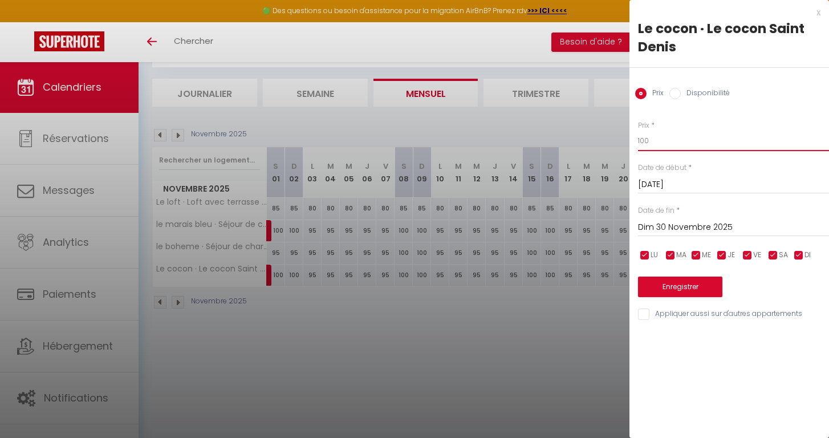
type input "100"
click at [672, 226] on input "Dim 30 Novembre 2025" at bounding box center [733, 227] width 191 height 15
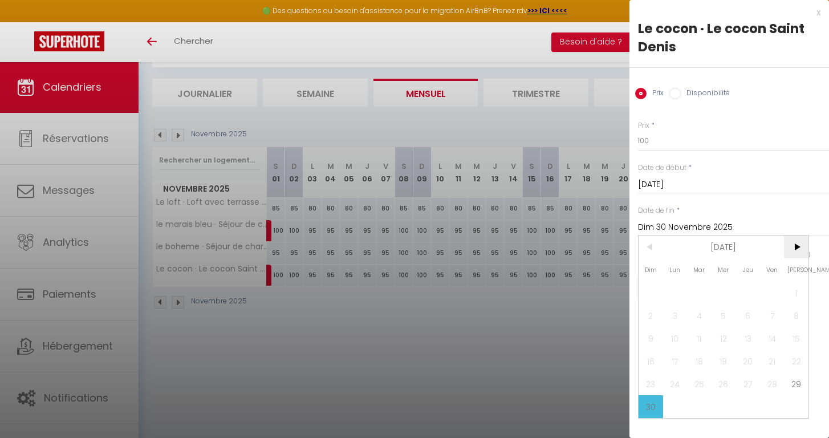
click at [795, 247] on span ">" at bounding box center [796, 246] width 25 height 23
click at [670, 294] on span "1" at bounding box center [675, 292] width 25 height 23
type input "Lun 01 Décembre 2025"
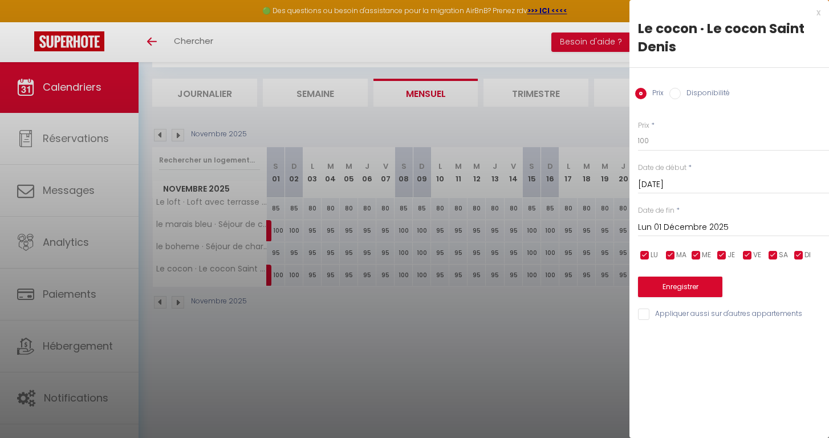
click at [668, 286] on button "Enregistrer" at bounding box center [680, 287] width 84 height 21
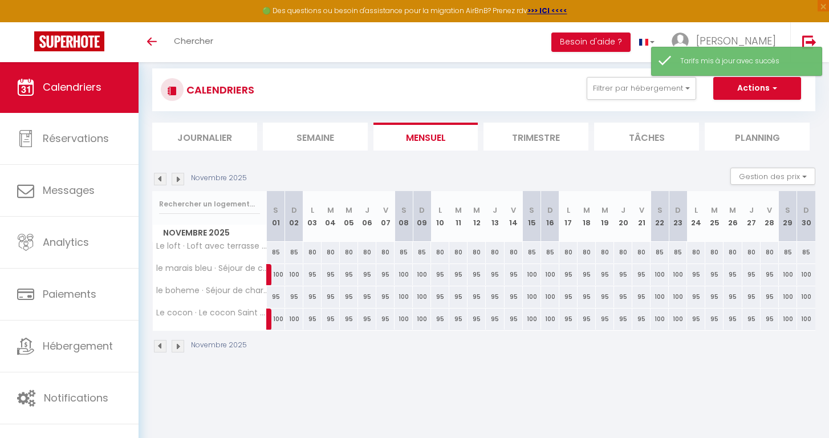
scroll to position [27, 0]
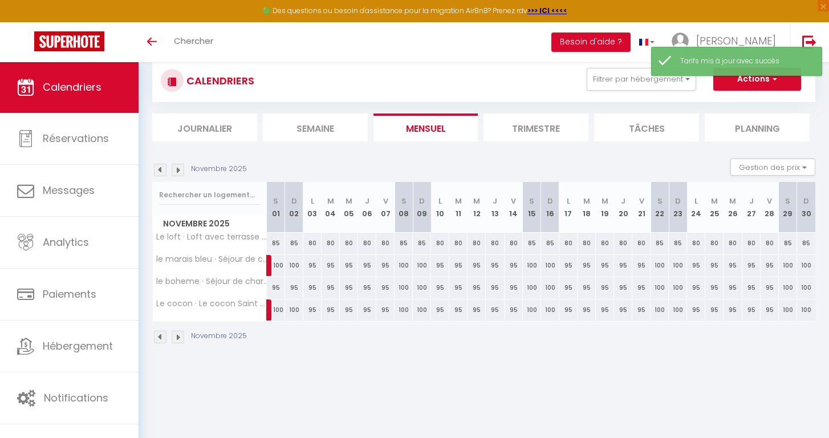
click at [161, 168] on img at bounding box center [160, 170] width 13 height 13
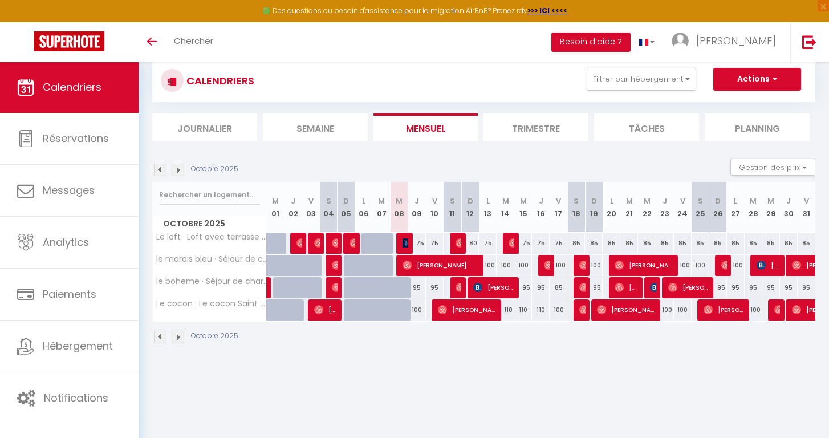
click at [179, 166] on img at bounding box center [178, 170] width 13 height 13
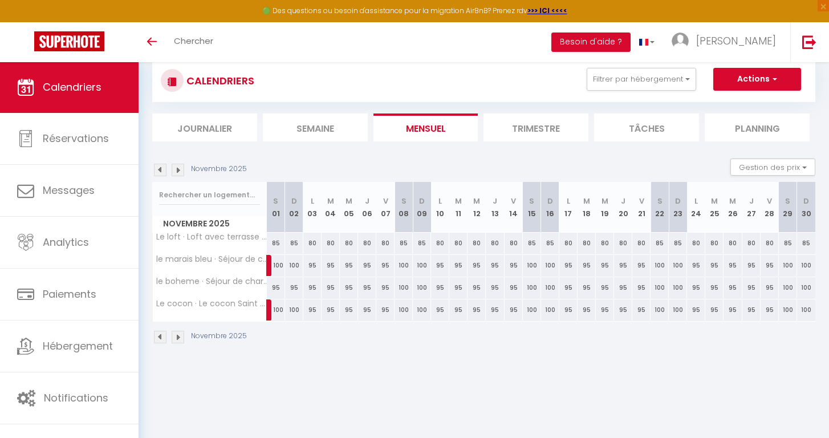
click at [161, 167] on img at bounding box center [160, 170] width 13 height 13
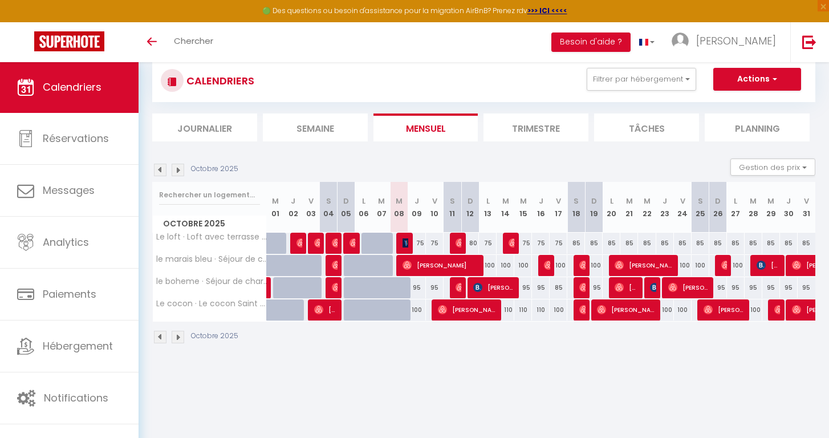
click at [578, 238] on div "85" at bounding box center [576, 243] width 18 height 21
type input "85"
type input "Sam 18 Octobre 2025"
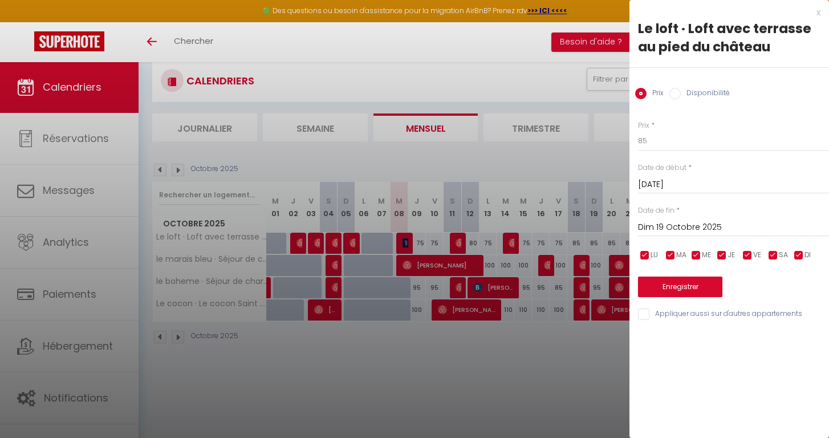
click at [665, 222] on input "Dim 19 Octobre 2025" at bounding box center [733, 227] width 191 height 15
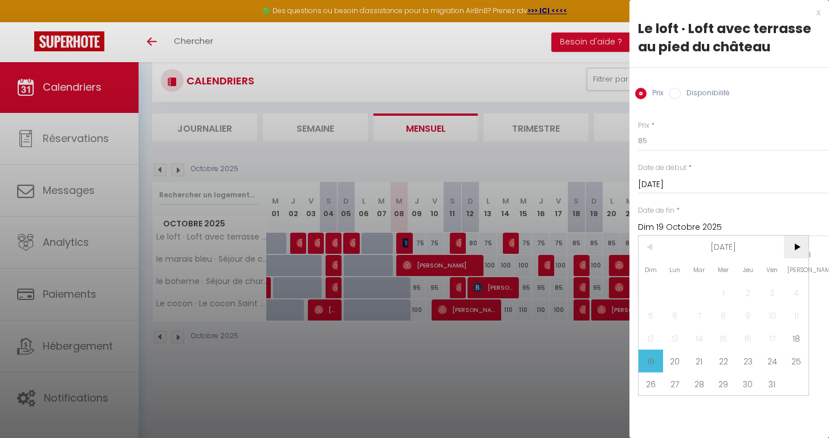
click at [796, 247] on span ">" at bounding box center [796, 246] width 25 height 23
click at [677, 314] on span "3" at bounding box center [675, 315] width 25 height 23
type input "Lun 03 Novembre 2025"
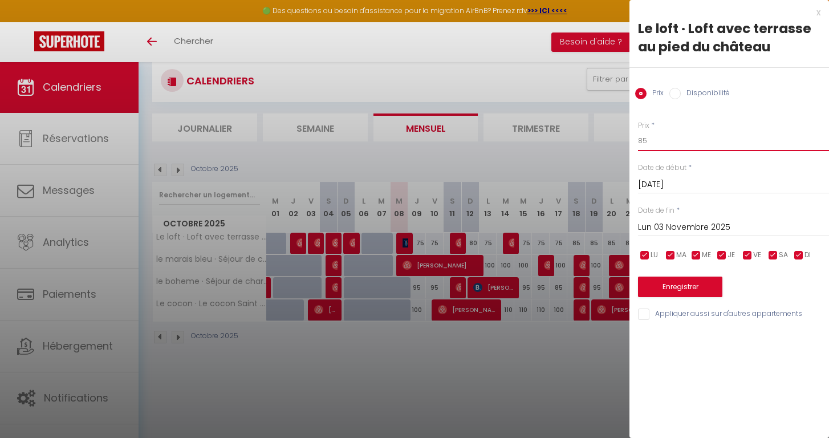
click at [652, 141] on input "85" at bounding box center [733, 141] width 191 height 21
type input "8"
type input "95"
click at [673, 288] on button "Enregistrer" at bounding box center [680, 287] width 84 height 21
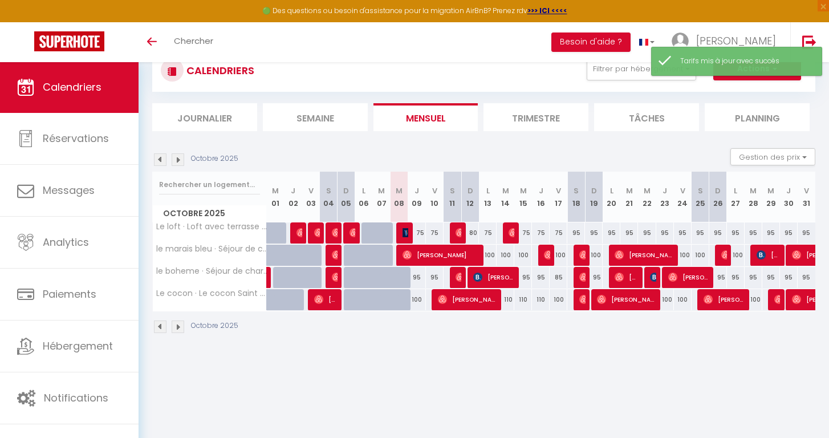
scroll to position [42, 0]
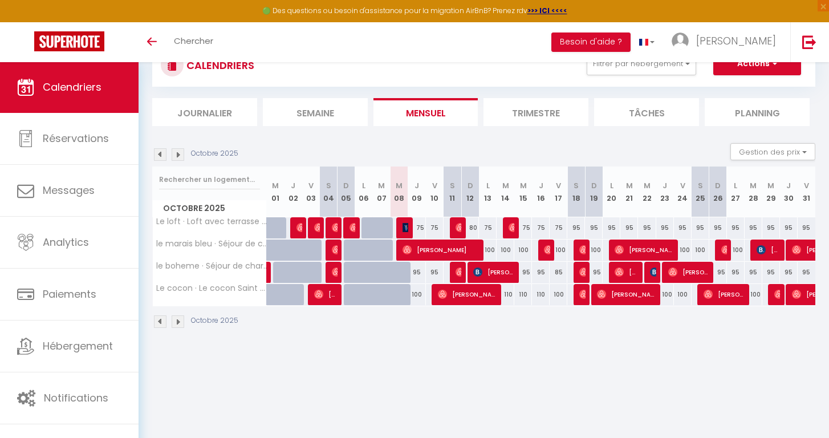
click at [540, 273] on div "95" at bounding box center [541, 272] width 18 height 21
type input "95"
type input "Jeu 16 Octobre 2025"
type input "Ven 17 Octobre 2025"
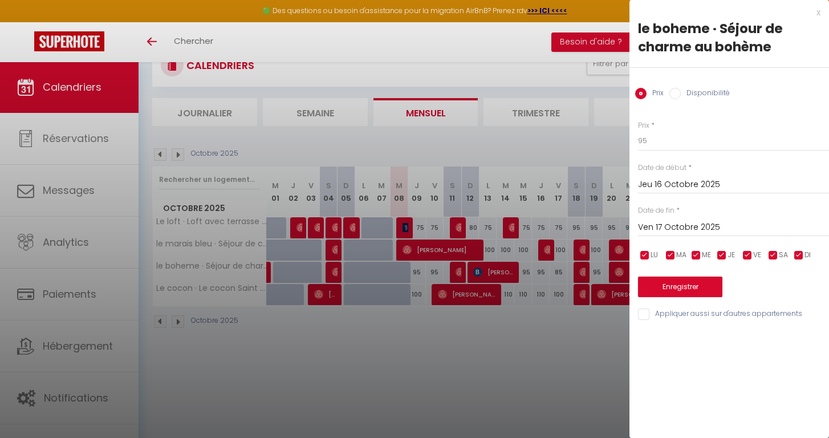
click at [575, 365] on div at bounding box center [414, 219] width 829 height 438
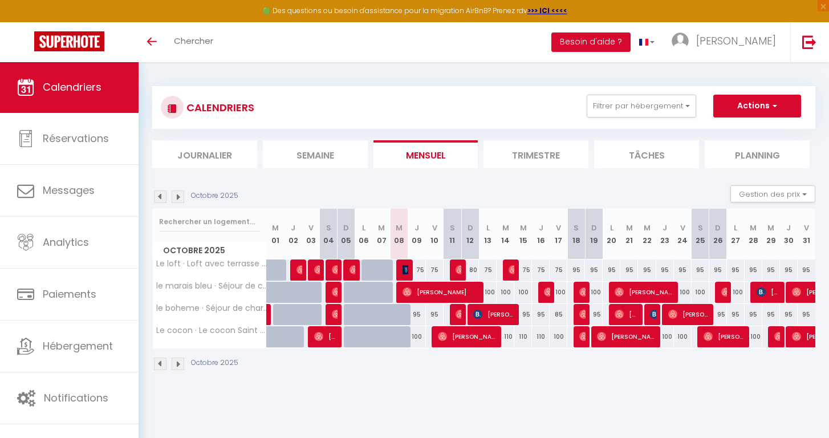
scroll to position [0, 0]
